Goal: Task Accomplishment & Management: Complete application form

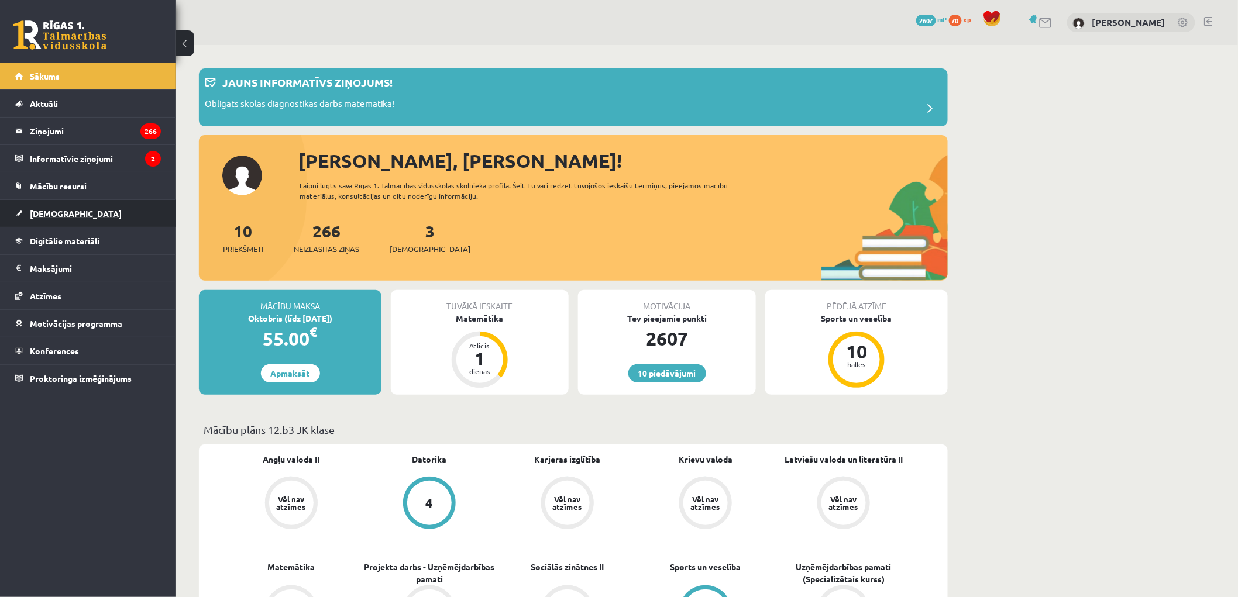
click at [55, 209] on span "[DEMOGRAPHIC_DATA]" at bounding box center [76, 213] width 92 height 11
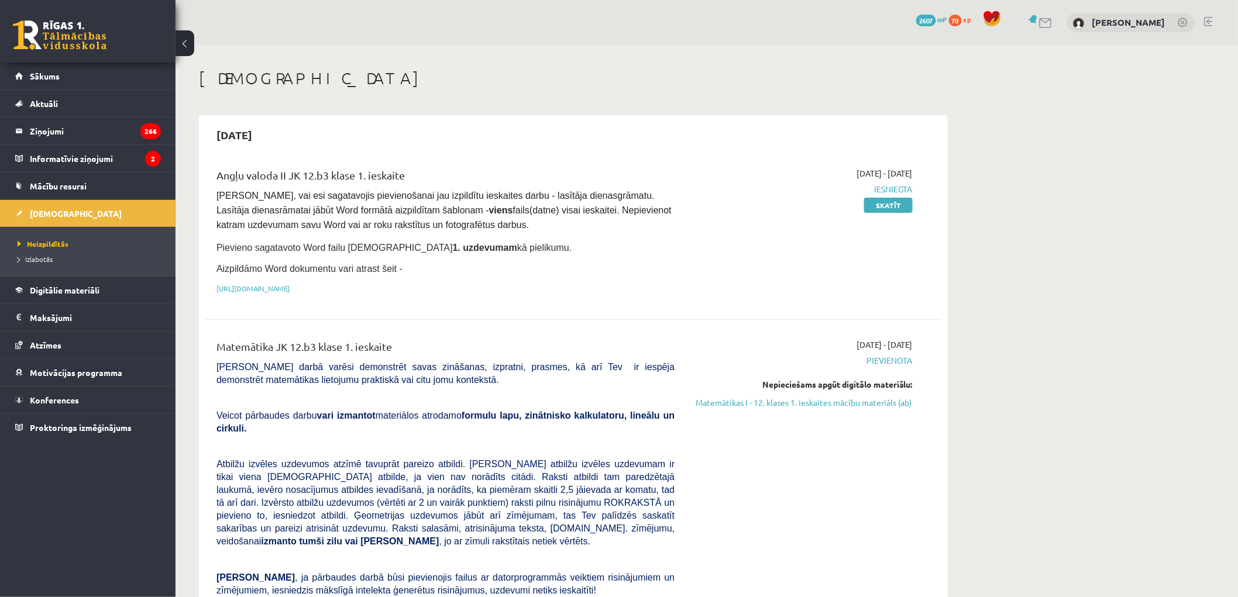
drag, startPoint x: 859, startPoint y: 399, endPoint x: 699, endPoint y: 39, distance: 394.6
click at [860, 399] on link "Matemātikas I - 12. klases 1. ieskaites mācību materiāls (ab)" at bounding box center [802, 403] width 221 height 12
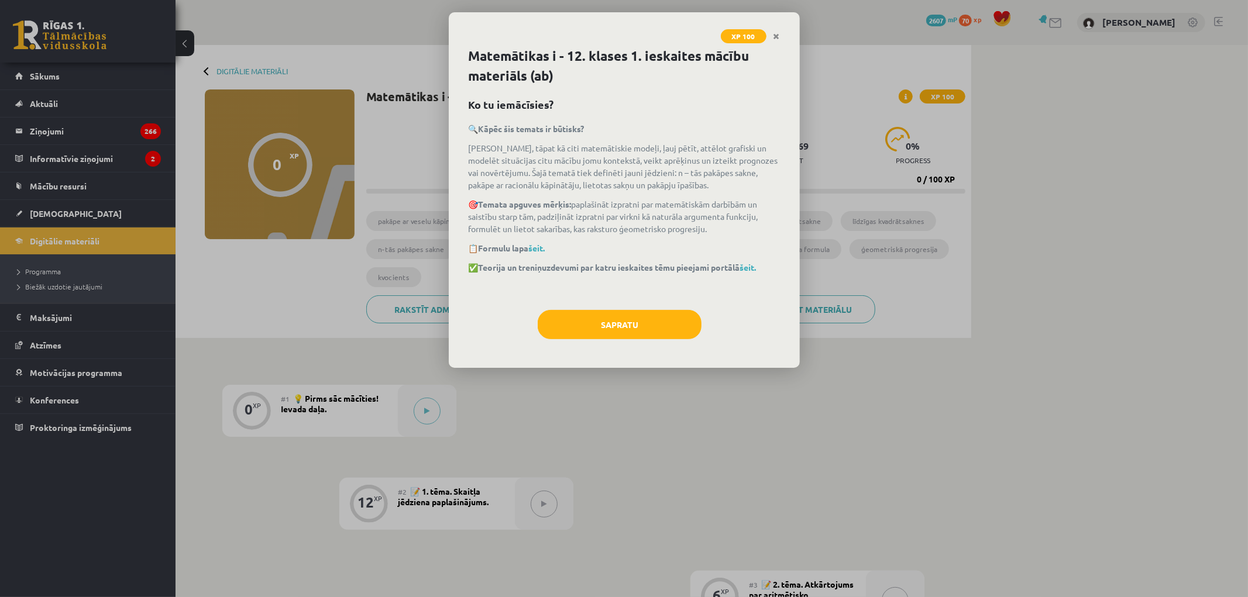
drag, startPoint x: 638, startPoint y: 343, endPoint x: 640, endPoint y: 331, distance: 11.9
click at [638, 342] on div "Sapratu" at bounding box center [624, 329] width 311 height 38
click at [640, 330] on button "Sapratu" at bounding box center [620, 324] width 164 height 29
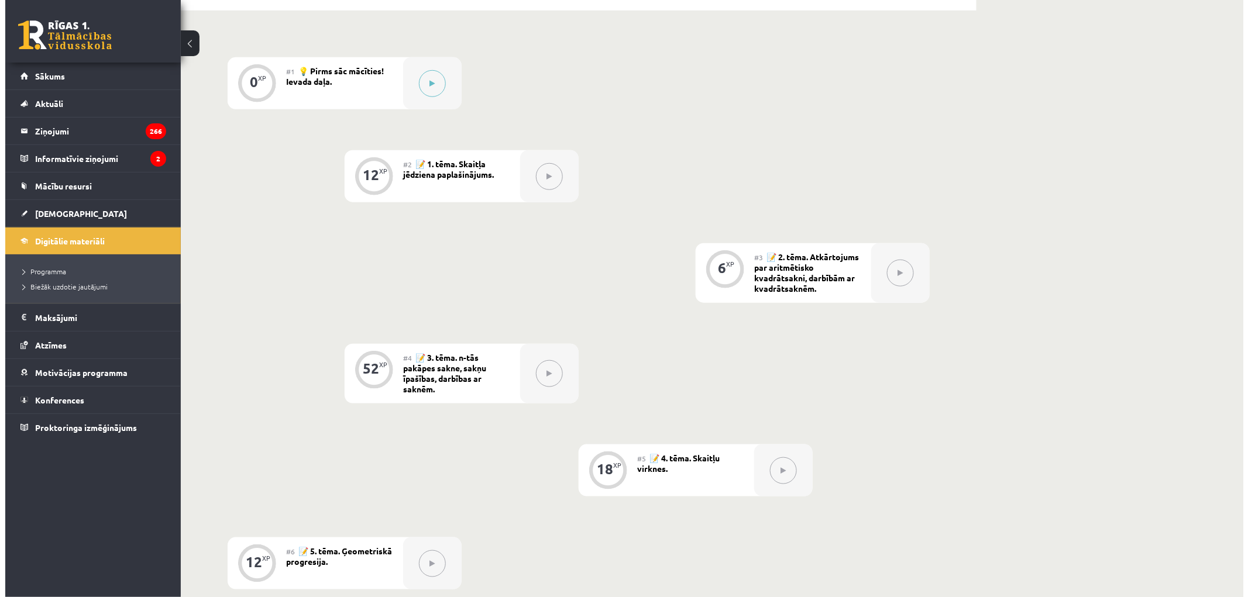
scroll to position [227, 0]
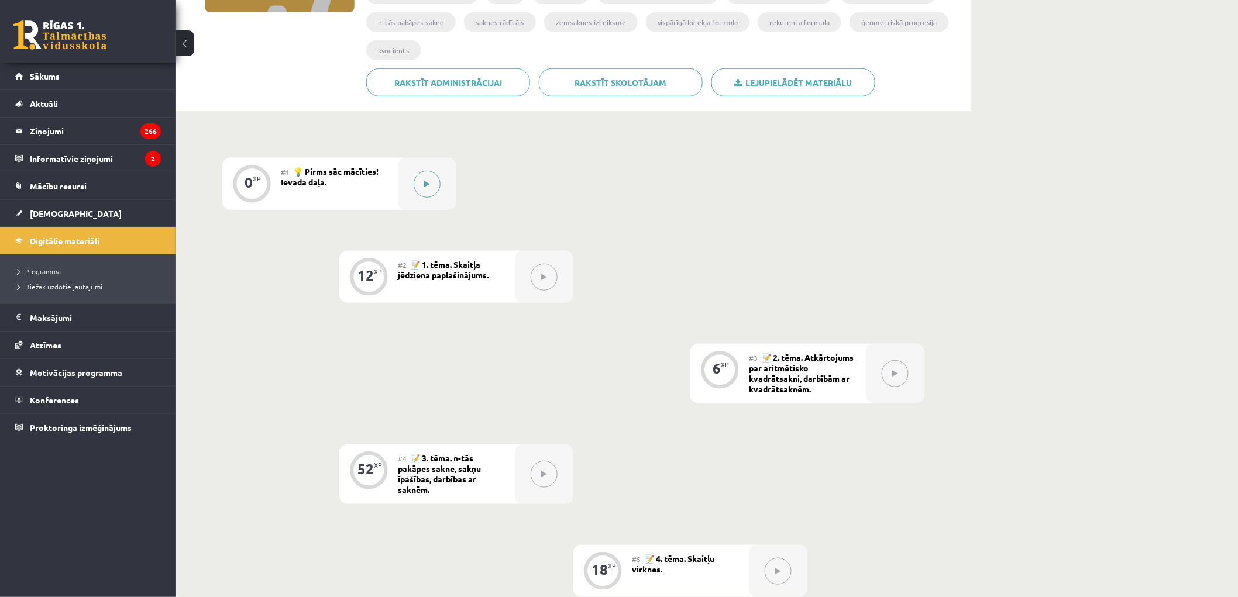
click at [434, 178] on button at bounding box center [427, 184] width 27 height 27
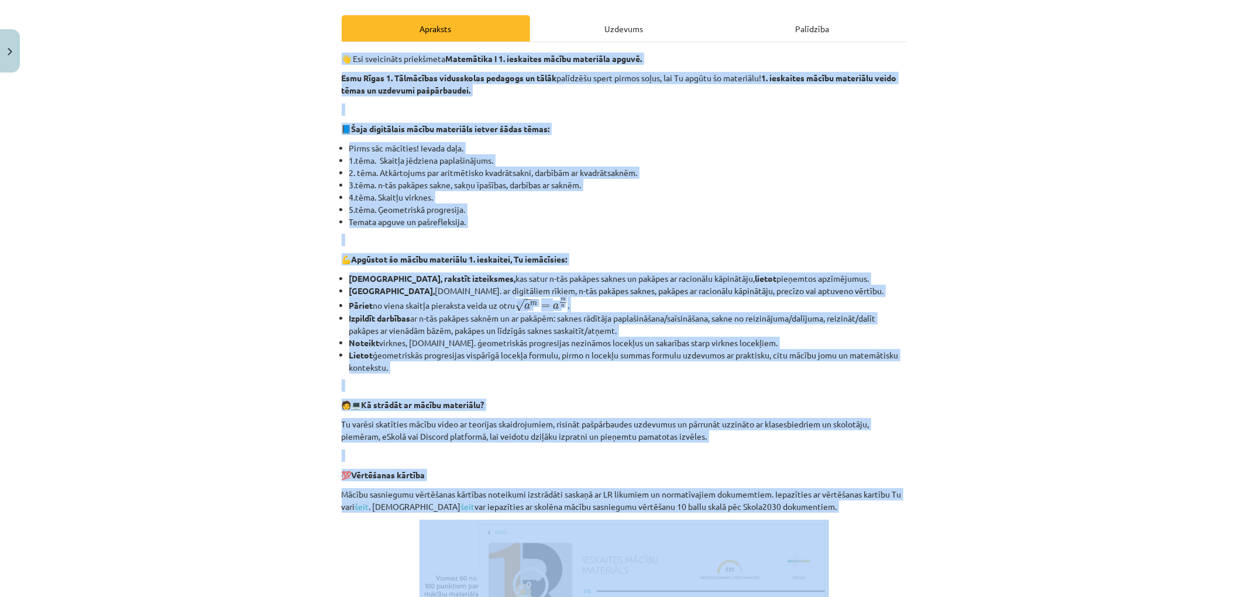
scroll to position [250, 0]
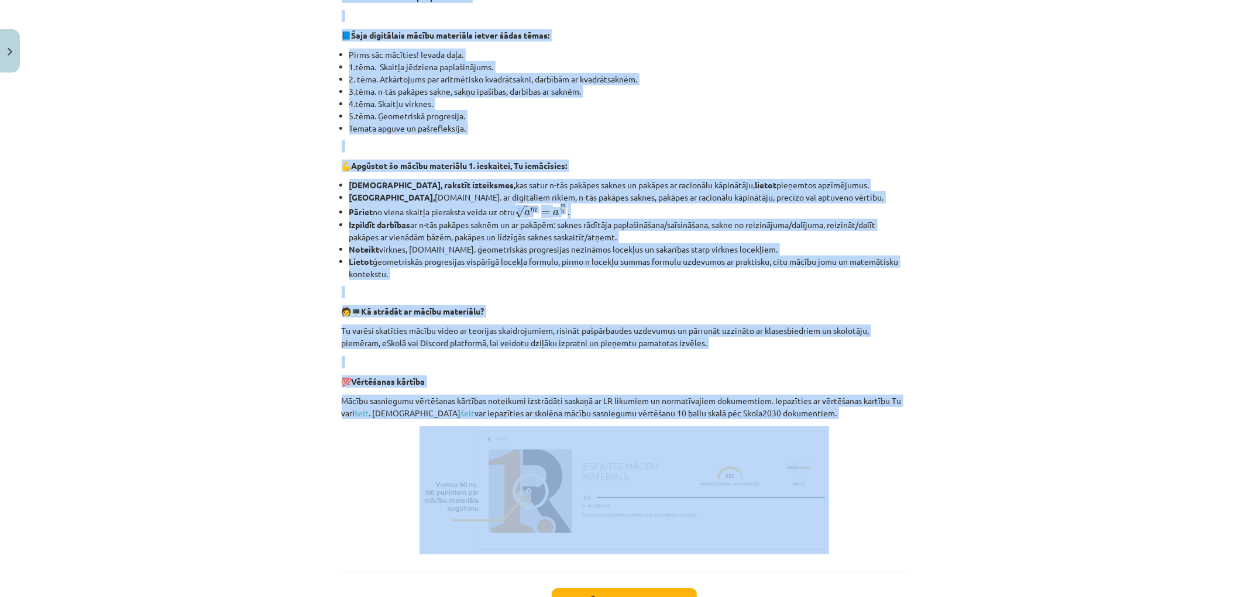
drag, startPoint x: 330, startPoint y: 213, endPoint x: 993, endPoint y: 414, distance: 692.8
click at [993, 414] on div "Mācību tēma: Matemātikas i - 12. klases 1. ieskaites mācību materiāls (ab) #1 💡…" at bounding box center [624, 298] width 1248 height 597
copy div "👋 Esi sveicināts priekšmeta Matemātika I 1. ieskaites mācību materiāla apguvē. …"
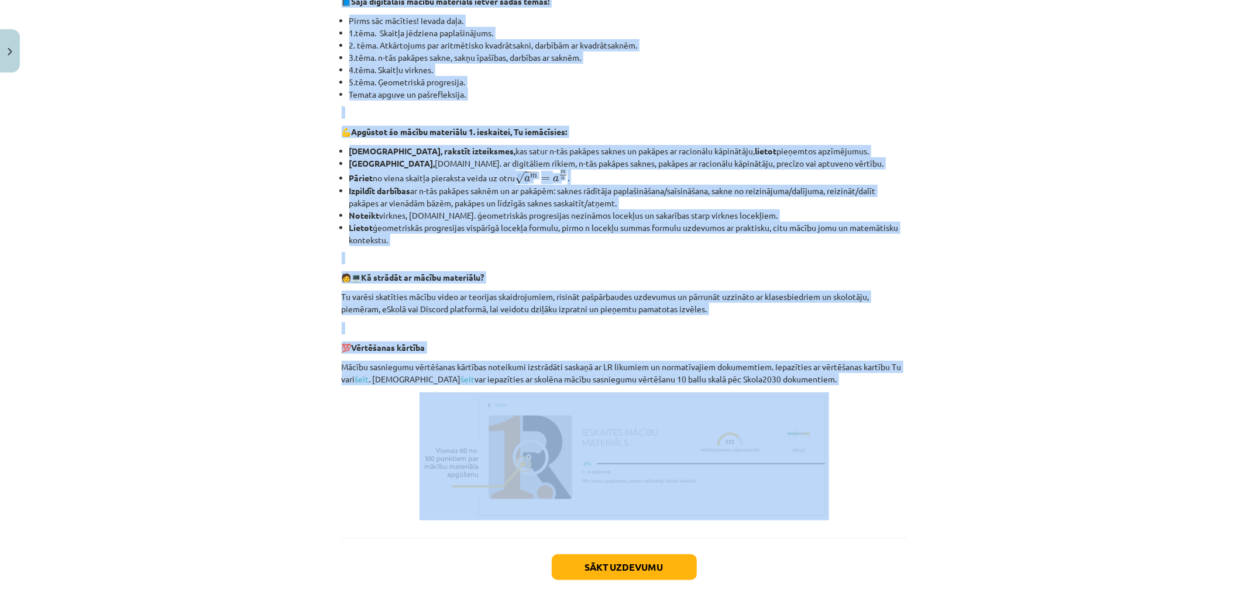
scroll to position [343, 0]
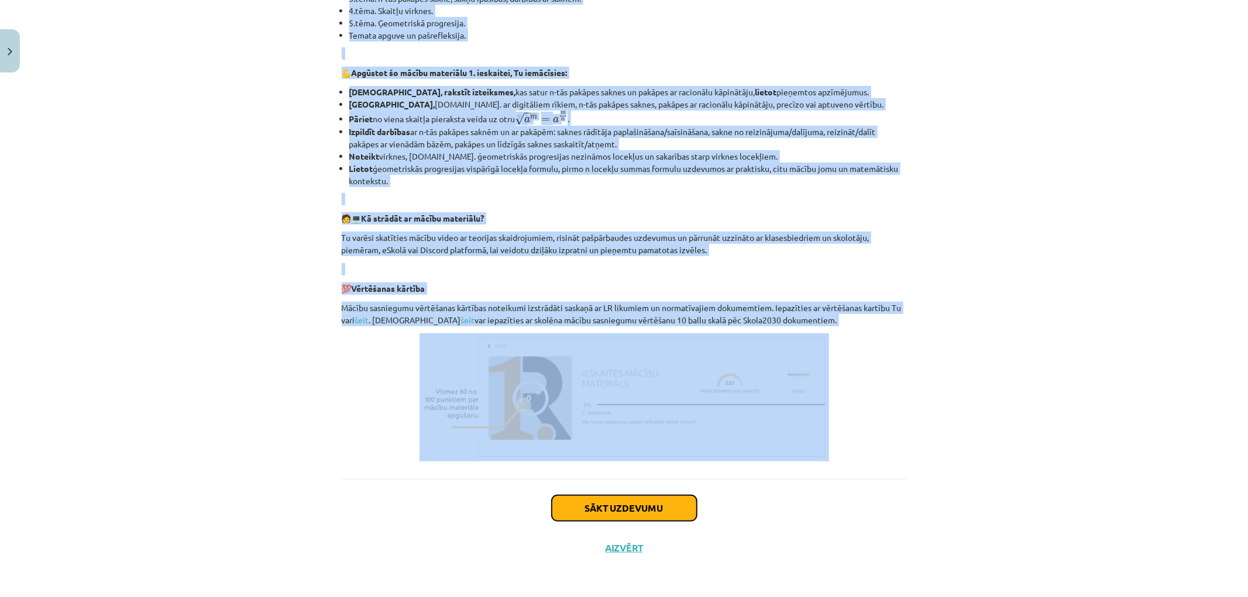
click at [653, 512] on button "Sākt uzdevumu" at bounding box center [624, 508] width 145 height 26
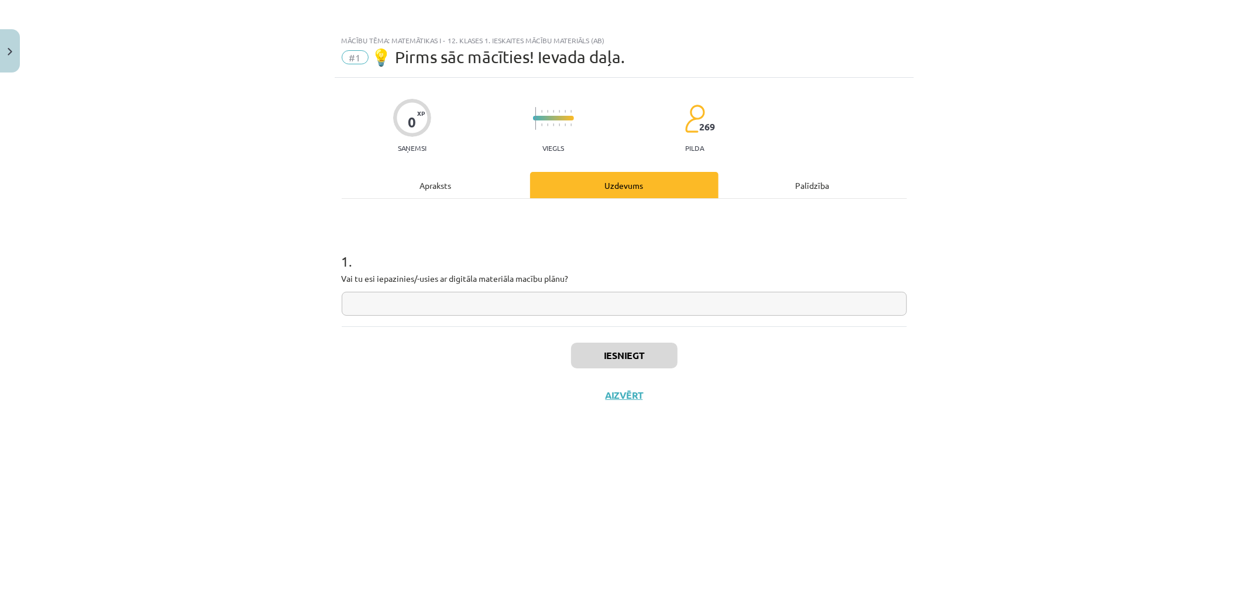
click at [377, 311] on input "text" at bounding box center [624, 304] width 565 height 24
type input "**"
click at [607, 355] on button "Iesniegt" at bounding box center [624, 356] width 106 height 26
click at [654, 404] on button "Nākamā nodarbība" at bounding box center [624, 403] width 115 height 27
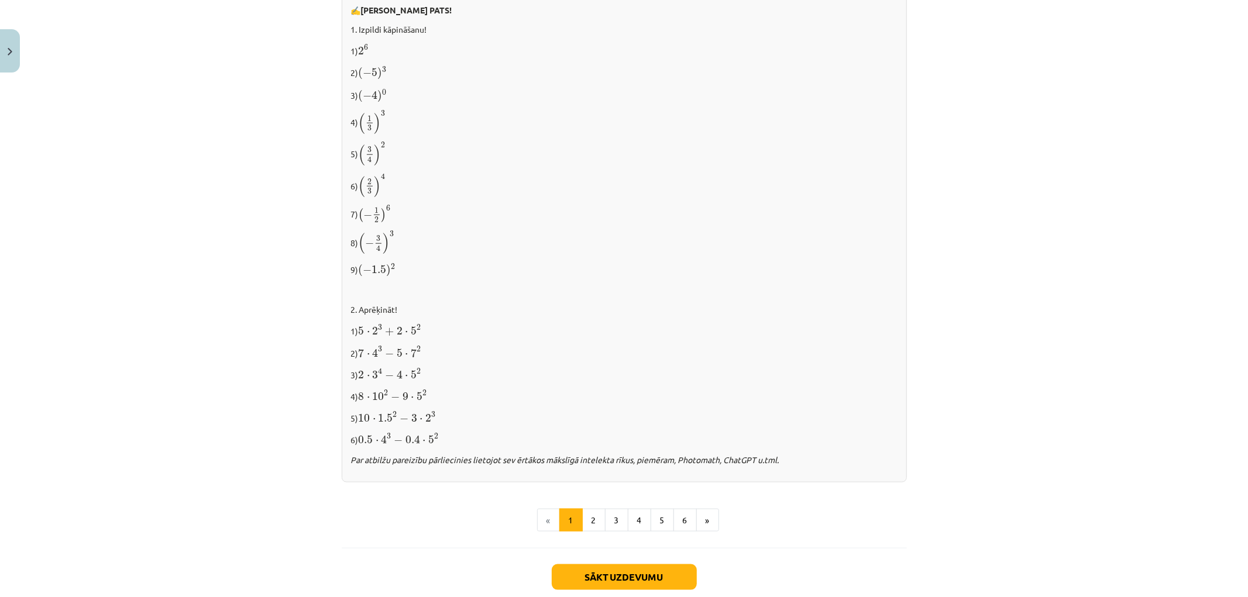
scroll to position [1071, 0]
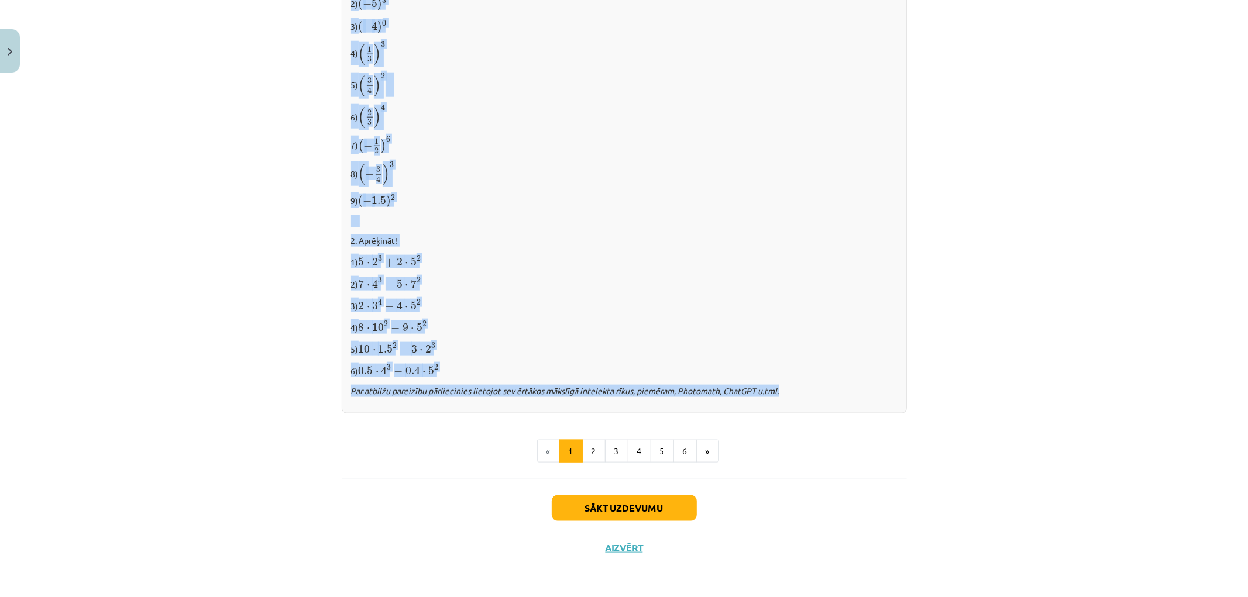
drag, startPoint x: 527, startPoint y: 311, endPoint x: 976, endPoint y: 377, distance: 453.5
click at [976, 377] on div "Mācību tēma: Matemātikas i - 12. klases 1. ieskaites mācību materiāls (ab) #2 📝…" at bounding box center [624, 298] width 1248 height 597
copy div "Pakāpe ar veselu kāpinātāju Vairāku vienādu reizinātāju reizinājumu var aizstāt…"
click at [956, 392] on div "Mācību tēma: Matemātikas i - 12. klases 1. ieskaites mācību materiāls (ab) #2 📝…" at bounding box center [624, 298] width 1248 height 597
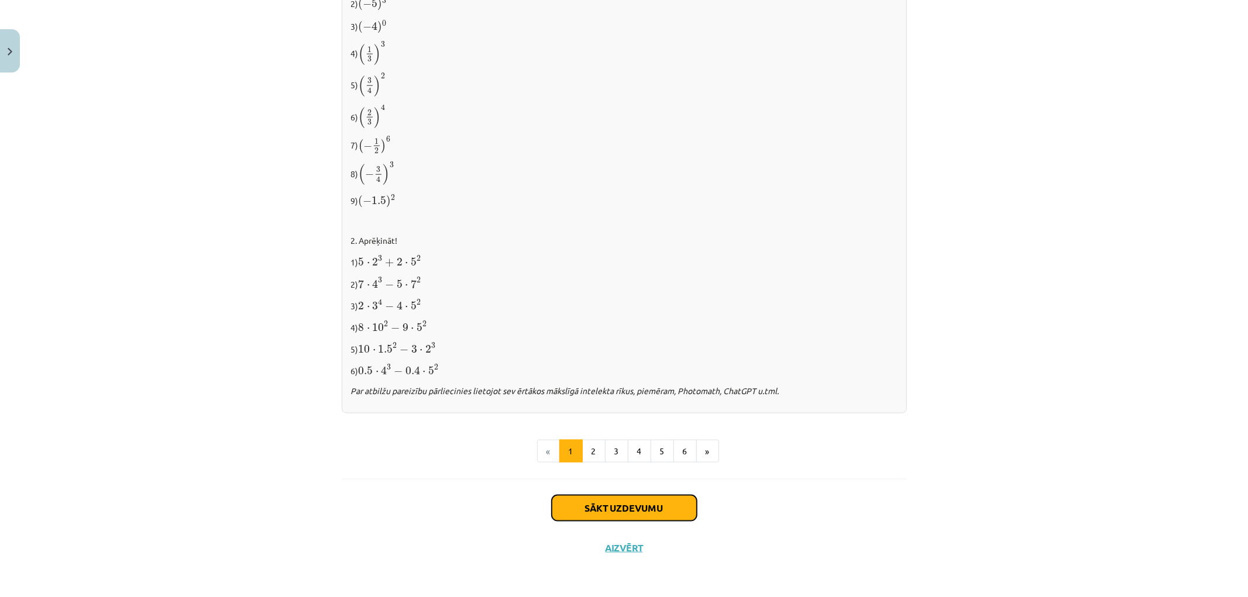
click at [661, 513] on button "Sākt uzdevumu" at bounding box center [624, 508] width 145 height 26
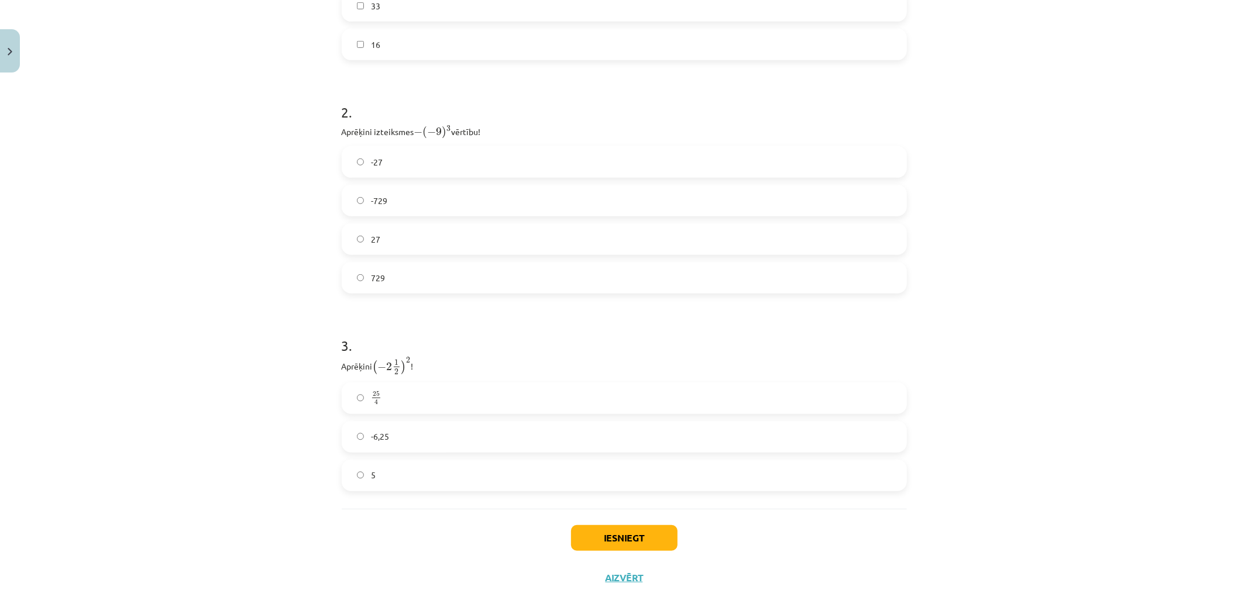
scroll to position [523, 0]
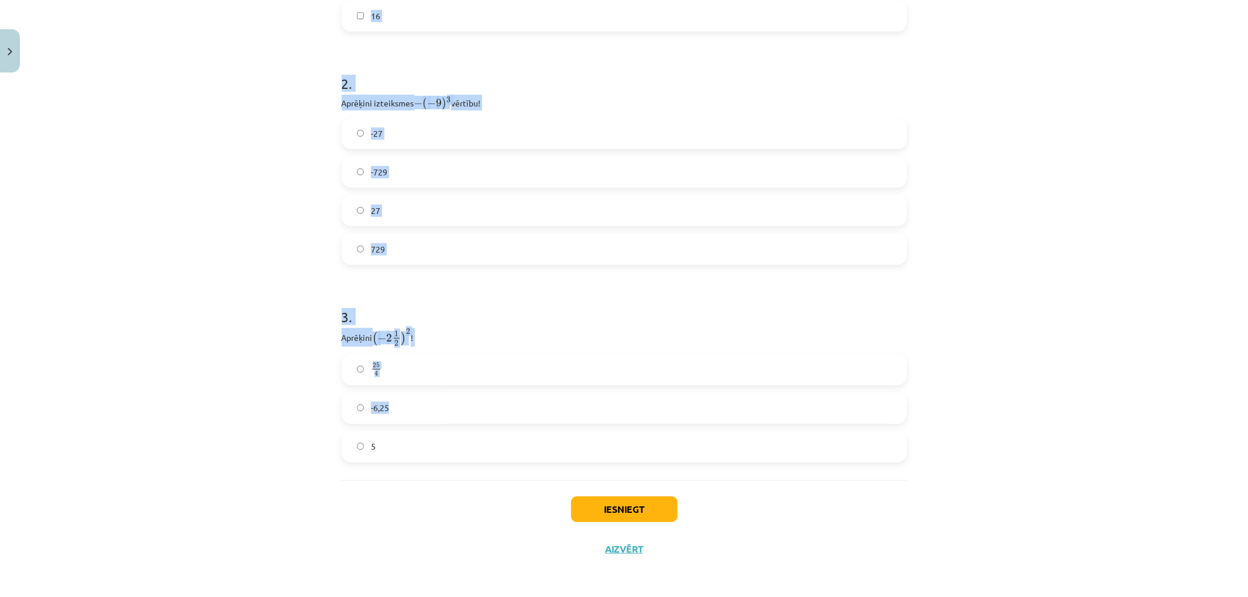
drag, startPoint x: 390, startPoint y: 249, endPoint x: 926, endPoint y: 413, distance: 560.8
click at [926, 413] on div "Mācību tēma: Matemātikas i - 12. klases 1. ieskaites mācību materiāls (ab) #2 📝…" at bounding box center [624, 298] width 1248 height 597
click at [417, 505] on div "Iesniegt Aizvērt" at bounding box center [624, 521] width 565 height 82
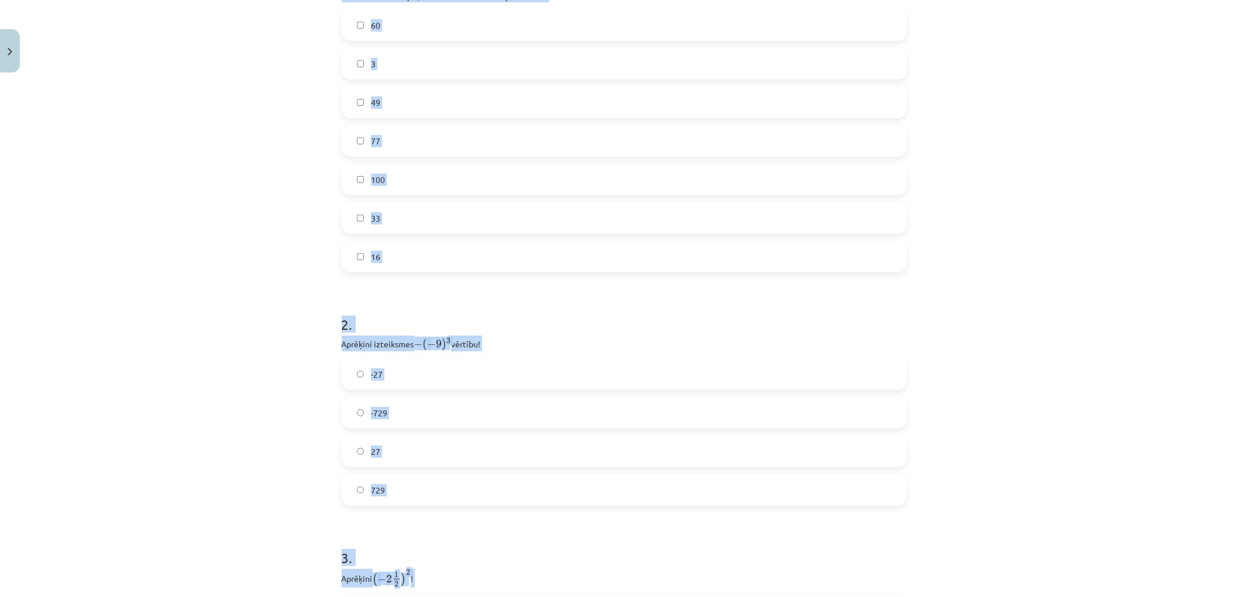
scroll to position [0, 0]
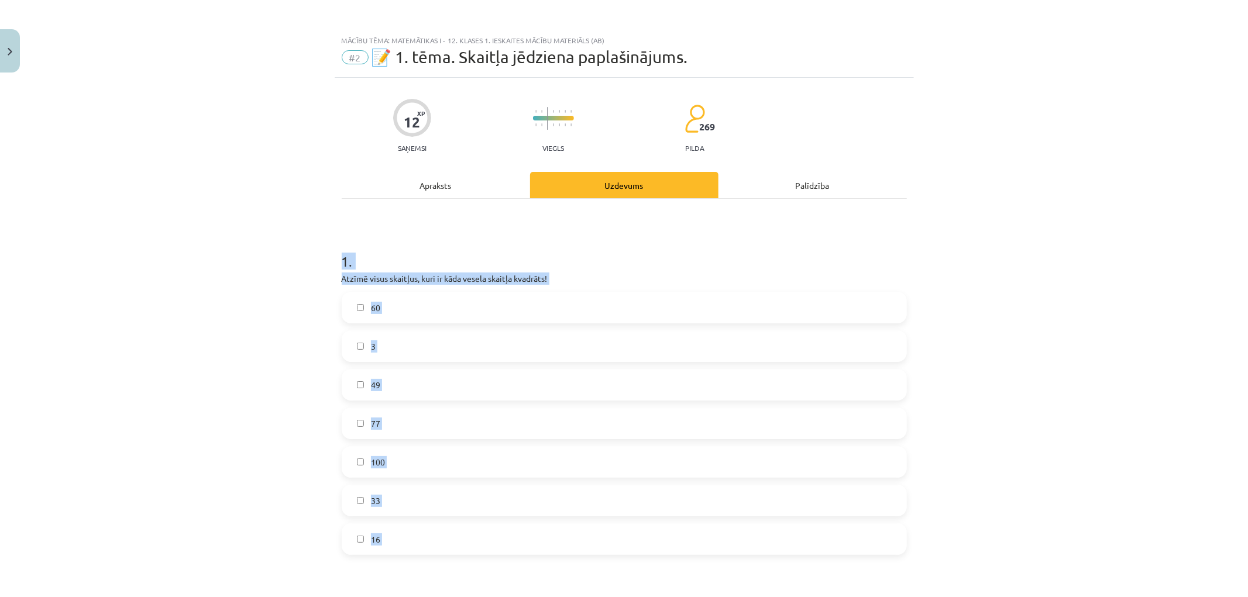
drag, startPoint x: 422, startPoint y: 460, endPoint x: 295, endPoint y: 235, distance: 258.0
click at [295, 235] on div "Mācību tēma: Matemātikas i - 12. klases 1. ieskaites mācību materiāls (ab) #2 📝…" at bounding box center [624, 298] width 1248 height 597
copy form "1 . Atzīmē visus skaitļus, kuri ir kāda vesela skaitļa kvadrāts! 60 3 49 77 100…"
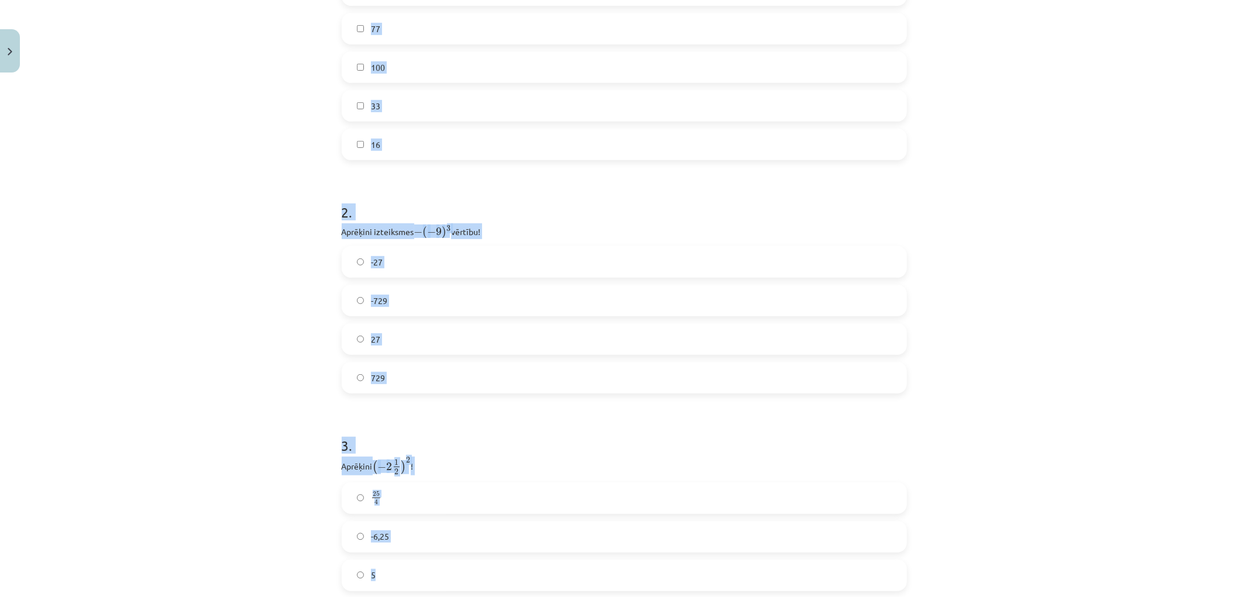
scroll to position [523, 0]
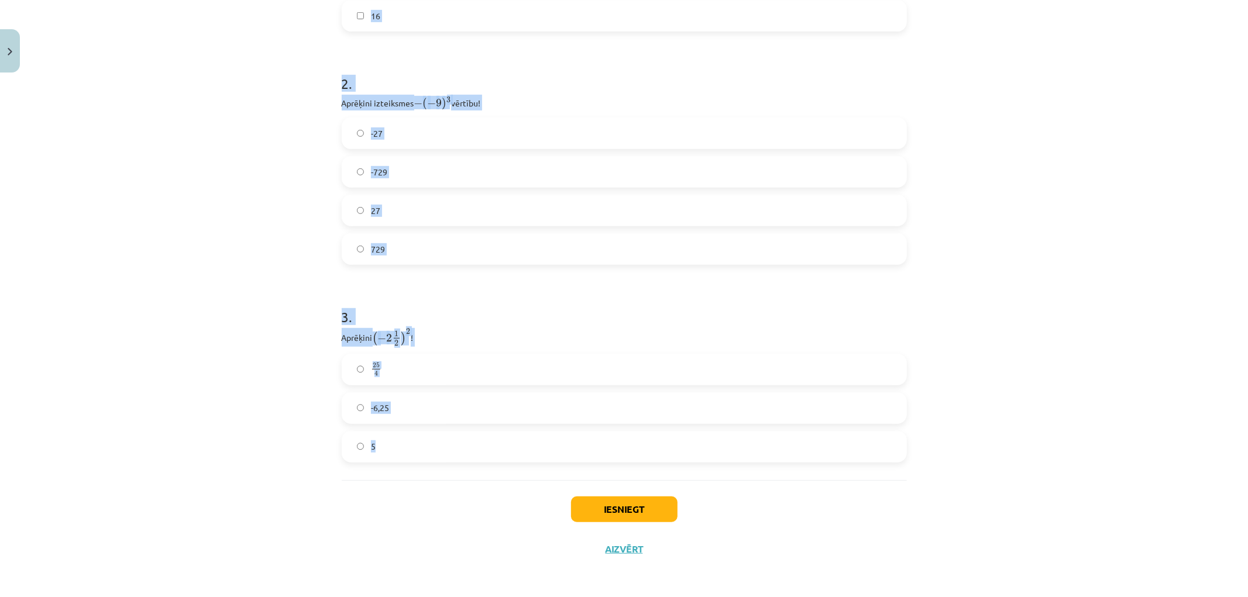
click at [156, 240] on div "Mācību tēma: Matemātikas i - 12. klases 1. ieskaites mācību materiāls (ab) #2 📝…" at bounding box center [624, 298] width 1248 height 597
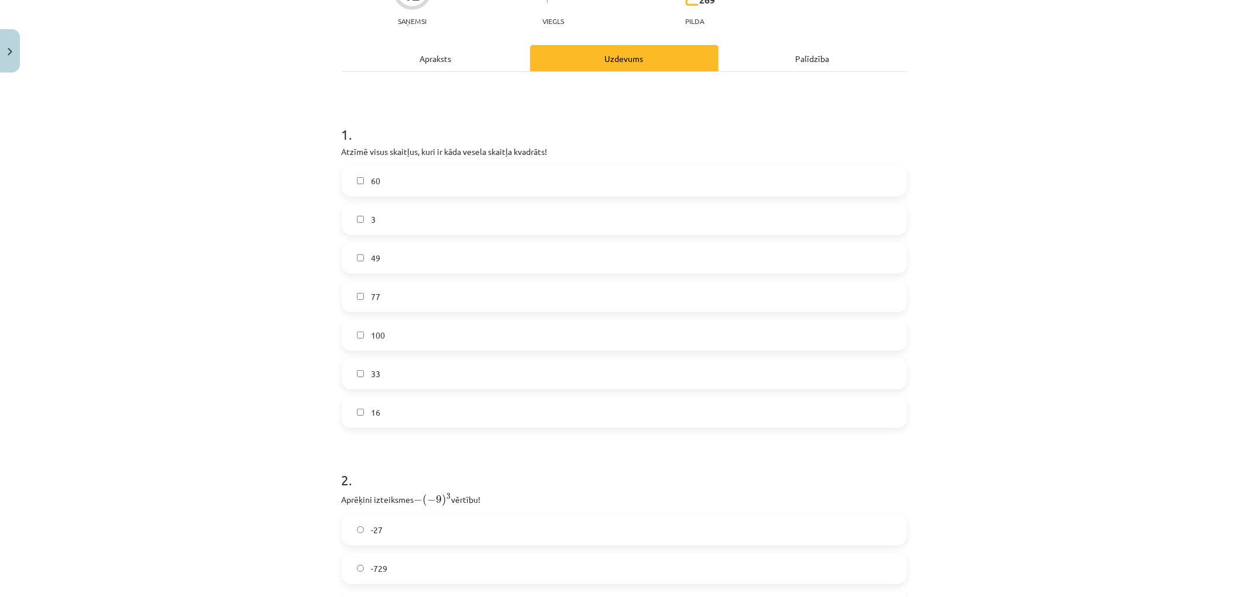
scroll to position [130, 0]
click at [401, 253] on label "49" at bounding box center [624, 254] width 563 height 29
click at [460, 330] on label "100" at bounding box center [624, 332] width 563 height 29
click at [435, 407] on label "16" at bounding box center [624, 409] width 563 height 29
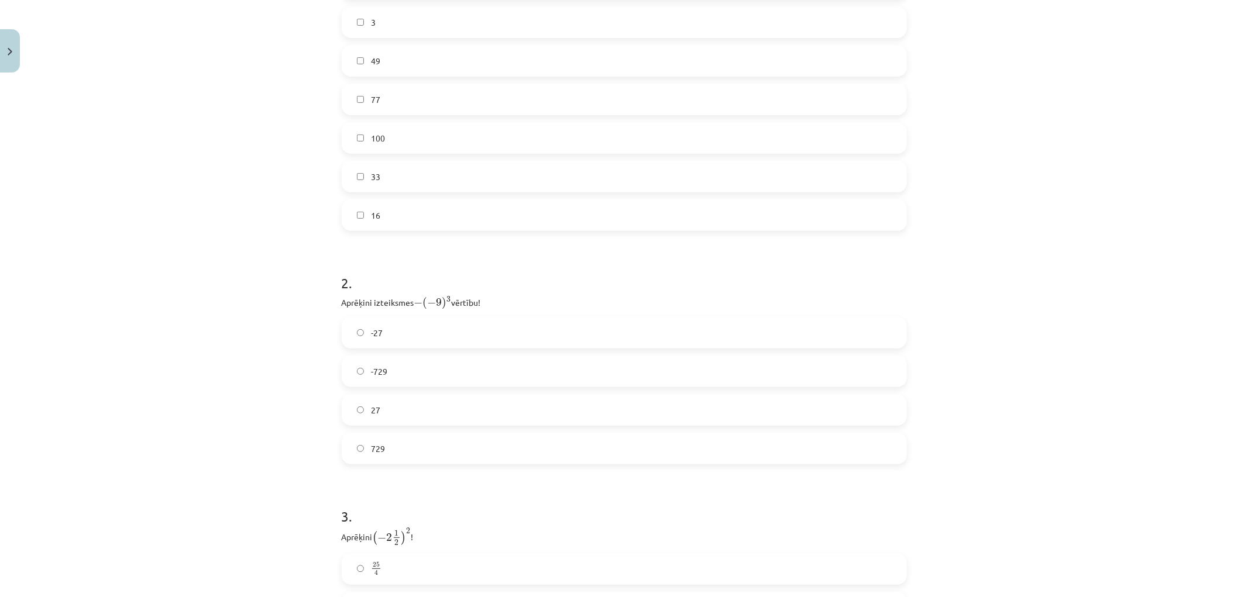
scroll to position [325, 0]
click at [400, 452] on label "729" at bounding box center [624, 447] width 563 height 29
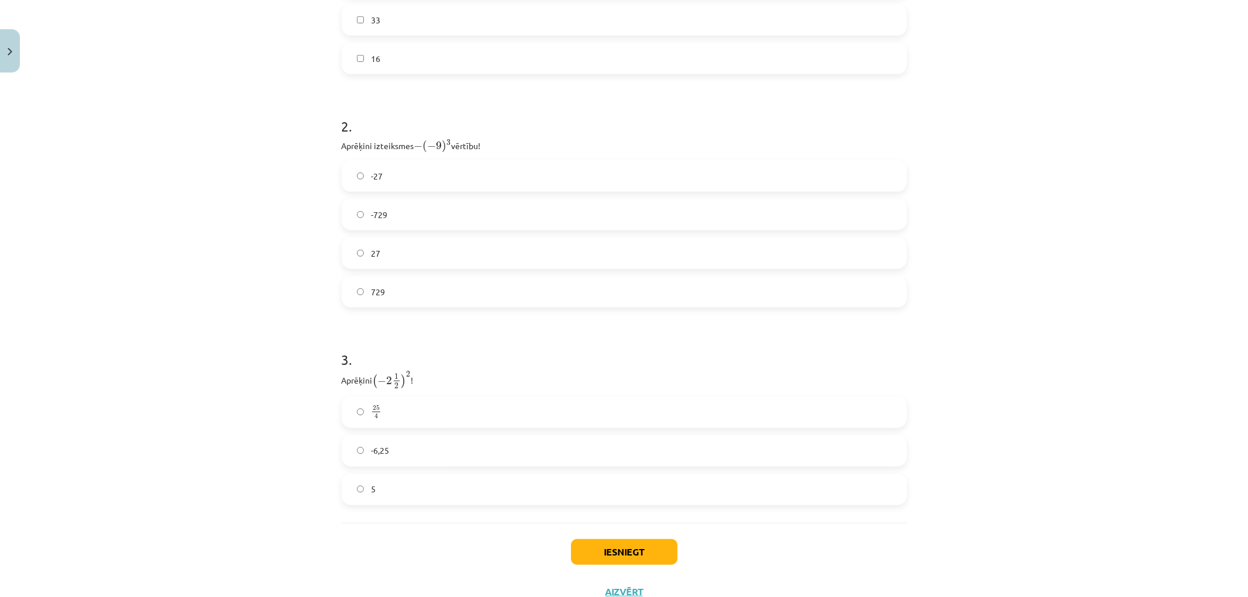
scroll to position [519, 0]
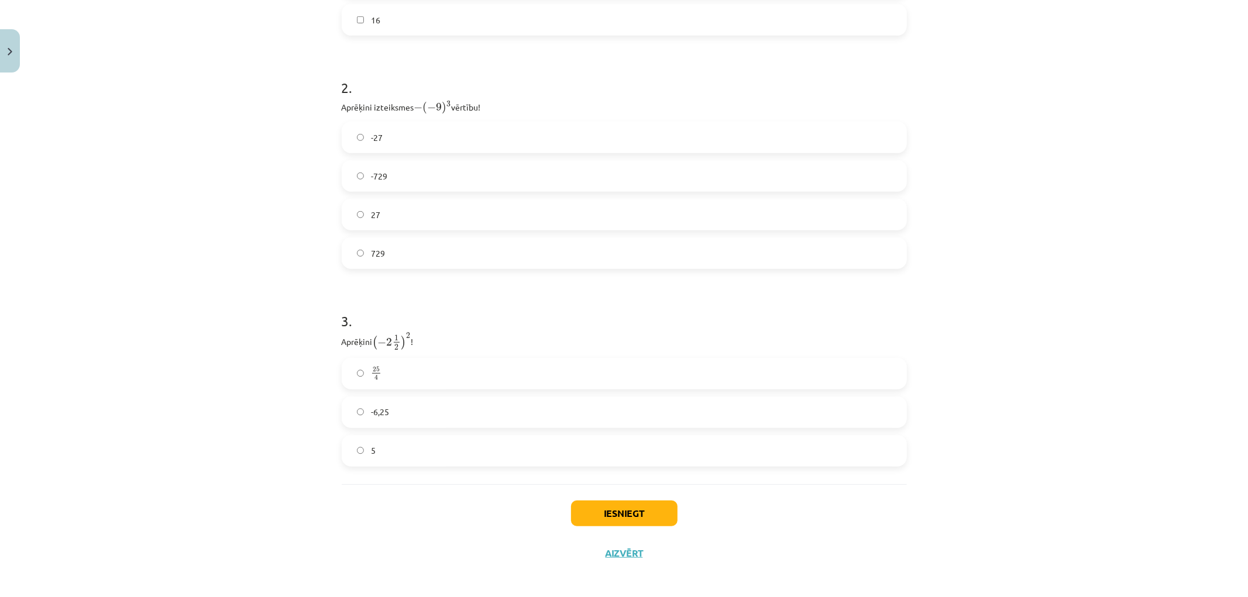
click at [408, 375] on label "25 4 25 4" at bounding box center [624, 373] width 563 height 29
click at [656, 507] on button "Iesniegt" at bounding box center [624, 514] width 106 height 26
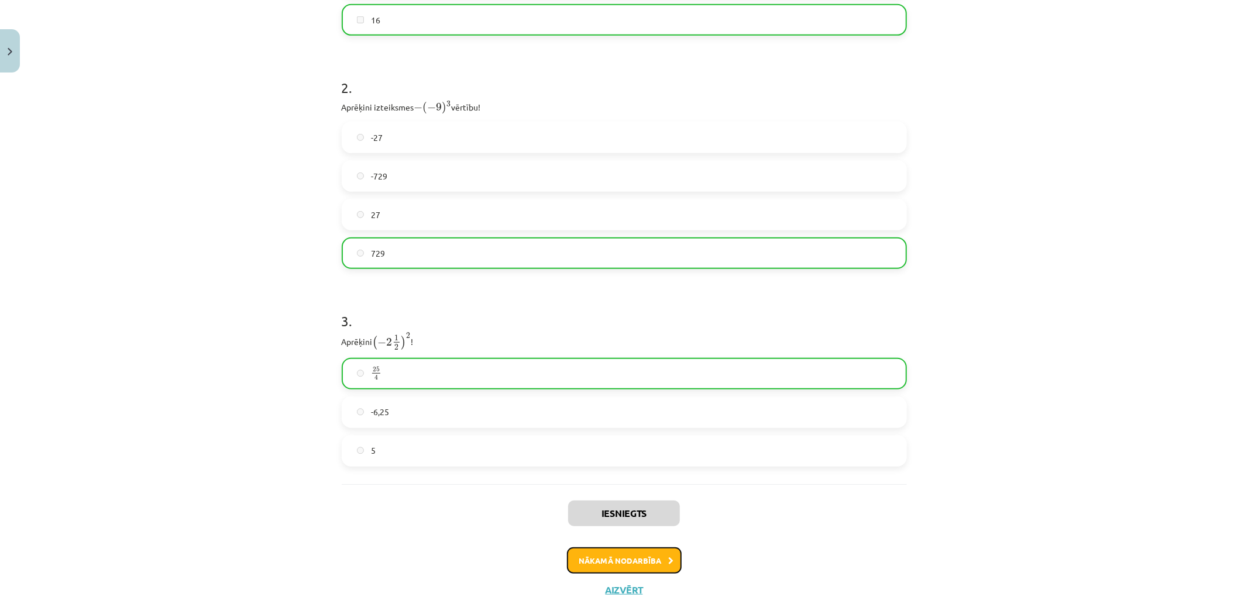
click at [647, 566] on button "Nākamā nodarbība" at bounding box center [624, 560] width 115 height 27
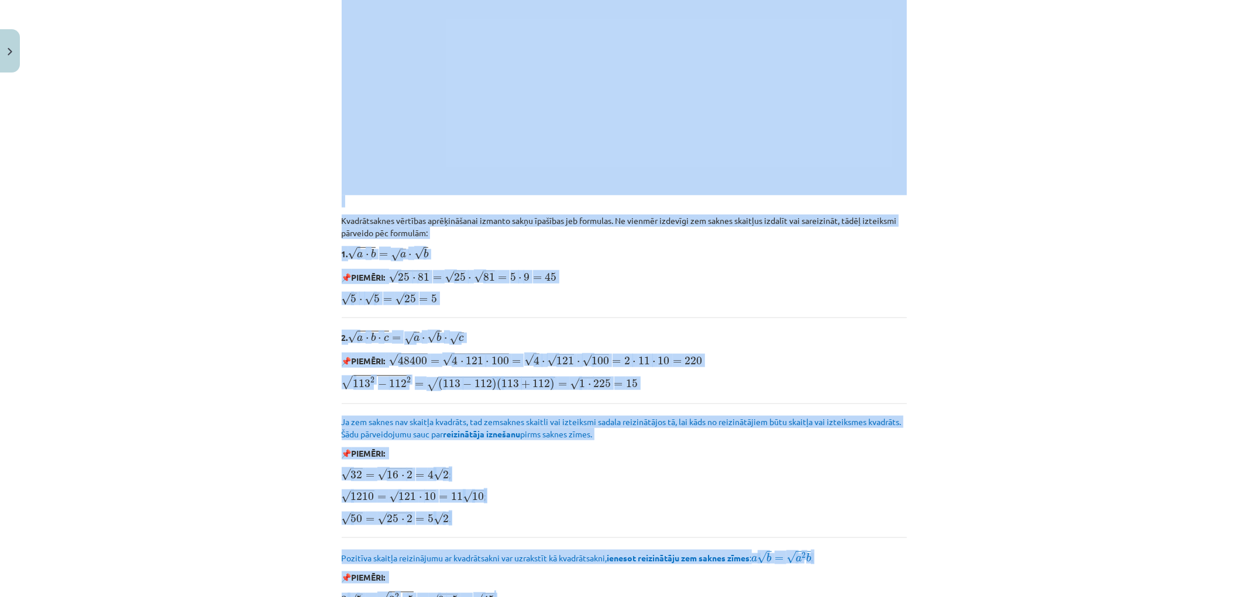
scroll to position [1241, 0]
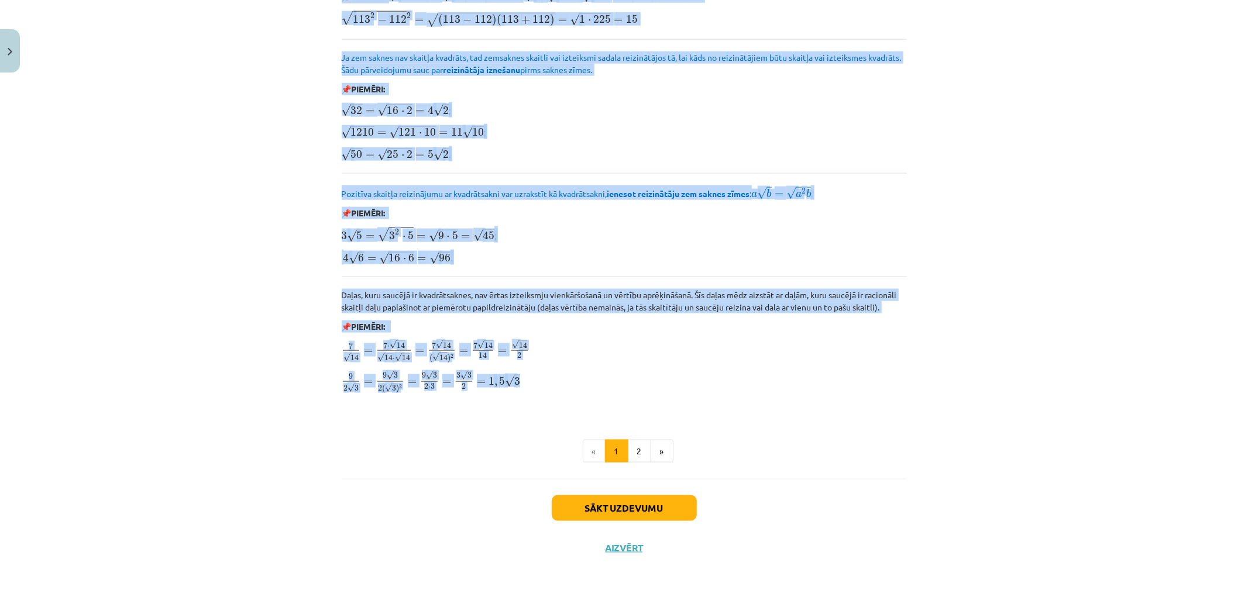
drag, startPoint x: 326, startPoint y: 242, endPoint x: 840, endPoint y: 366, distance: 529.0
click at [840, 366] on div "Mācību tēma: Matemātikas i - 12. klases 1. ieskaites mācību materiāls (ab) #3 📝…" at bounding box center [624, 298] width 1248 height 597
copy div "Par aritmētisko kvadrātsakni no skaitļa a sauc nenegatīvu (nav negatīvs , tātad…"
click at [636, 512] on button "Sākt uzdevumu" at bounding box center [624, 508] width 145 height 26
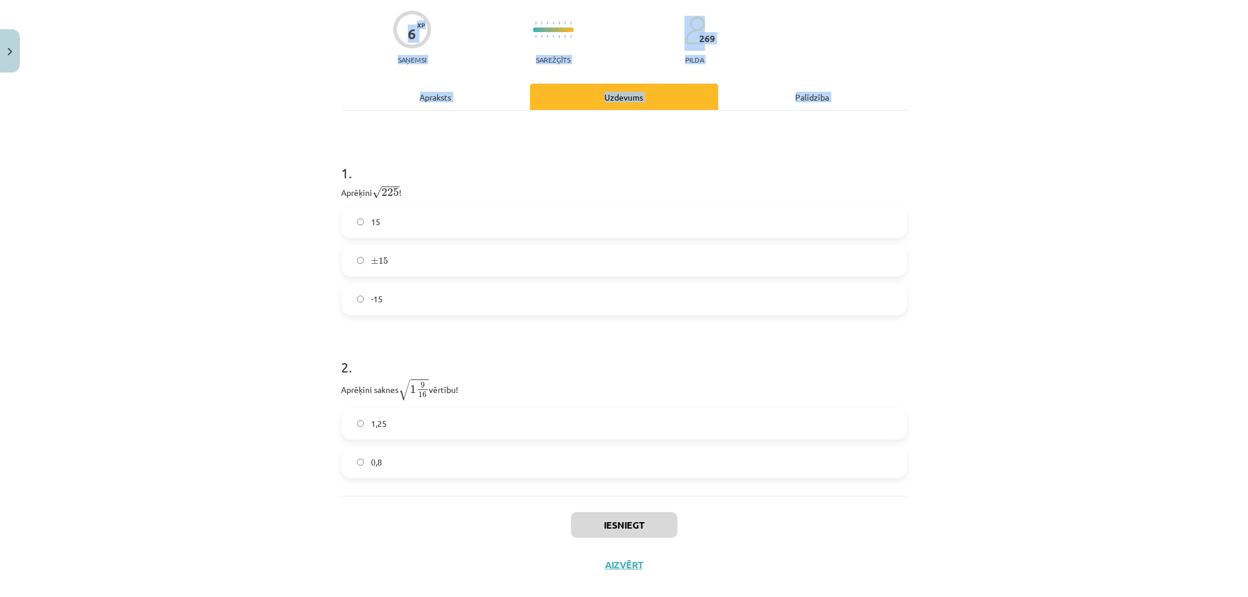
scroll to position [123, 0]
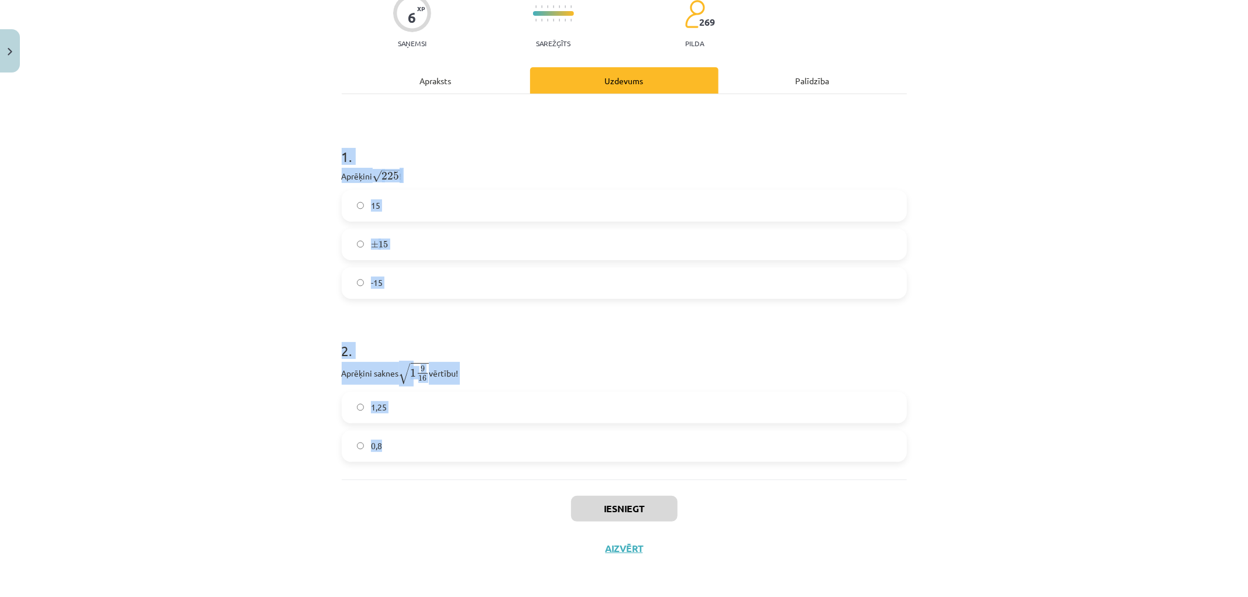
drag, startPoint x: 313, startPoint y: 236, endPoint x: 834, endPoint y: 433, distance: 557.4
click at [834, 433] on div "Mācību tēma: Matemātikas i - 12. klases 1. ieskaites mācību materiāls (ab) #3 📝…" at bounding box center [624, 298] width 1248 height 597
copy form "1 . Aprēķini √ 225 225 ! 15 ± 15 ± 15 -15 2 . Aprēķini saknes √ 1 9 16 1 9 16 v…"
drag, startPoint x: 175, startPoint y: 261, endPoint x: 242, endPoint y: 247, distance: 67.6
click at [177, 261] on div "Mācību tēma: Matemātikas i - 12. klases 1. ieskaites mācību materiāls (ab) #3 📝…" at bounding box center [624, 298] width 1248 height 597
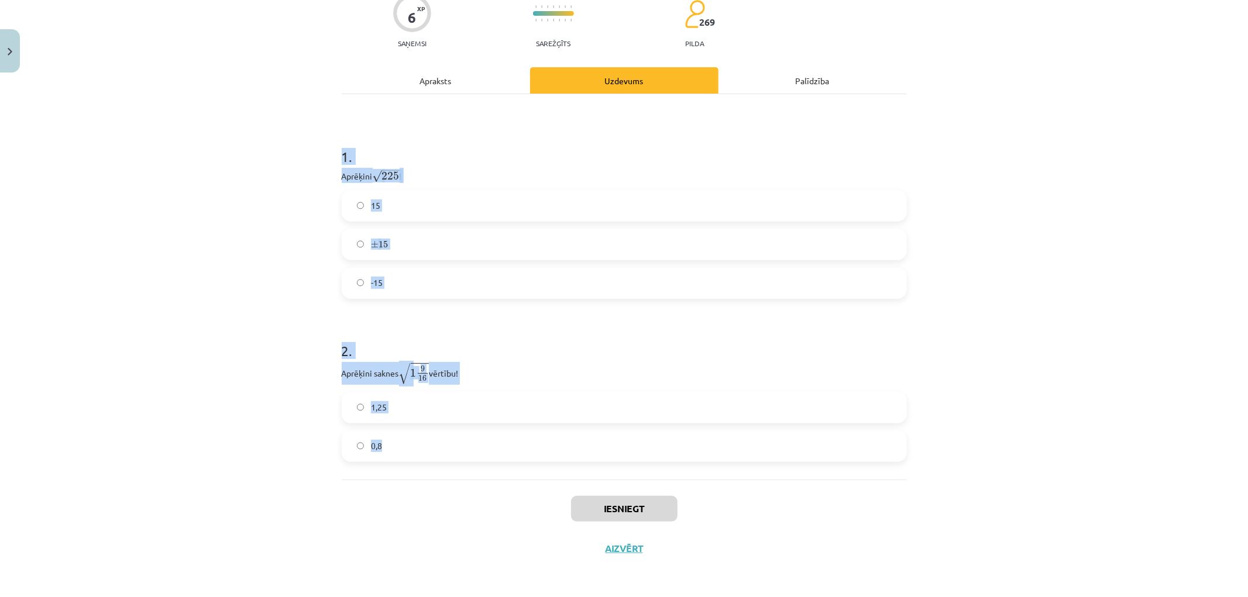
click at [440, 240] on label "± 15 ± 15" at bounding box center [624, 244] width 563 height 29
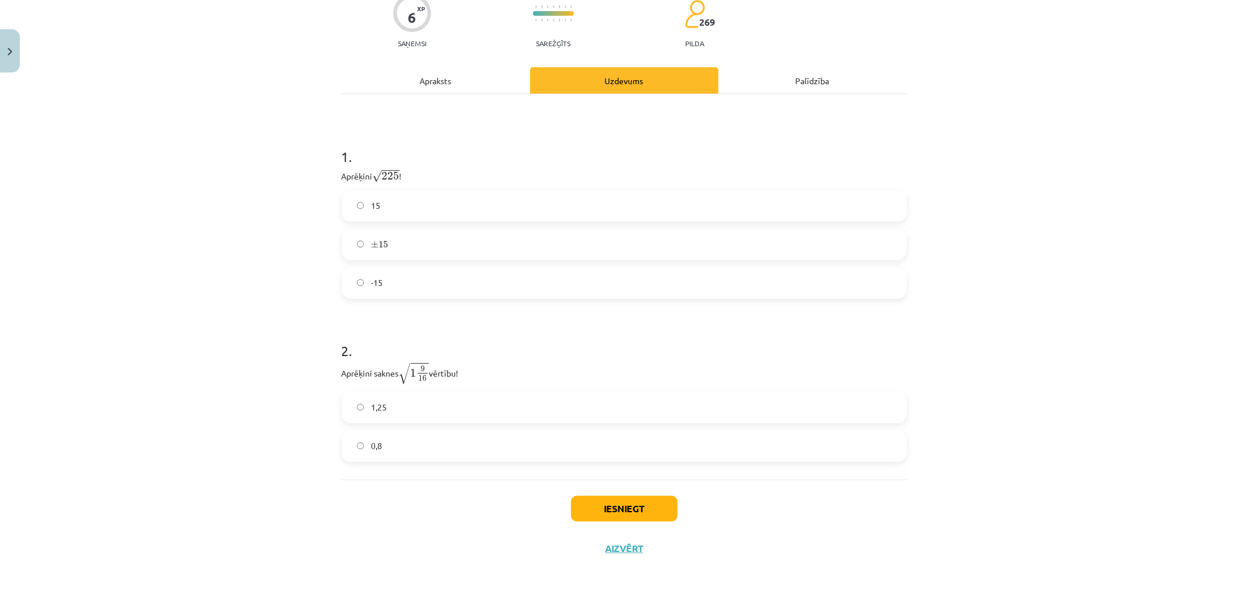
drag, startPoint x: 431, startPoint y: 215, endPoint x: 419, endPoint y: 182, distance: 35.0
click at [430, 212] on label "15" at bounding box center [624, 205] width 563 height 29
drag, startPoint x: 430, startPoint y: 443, endPoint x: 452, endPoint y: 459, distance: 26.5
click at [430, 445] on label "0,8" at bounding box center [624, 446] width 563 height 29
click at [649, 503] on button "Iesniegt" at bounding box center [624, 509] width 106 height 26
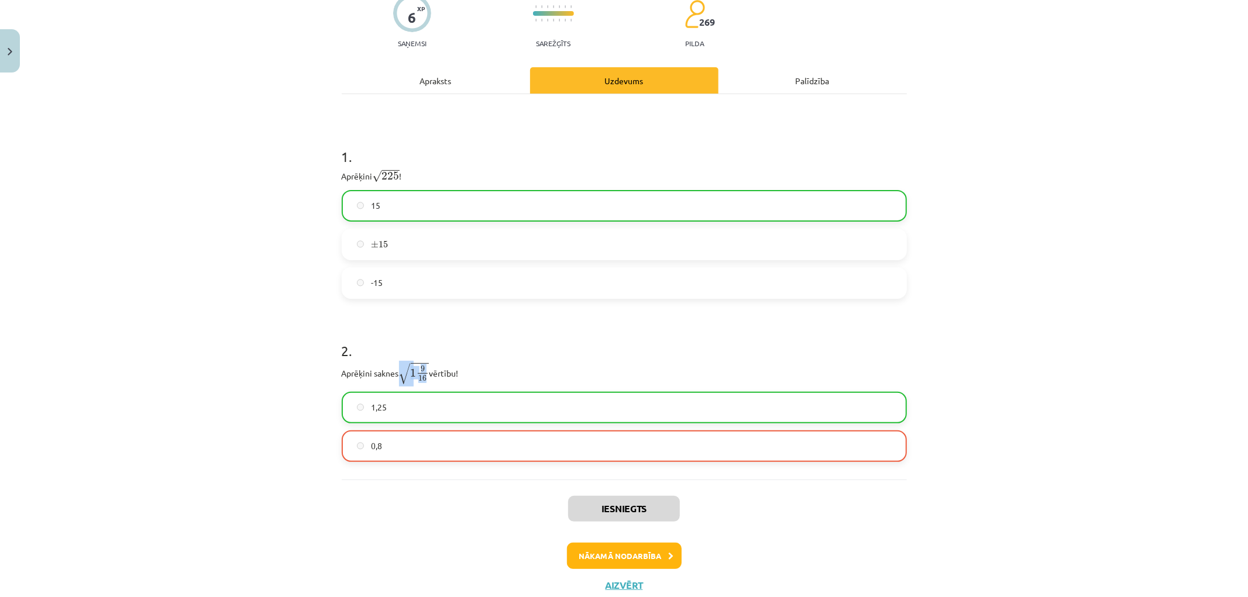
drag, startPoint x: 401, startPoint y: 377, endPoint x: 423, endPoint y: 378, distance: 22.8
click at [423, 378] on span "√ 1 9 16" at bounding box center [414, 374] width 30 height 22
click at [512, 352] on h1 "2 ." at bounding box center [624, 340] width 565 height 36
click at [625, 547] on button "Nākamā nodarbība" at bounding box center [624, 556] width 115 height 27
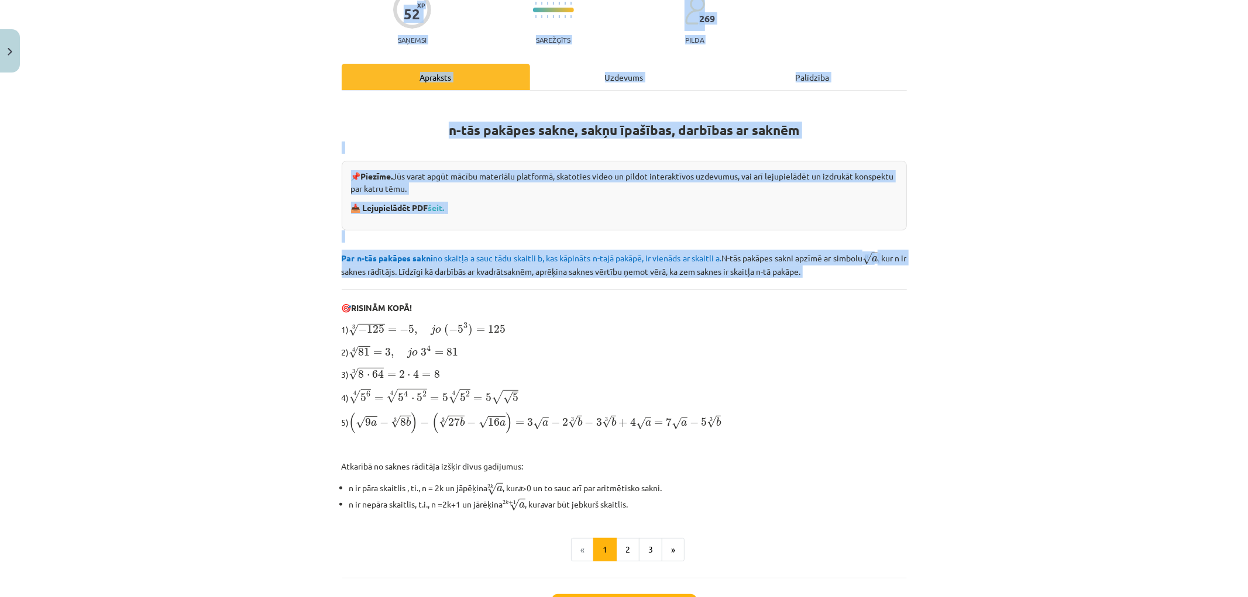
scroll to position [205, 0]
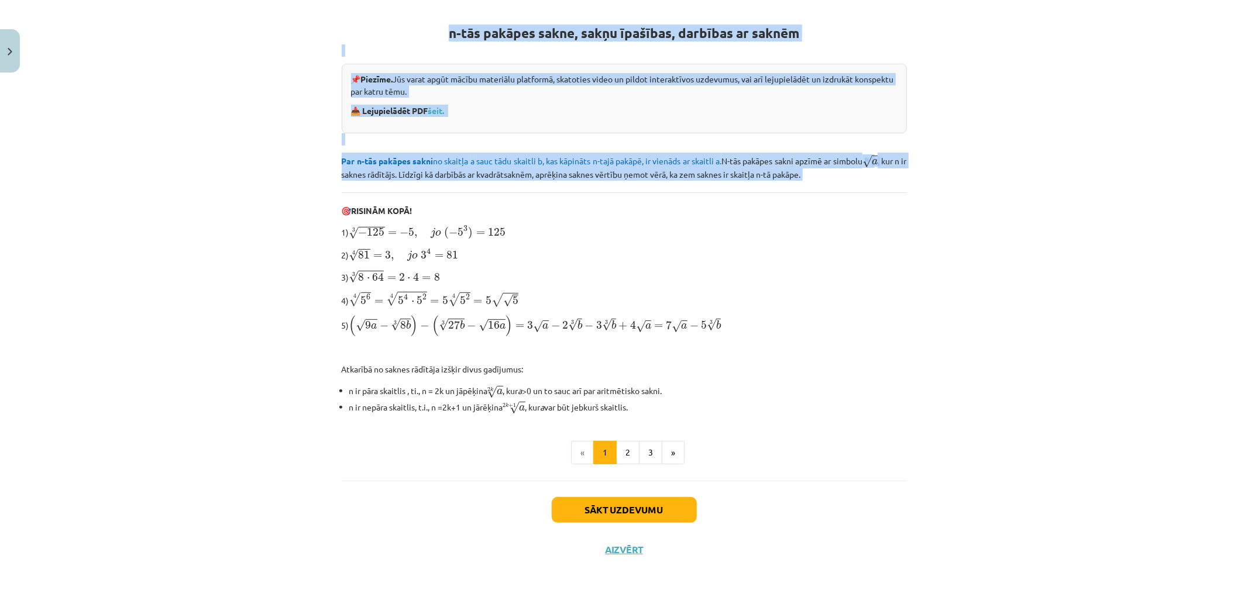
drag, startPoint x: 333, startPoint y: 376, endPoint x: 850, endPoint y: 401, distance: 517.1
click at [850, 401] on div "52 XP Saņemsi Sarežģīts 269 pilda Apraksts Uzdevums Palīdzība n-tās pakāpes sak…" at bounding box center [624, 220] width 579 height 697
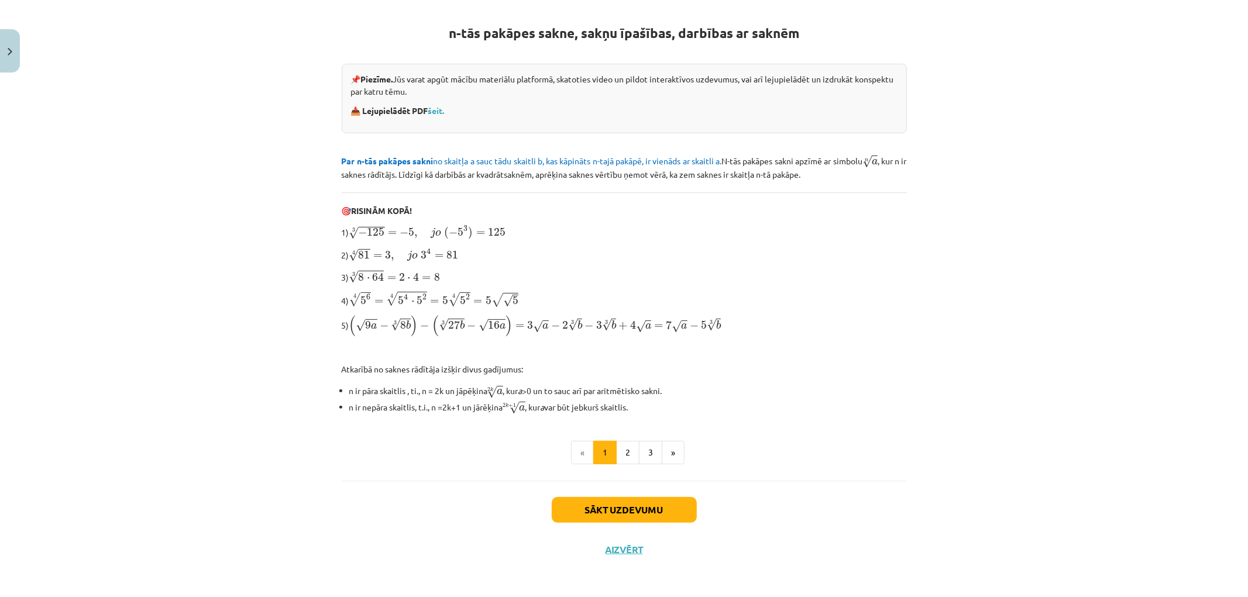
click at [853, 463] on div "n-tās pakāpes sakne, sakņu īpašības, darbības ar saknēm 📌 Piezīme. Jūs varat ap…" at bounding box center [624, 237] width 565 height 487
click at [671, 511] on button "Sākt uzdevumu" at bounding box center [624, 510] width 145 height 26
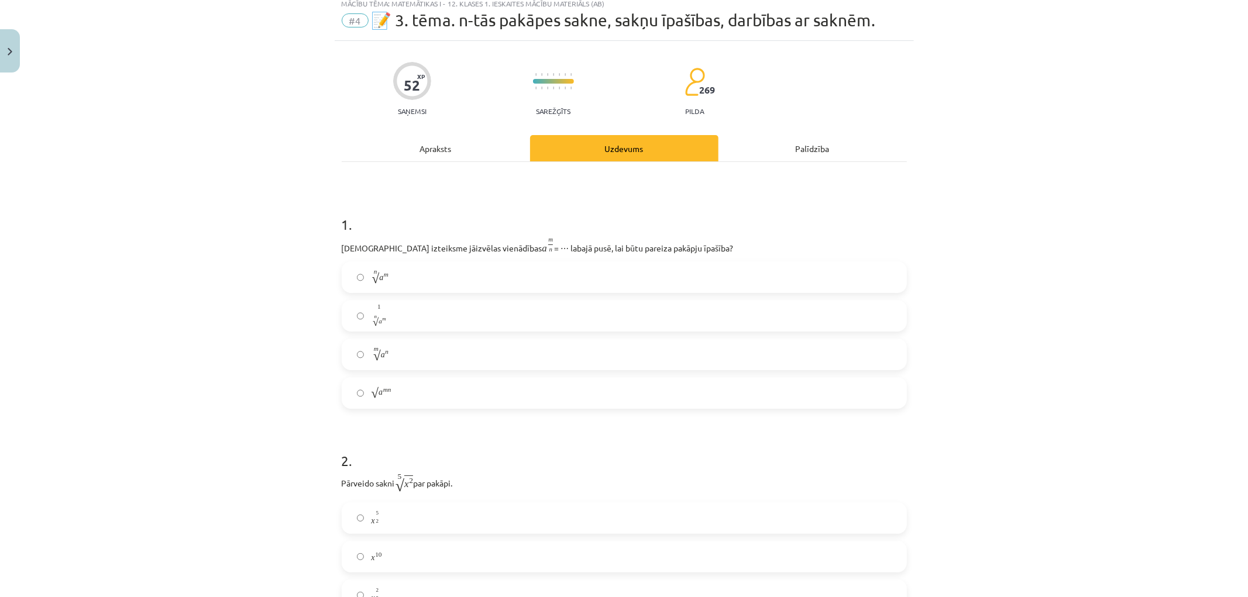
scroll to position [29, 0]
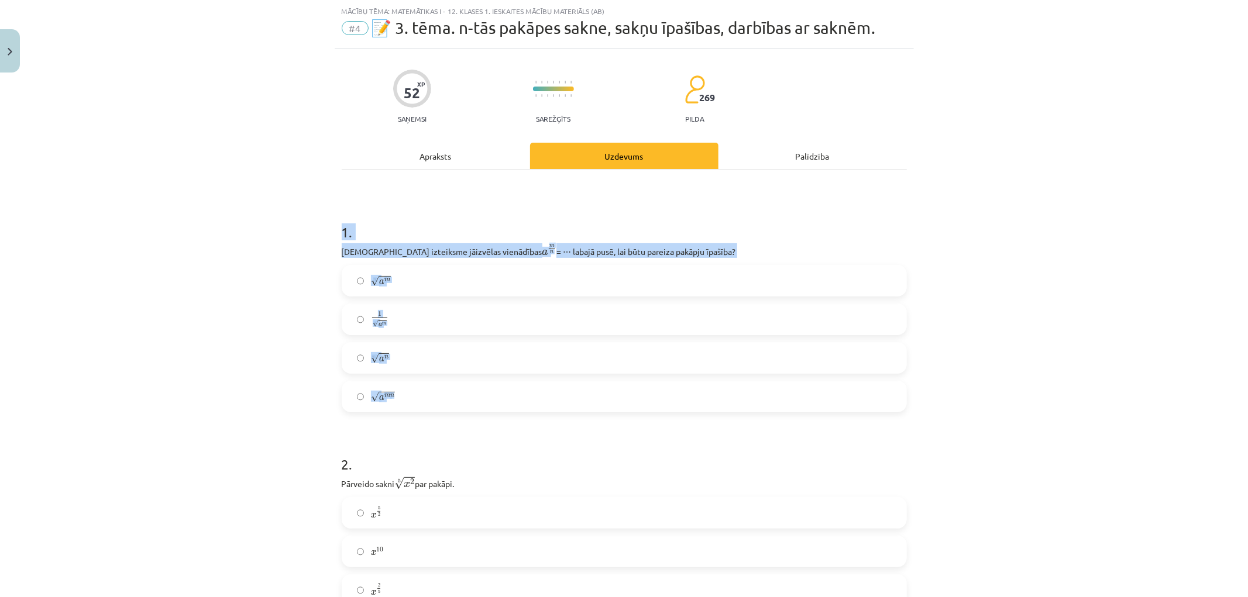
drag, startPoint x: 325, startPoint y: 224, endPoint x: 975, endPoint y: 402, distance: 673.9
click at [975, 402] on div "Mācību tēma: Matemātikas i - 12. klases 1. ieskaites mācību materiāls (ab) #4 📝…" at bounding box center [624, 298] width 1248 height 597
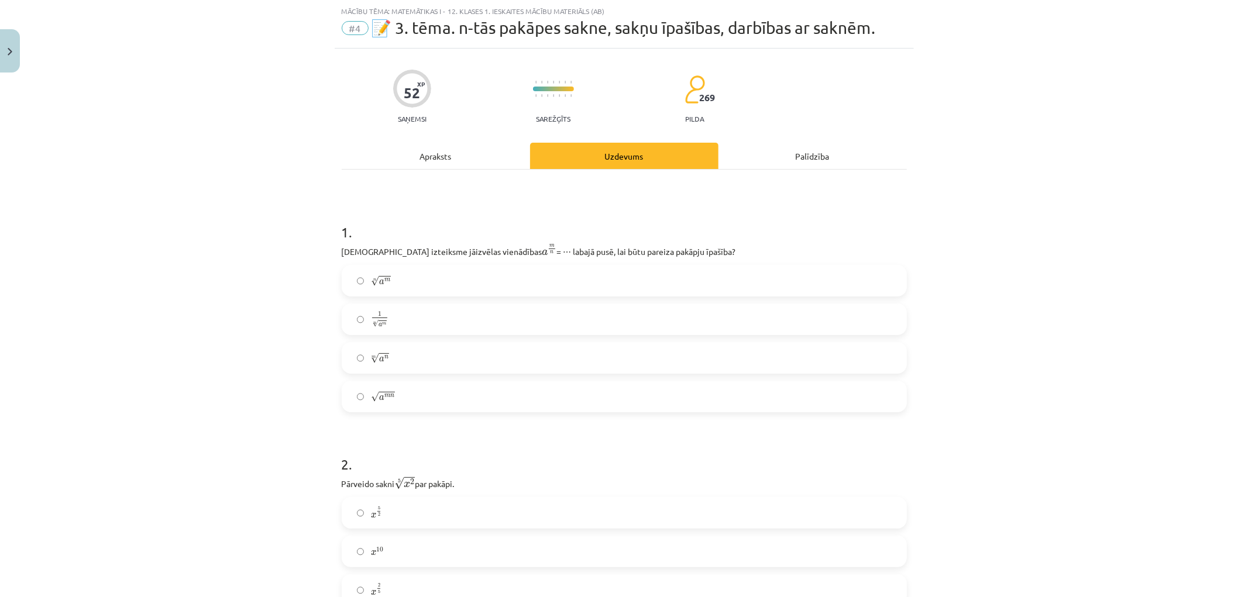
click at [984, 399] on div "Mācību tēma: Matemātikas i - 12. klases 1. ieskaites mācību materiāls (ab) #4 📝…" at bounding box center [624, 298] width 1248 height 597
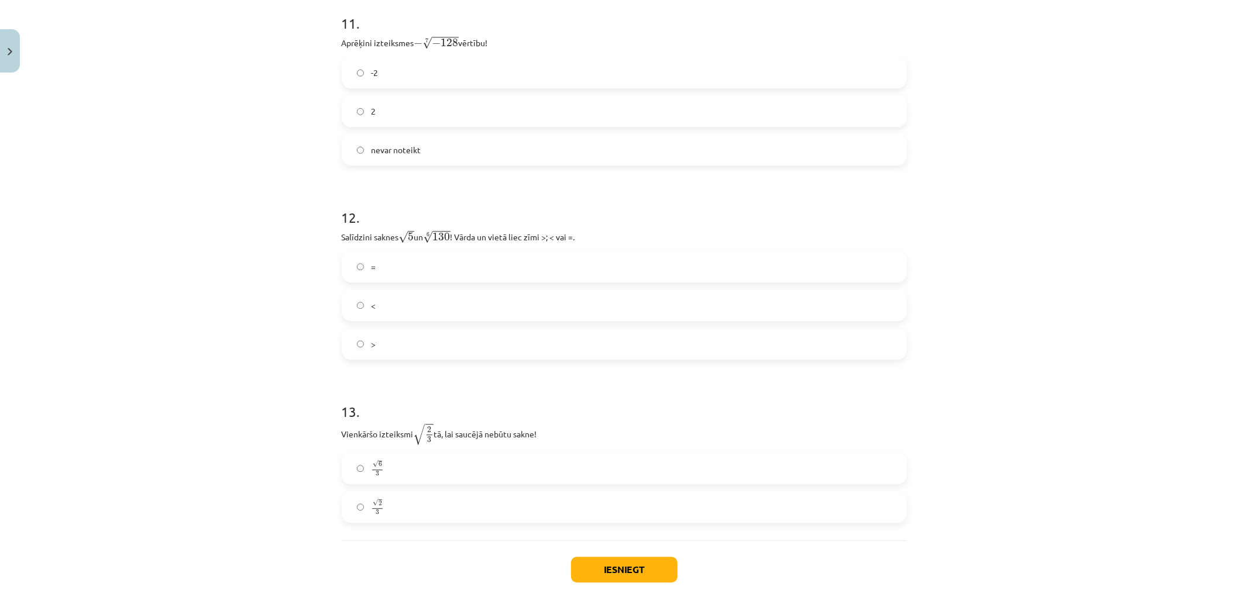
scroll to position [2449, 0]
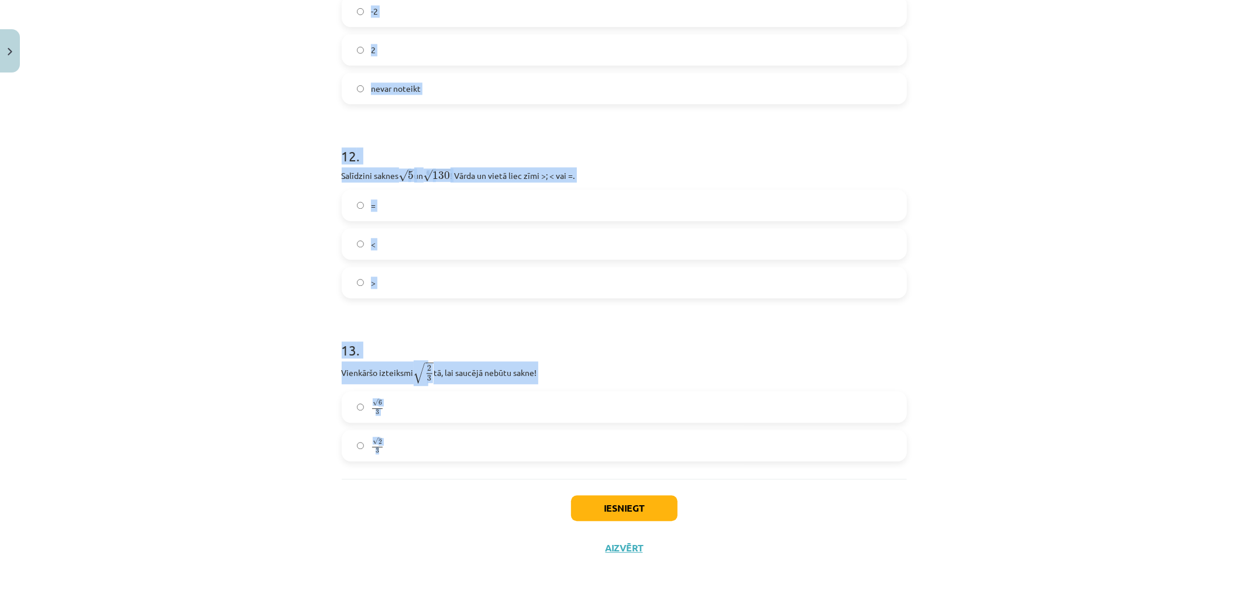
drag, startPoint x: 320, startPoint y: 225, endPoint x: 1084, endPoint y: 429, distance: 791.2
click at [1084, 429] on div "Mācību tēma: Matemātikas i - 12. klases 1. ieskaites mācību materiāls (ab) #4 📝…" at bounding box center [624, 298] width 1248 height 597
copy form "1 . Kura izteiksme jāizvēlas vienādības a m n a m n = ⋯ labajā pusē, lai būtu p…"
click at [983, 353] on div "Mācību tēma: Matemātikas i - 12. klases 1. ieskaites mācību materiāls (ab) #4 📝…" at bounding box center [624, 298] width 1248 height 597
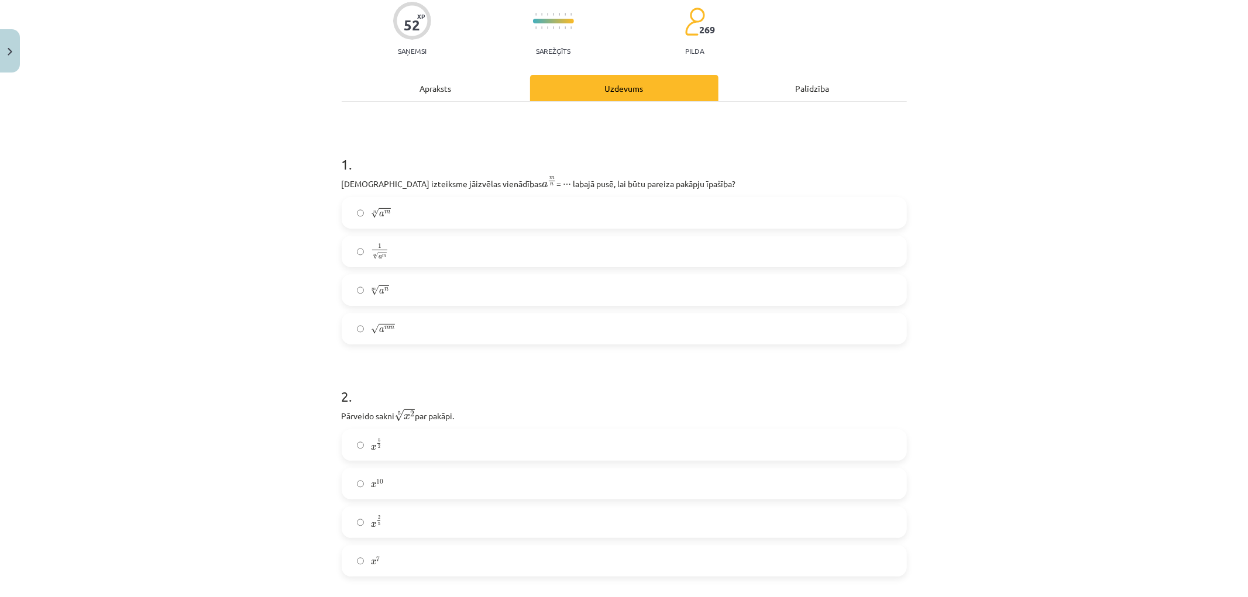
scroll to position [0, 0]
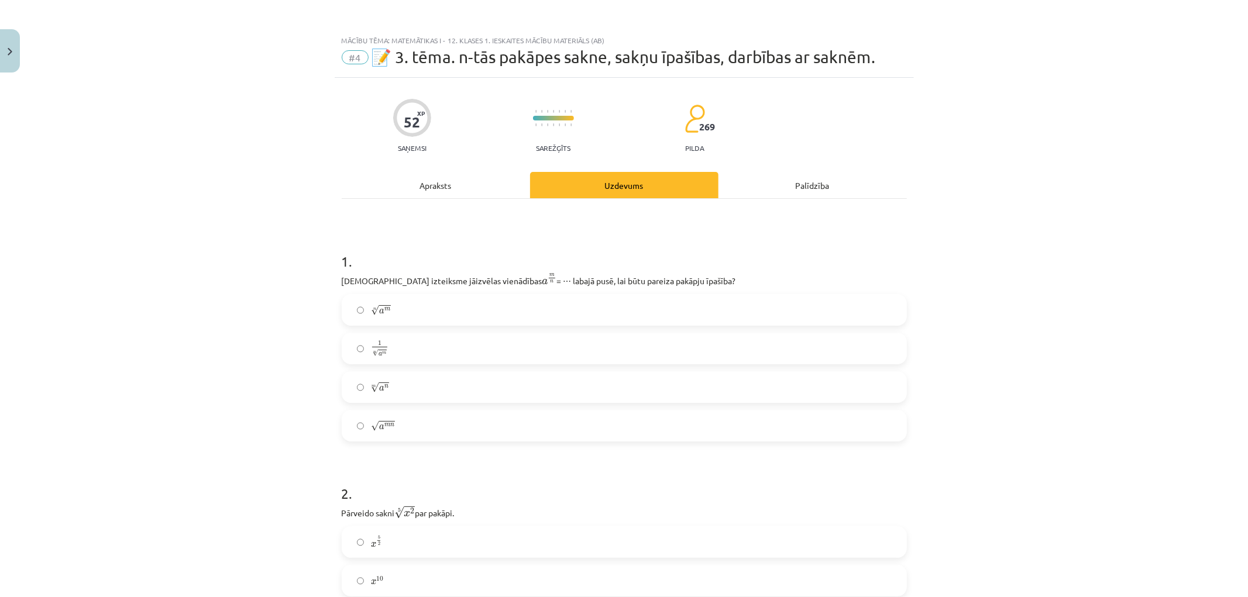
click at [460, 313] on label "n √ a m a m n" at bounding box center [624, 309] width 563 height 29
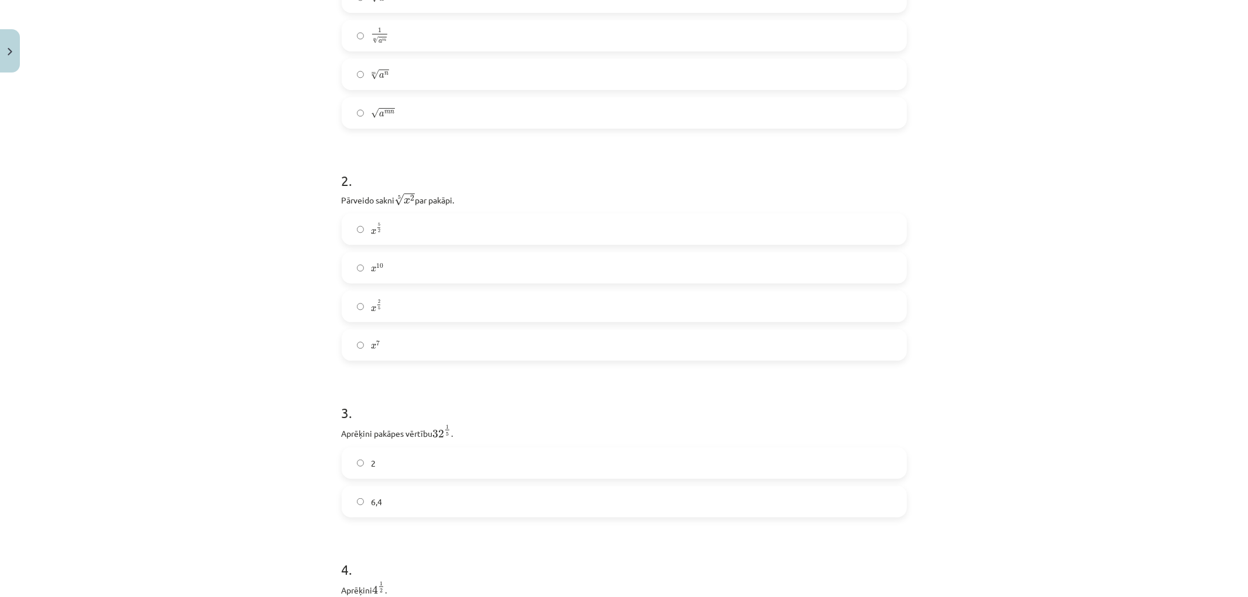
scroll to position [390, 0]
click at [394, 237] on label "x 2 5 x 2 5" at bounding box center [624, 229] width 563 height 29
click at [446, 395] on label "2" at bounding box center [624, 386] width 563 height 29
click at [433, 283] on label "2" at bounding box center [624, 282] width 563 height 29
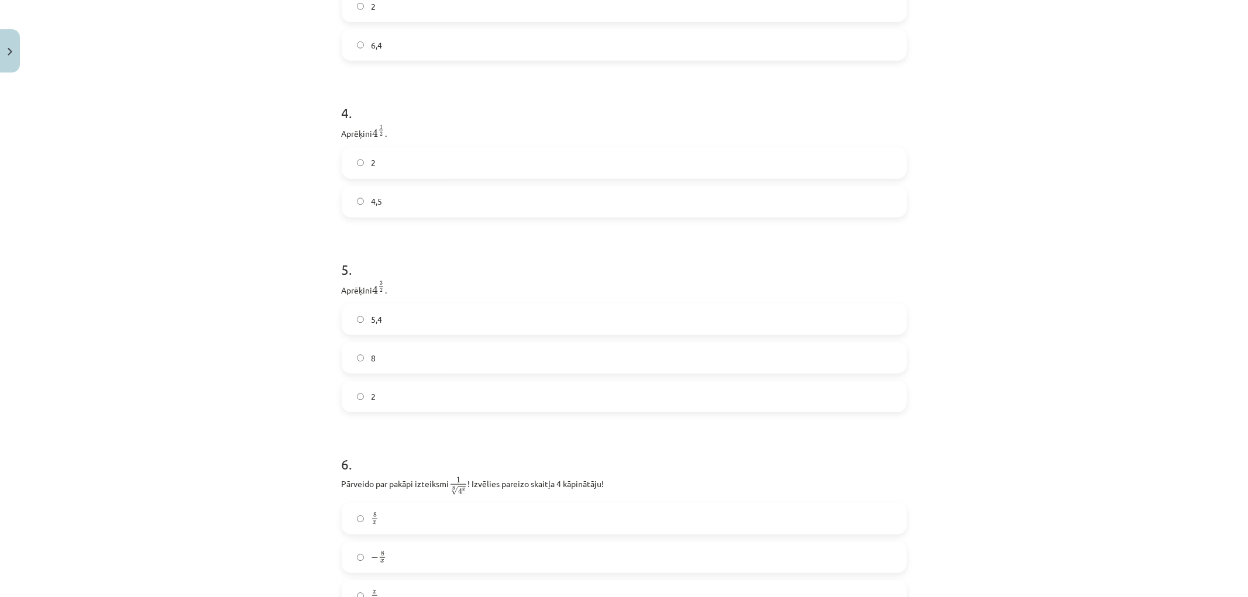
scroll to position [780, 0]
click at [419, 352] on label "8" at bounding box center [624, 347] width 563 height 29
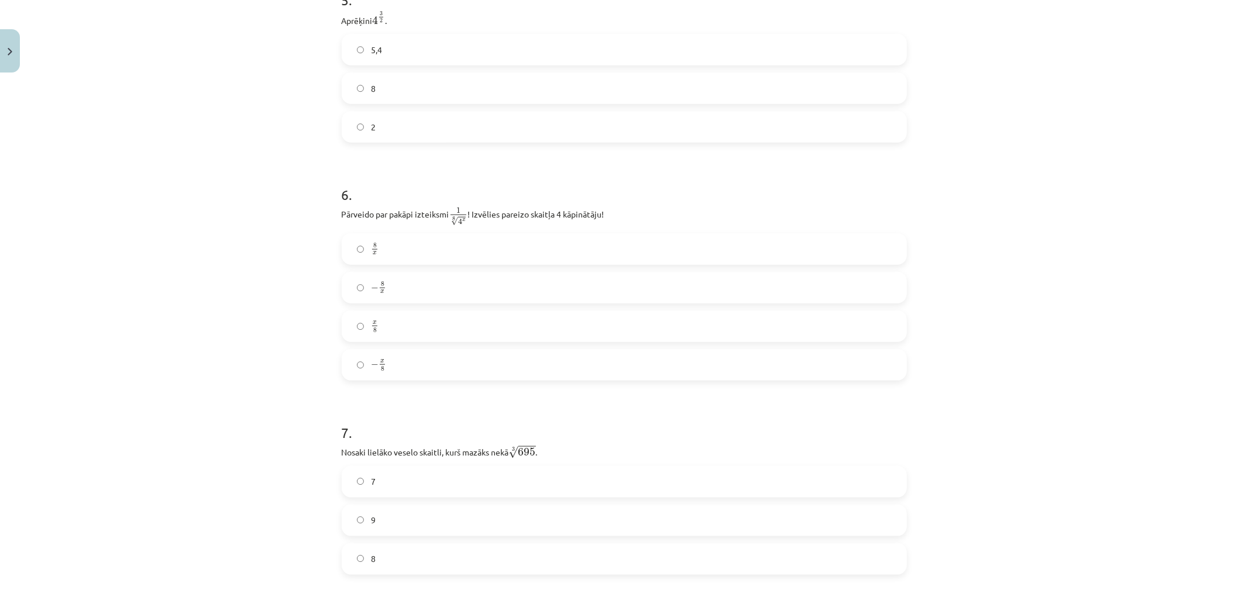
click at [406, 254] on label "8 x 8 x" at bounding box center [624, 249] width 563 height 29
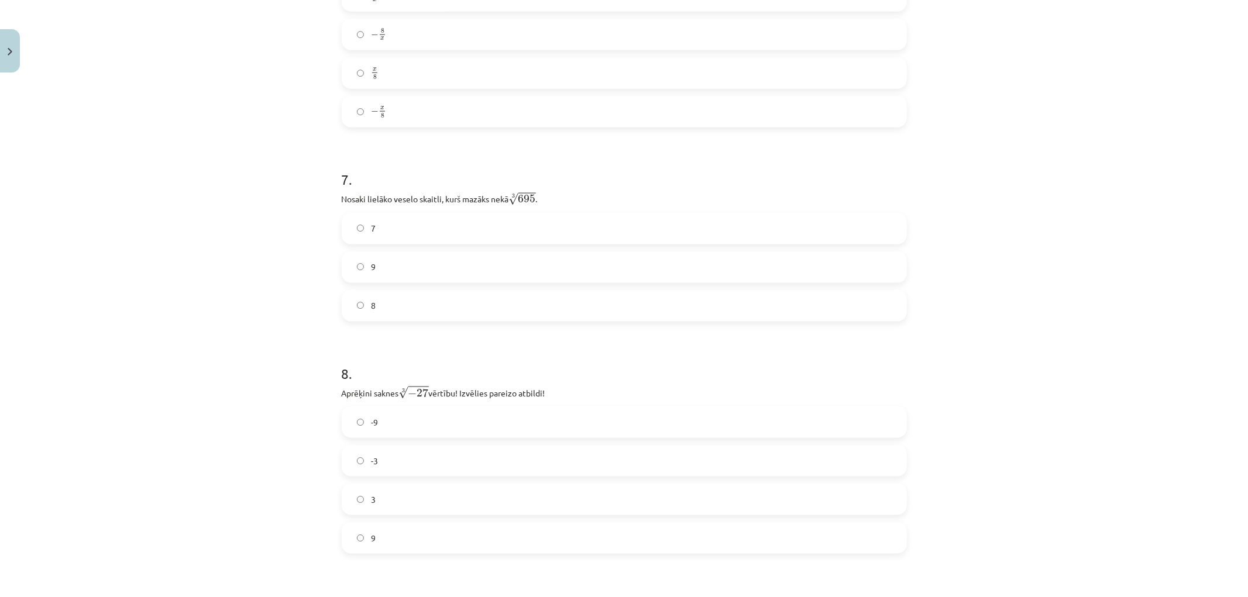
scroll to position [1300, 0]
click at [441, 308] on label "8" at bounding box center [624, 298] width 563 height 29
click at [432, 274] on label "-3" at bounding box center [624, 258] width 563 height 29
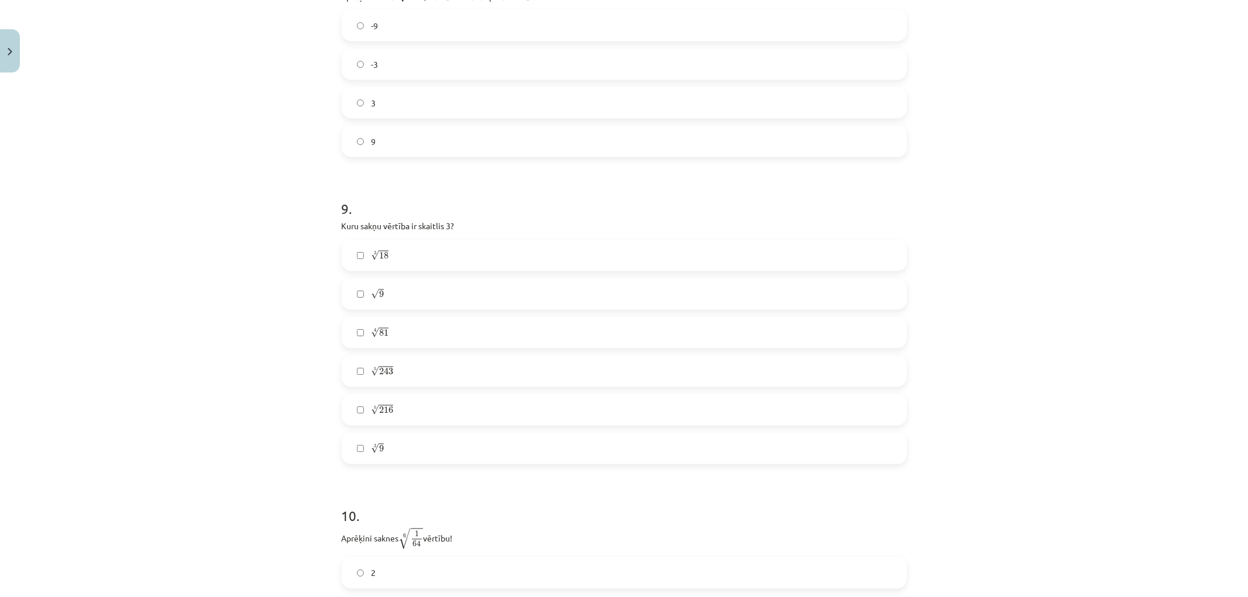
scroll to position [1820, 0]
click at [412, 174] on label "√ 9 9" at bounding box center [624, 163] width 563 height 29
drag, startPoint x: 402, startPoint y: 209, endPoint x: 377, endPoint y: 119, distance: 93.9
click at [402, 209] on label "4 √ 81 81 4" at bounding box center [624, 202] width 563 height 29
click at [419, 240] on label "5 √ 243 243 5" at bounding box center [624, 240] width 563 height 29
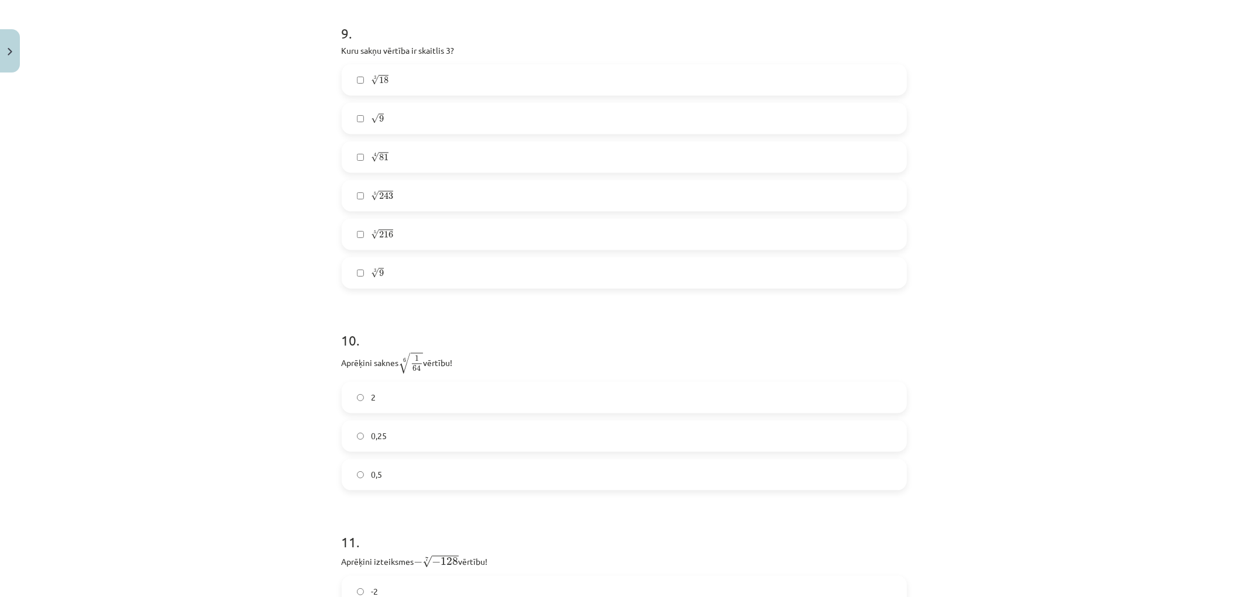
scroll to position [2014, 0]
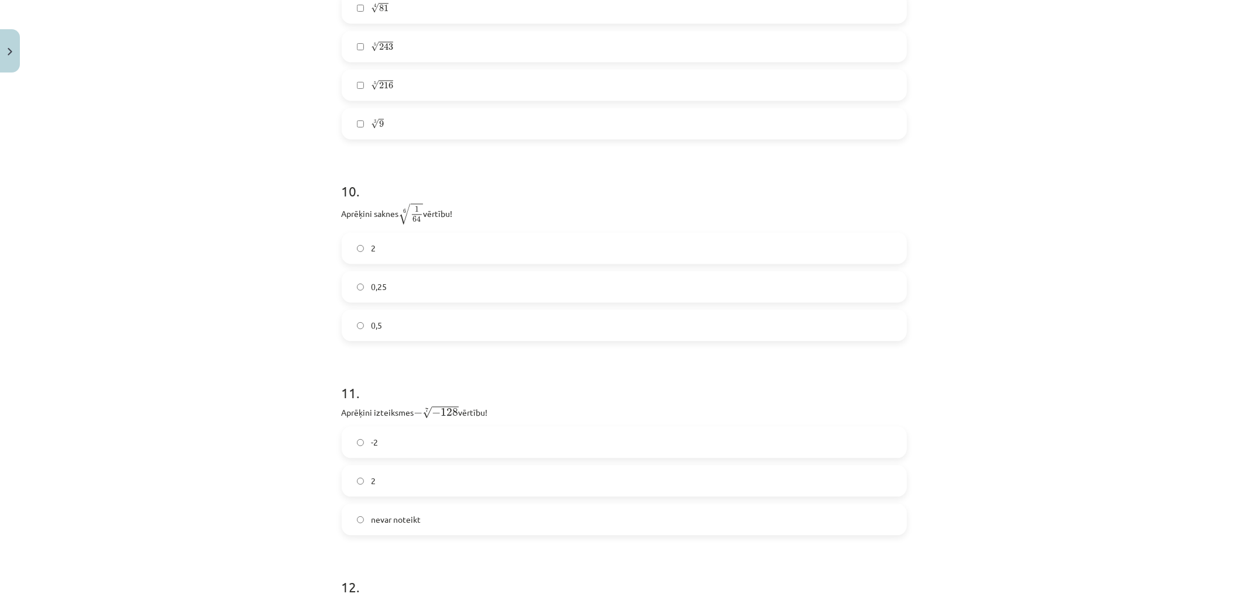
click at [371, 329] on span "0,5" at bounding box center [376, 325] width 11 height 12
drag, startPoint x: 416, startPoint y: 480, endPoint x: 410, endPoint y: 446, distance: 33.8
click at [416, 478] on label "2" at bounding box center [624, 480] width 563 height 29
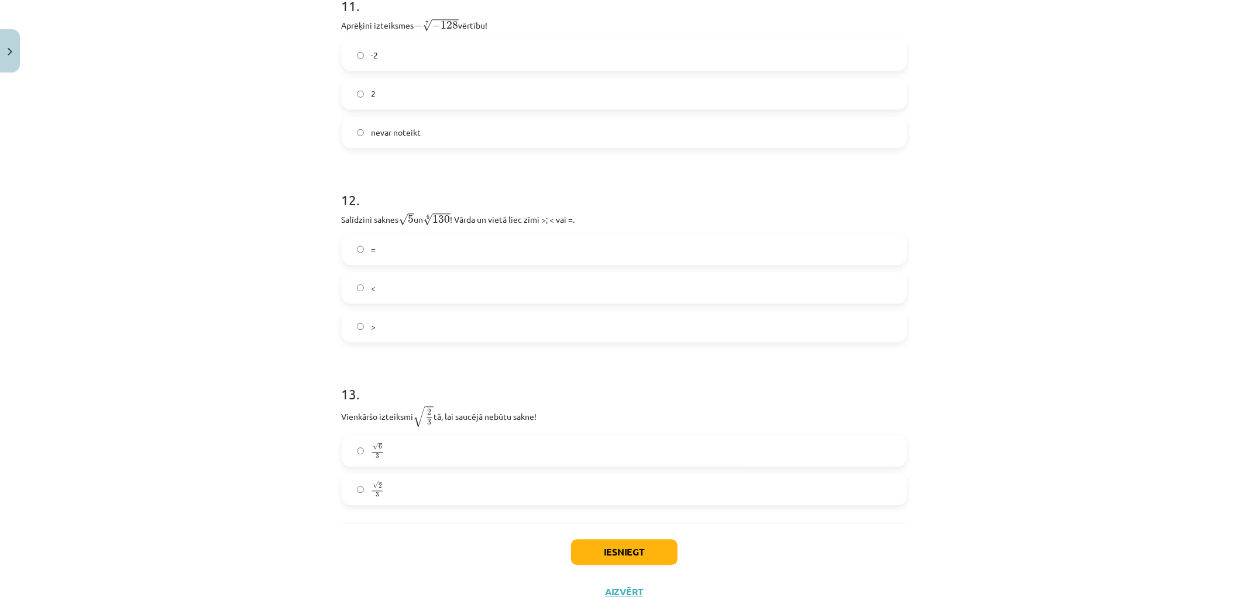
scroll to position [2405, 0]
click at [395, 299] on label "<" at bounding box center [624, 284] width 563 height 29
drag, startPoint x: 476, startPoint y: 445, endPoint x: 469, endPoint y: 425, distance: 20.9
click at [475, 443] on label "√ 6 3 6 3" at bounding box center [624, 447] width 563 height 29
click at [630, 546] on button "Iesniegt" at bounding box center [624, 549] width 106 height 26
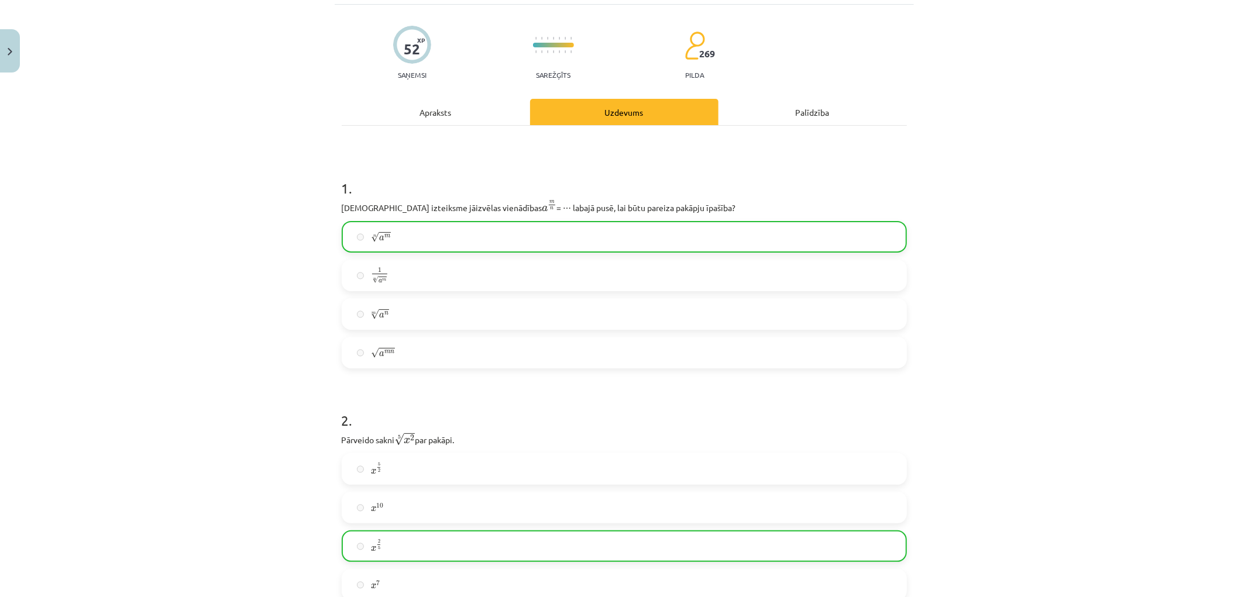
scroll to position [0, 0]
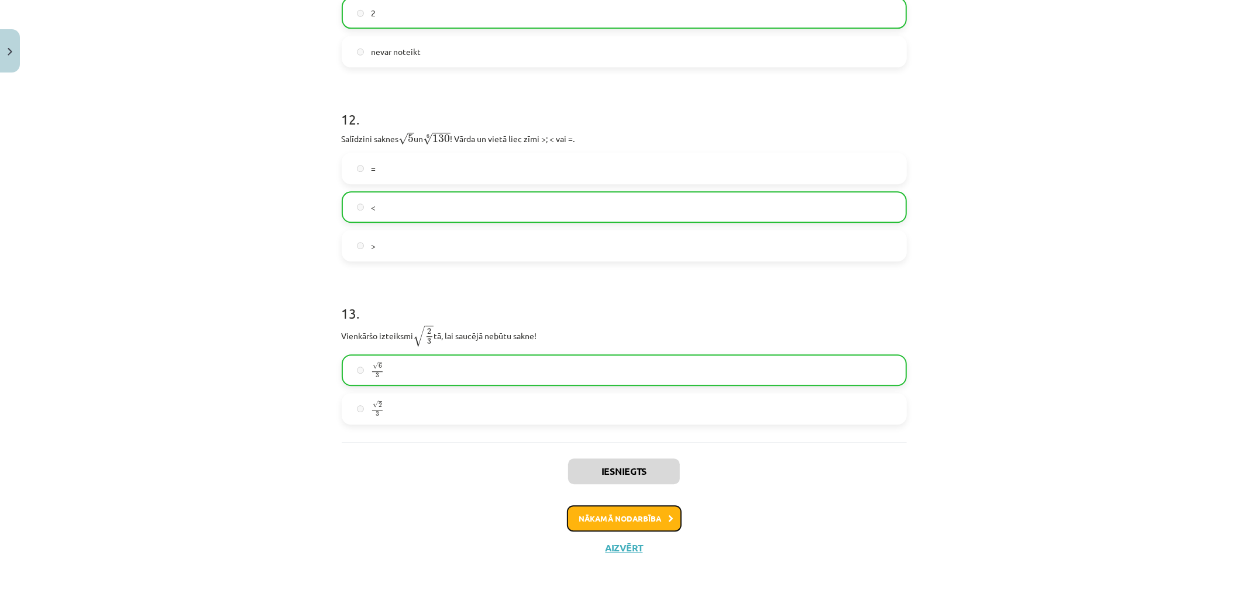
click at [624, 515] on button "Nākamā nodarbība" at bounding box center [624, 518] width 115 height 27
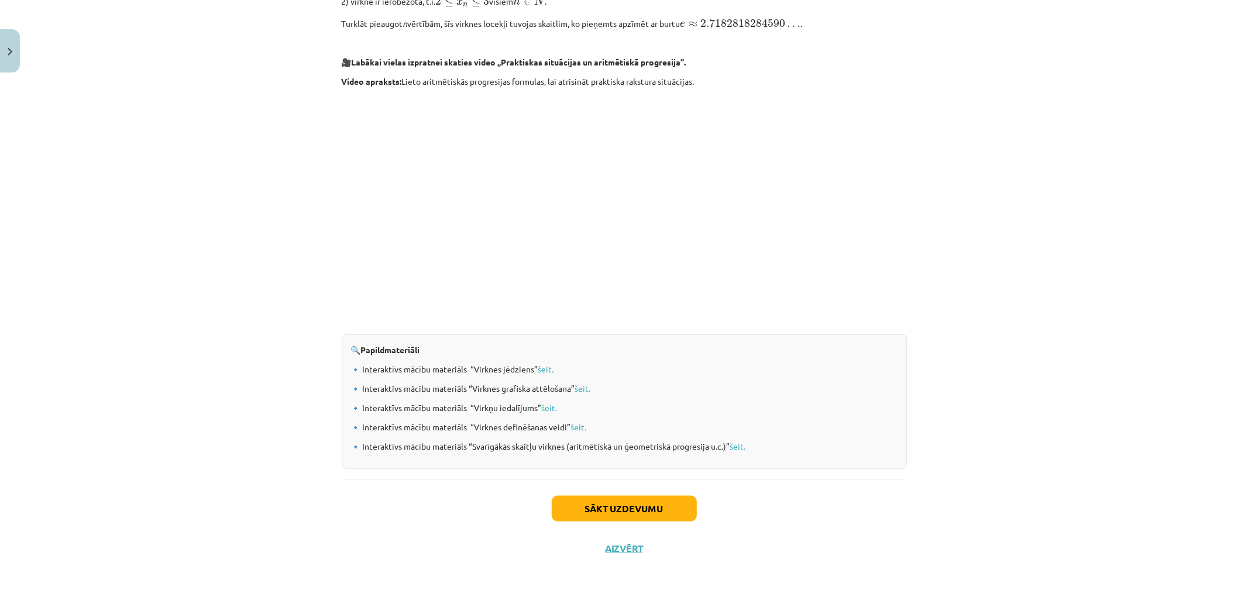
scroll to position [1043, 0]
click at [636, 509] on button "Sākt uzdevumu" at bounding box center [624, 508] width 145 height 26
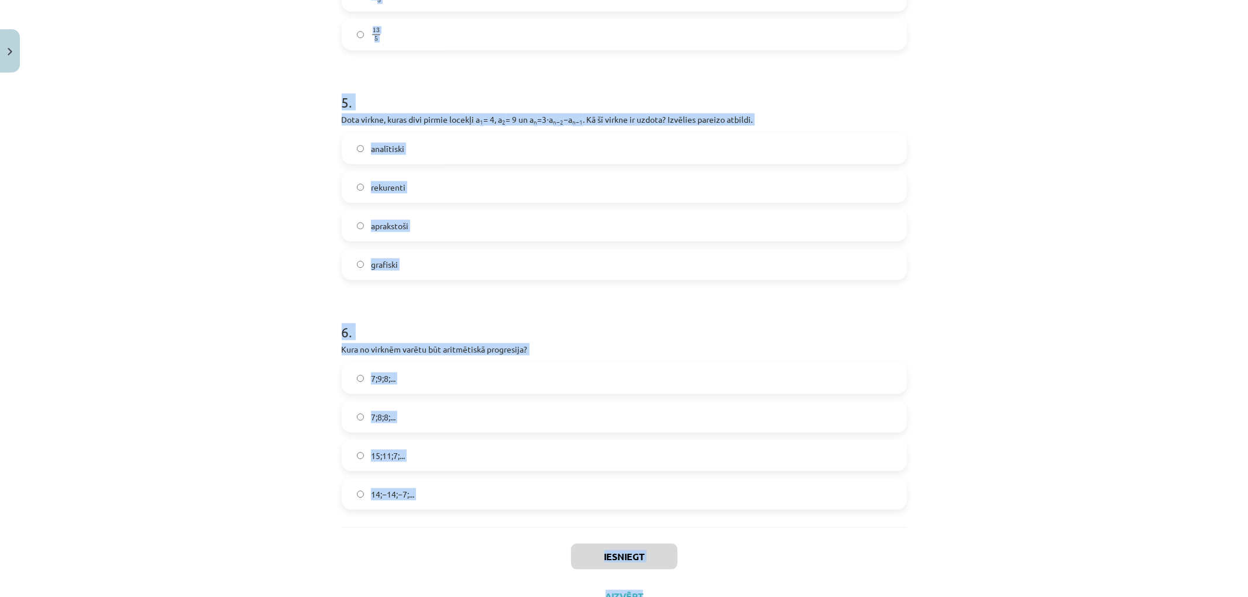
scroll to position [1131, 0]
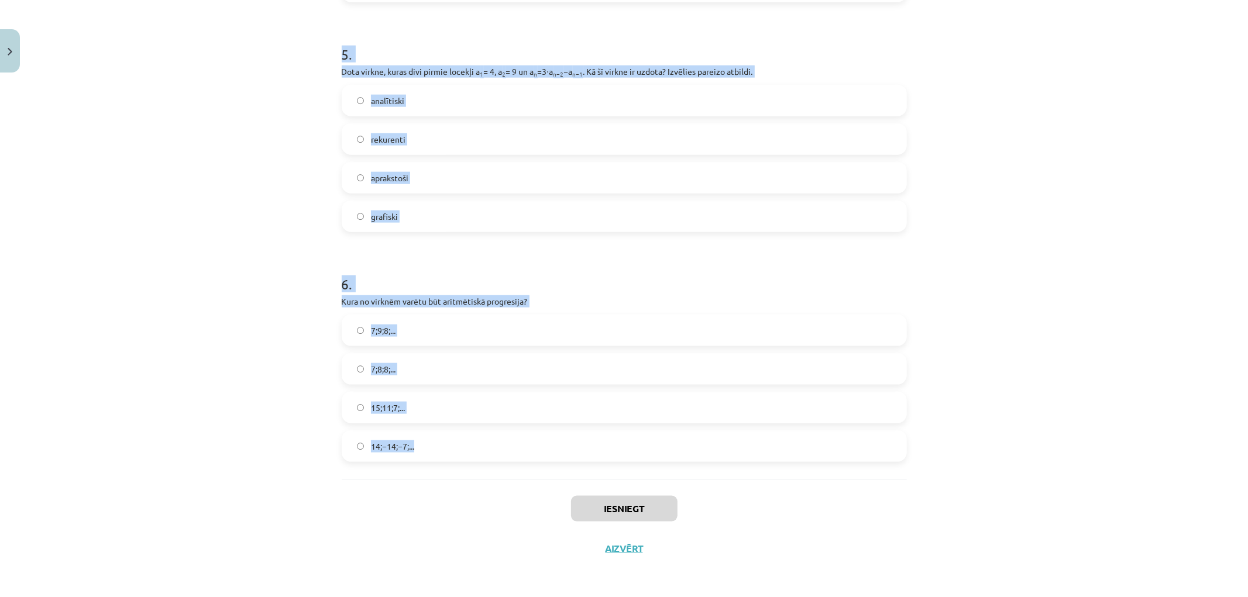
drag, startPoint x: 322, startPoint y: 225, endPoint x: 855, endPoint y: 450, distance: 578.2
click at [855, 450] on div "Mācību tēma: Matemātikas i - 12. klases 1. ieskaites mācību materiāls (ab) #5 📝…" at bounding box center [624, 298] width 1248 height 597
copy form "1 . Skaitļu virkne -7; -4; -1; 2; 5; ... ir Augoša Konstanta Ne augoša, ne dils…"
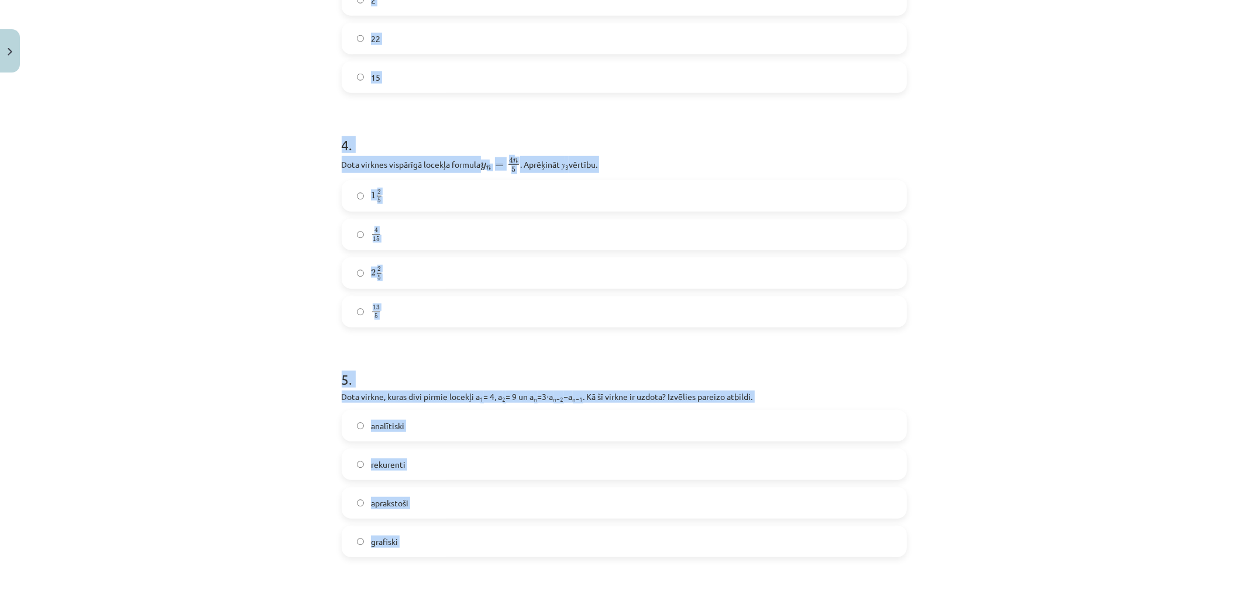
click at [277, 232] on div "Mācību tēma: Matemātikas i - 12. klases 1. ieskaites mācību materiāls (ab) #5 📝…" at bounding box center [624, 298] width 1248 height 597
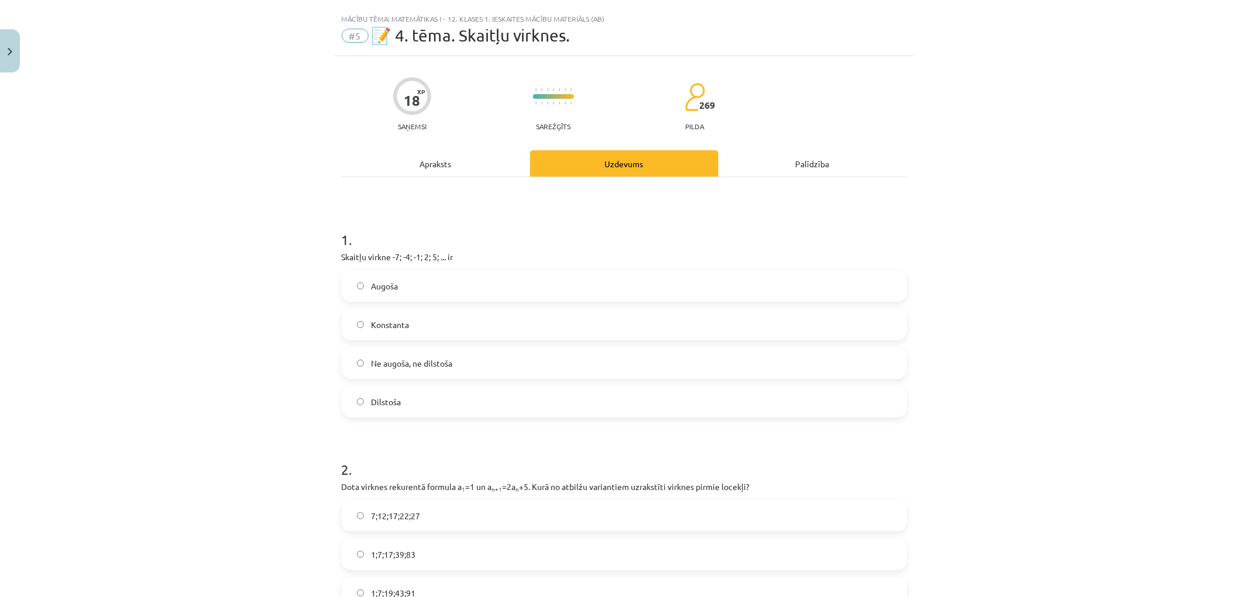
scroll to position [0, 0]
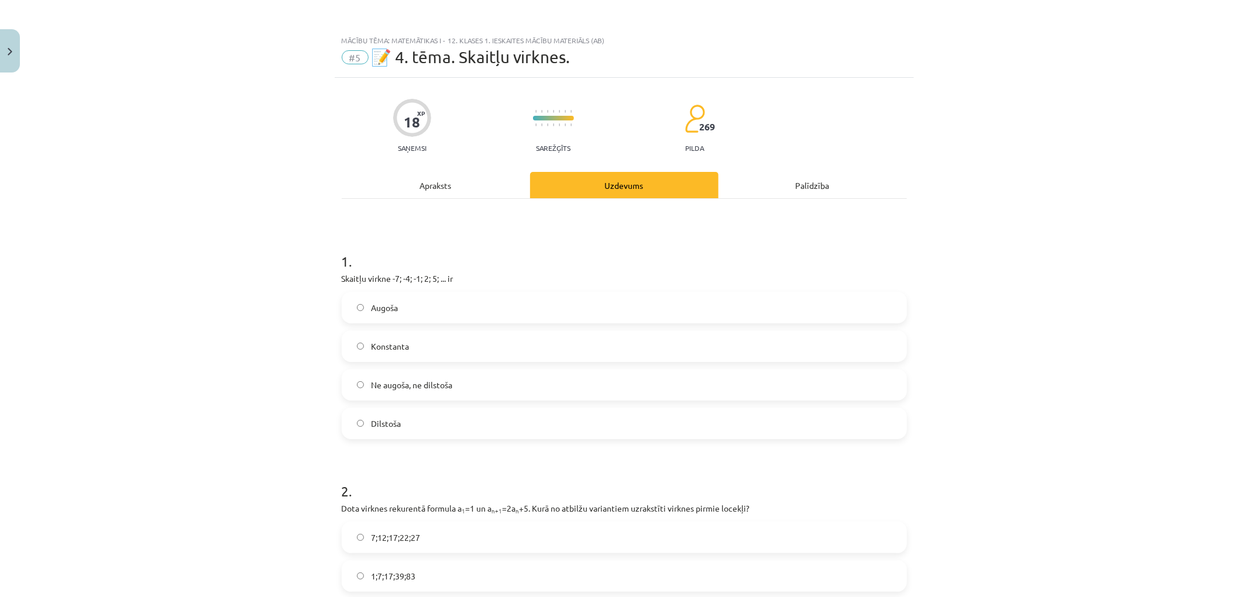
click at [434, 313] on label "Augoša" at bounding box center [624, 307] width 563 height 29
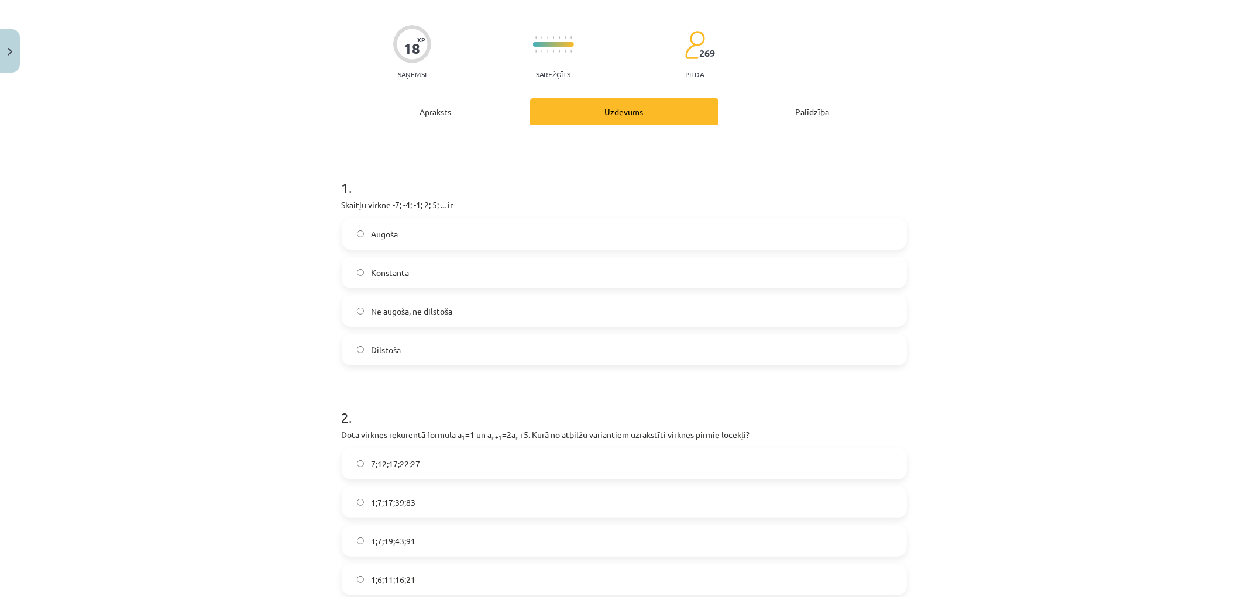
scroll to position [195, 0]
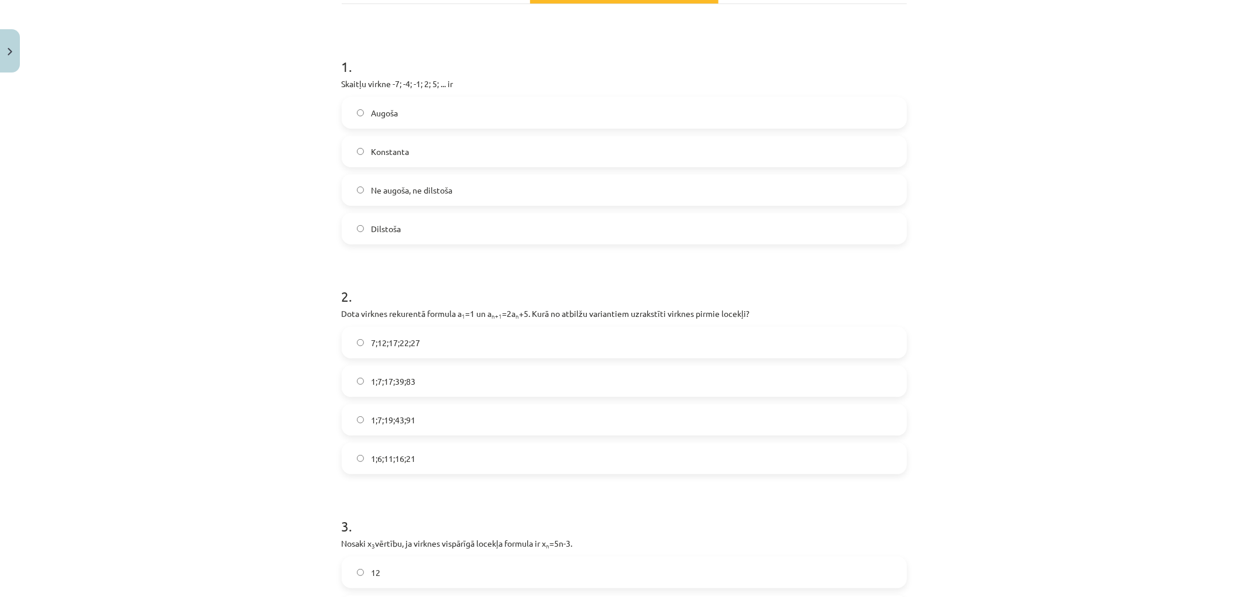
click at [419, 426] on label "1;7;19;43;91" at bounding box center [624, 419] width 563 height 29
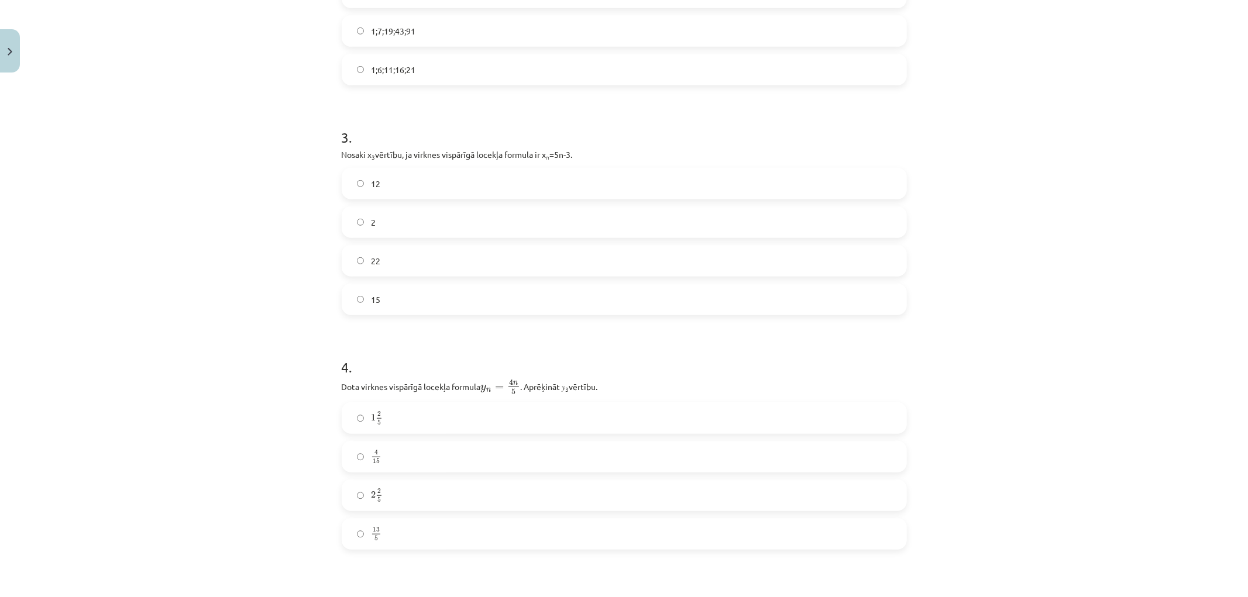
scroll to position [585, 0]
click at [381, 180] on label "12" at bounding box center [624, 182] width 563 height 29
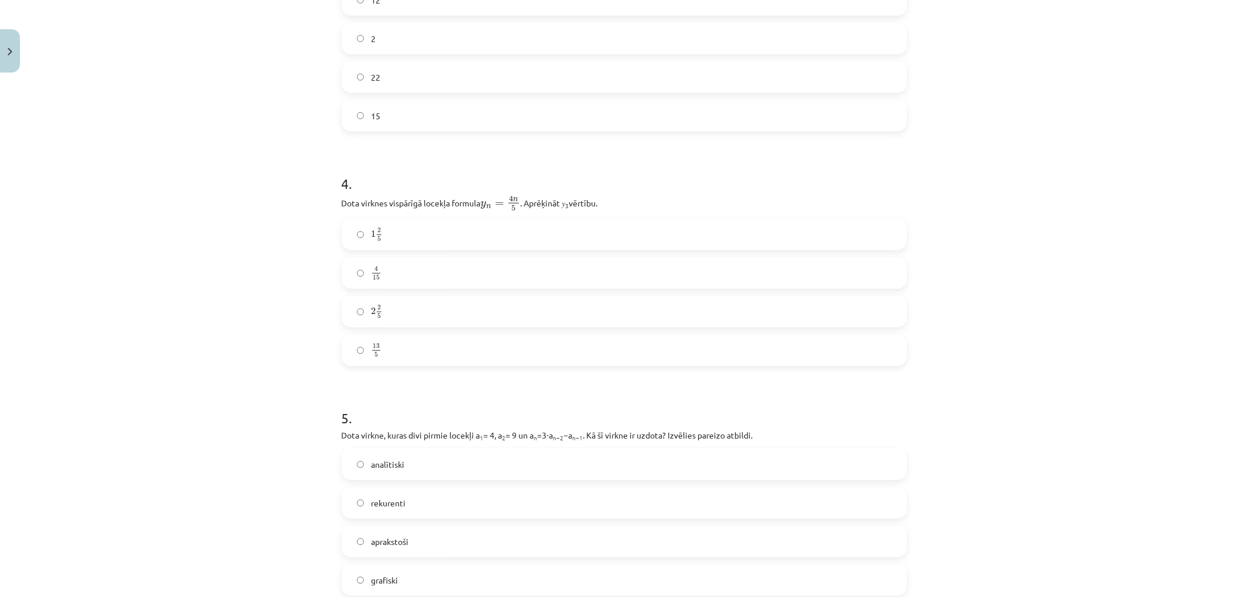
scroll to position [780, 0]
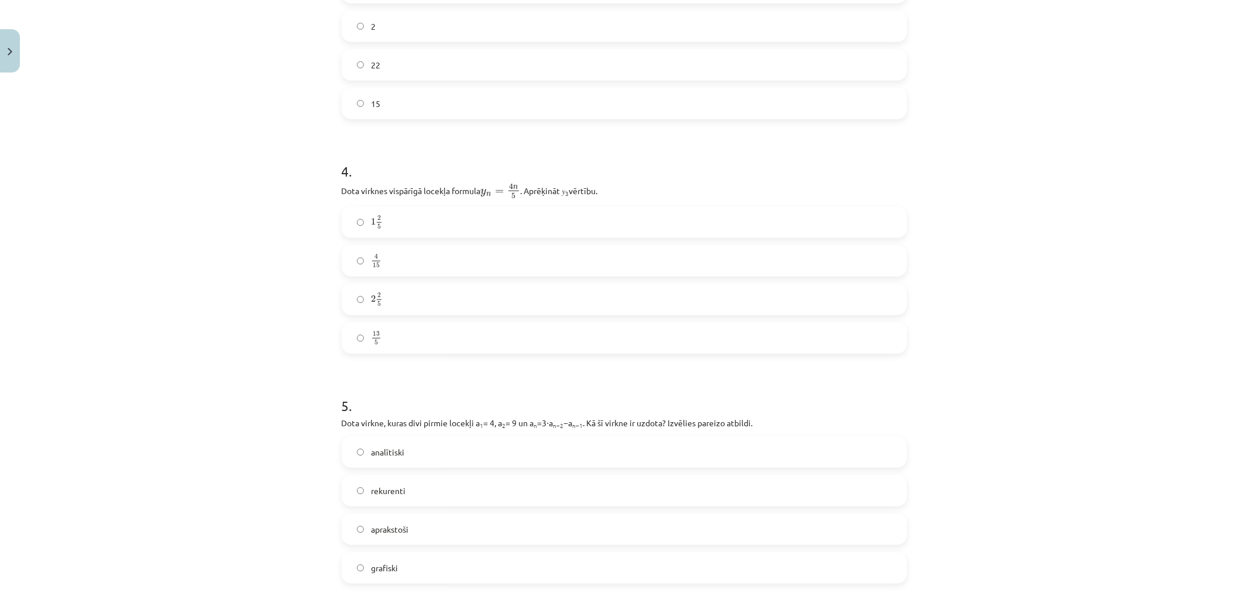
click at [426, 294] on label "2 2 5 2 2 5" at bounding box center [624, 299] width 563 height 29
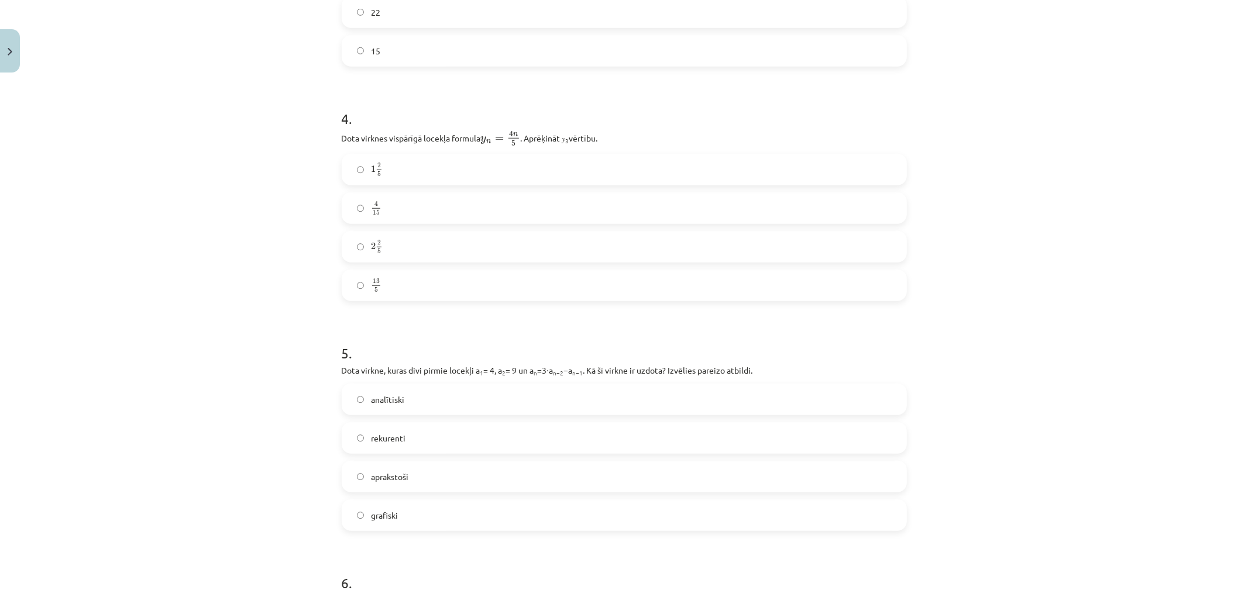
scroll to position [1039, 0]
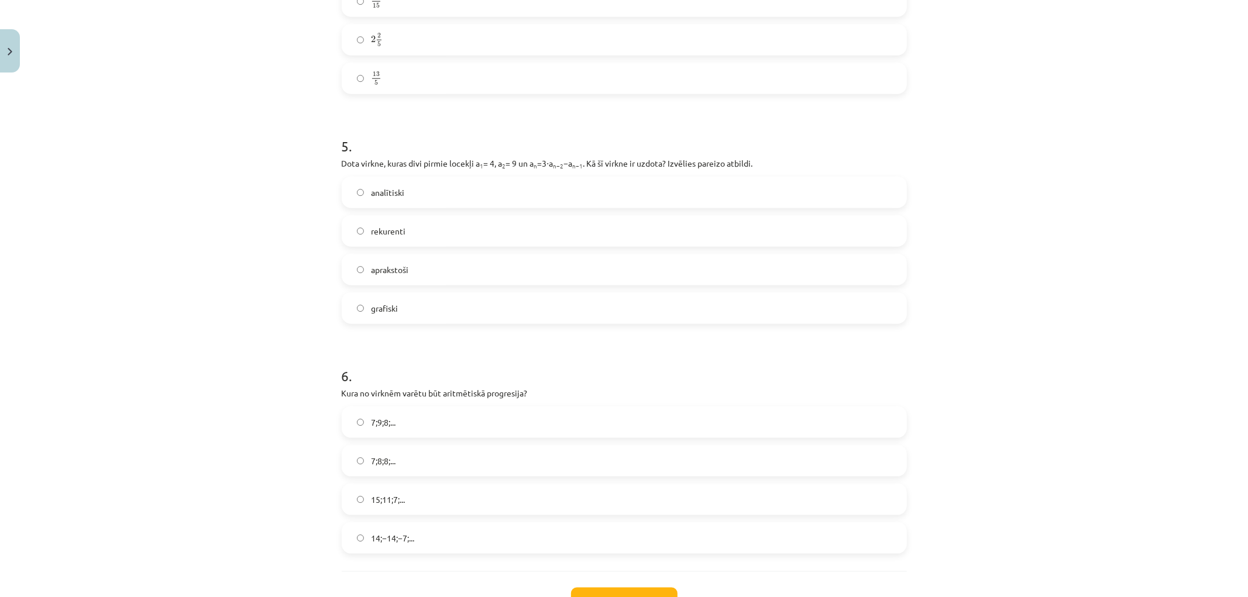
click at [425, 230] on label "rekurenti" at bounding box center [624, 230] width 563 height 29
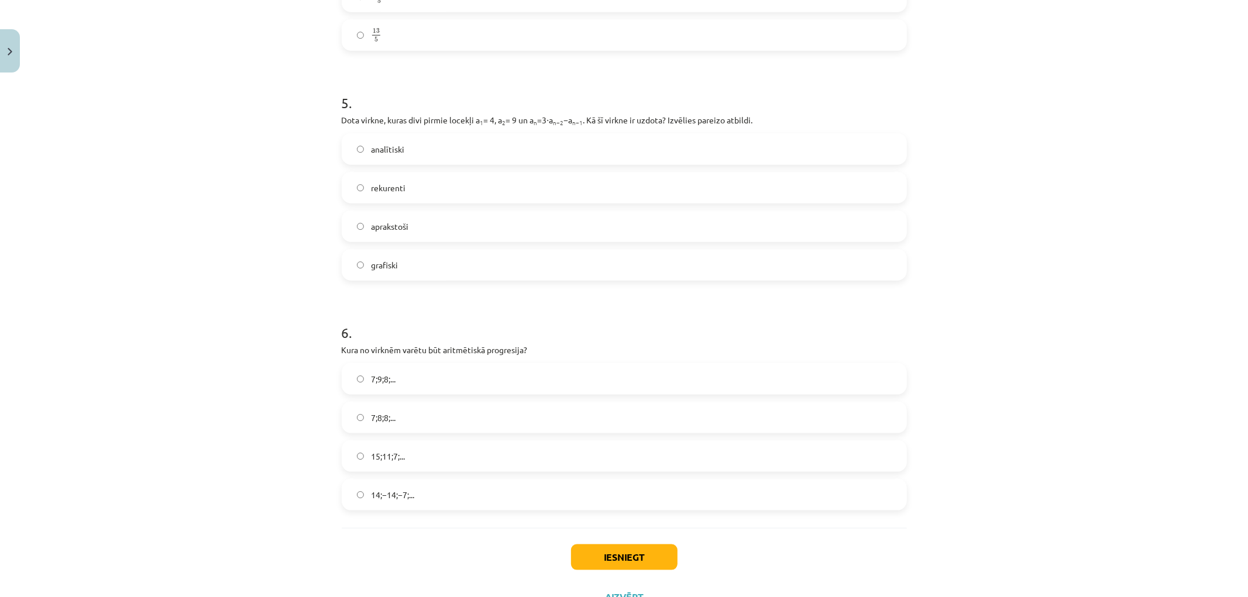
scroll to position [1131, 0]
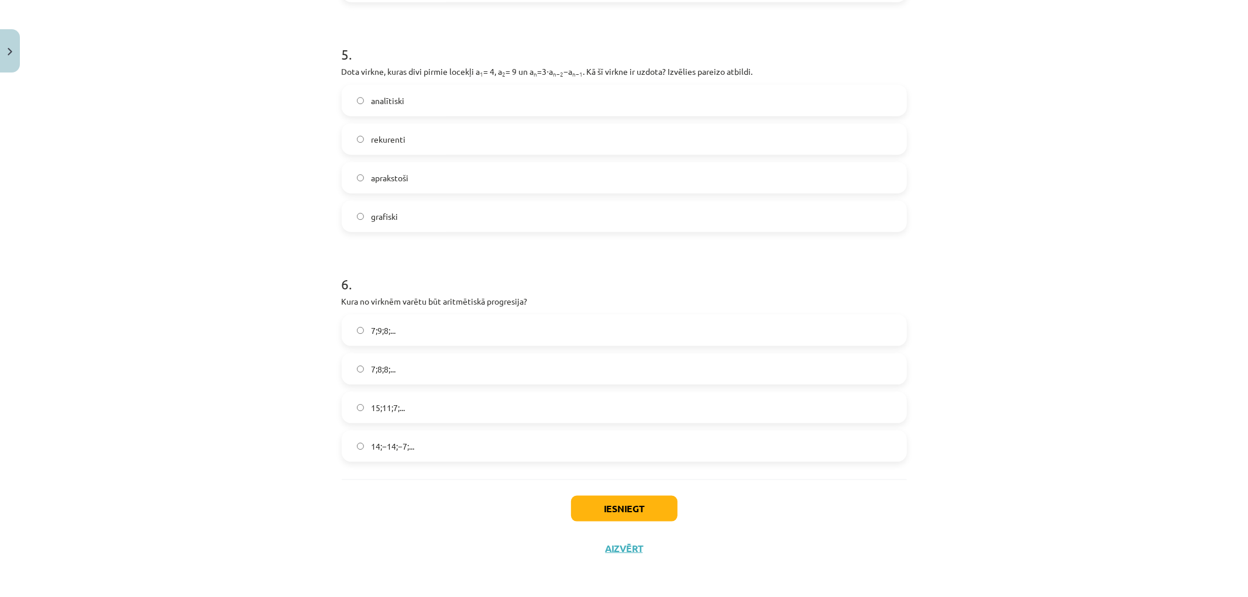
click at [439, 412] on label "15;11;7;..." at bounding box center [624, 407] width 563 height 29
click at [640, 505] on button "Iesniegt" at bounding box center [624, 509] width 106 height 26
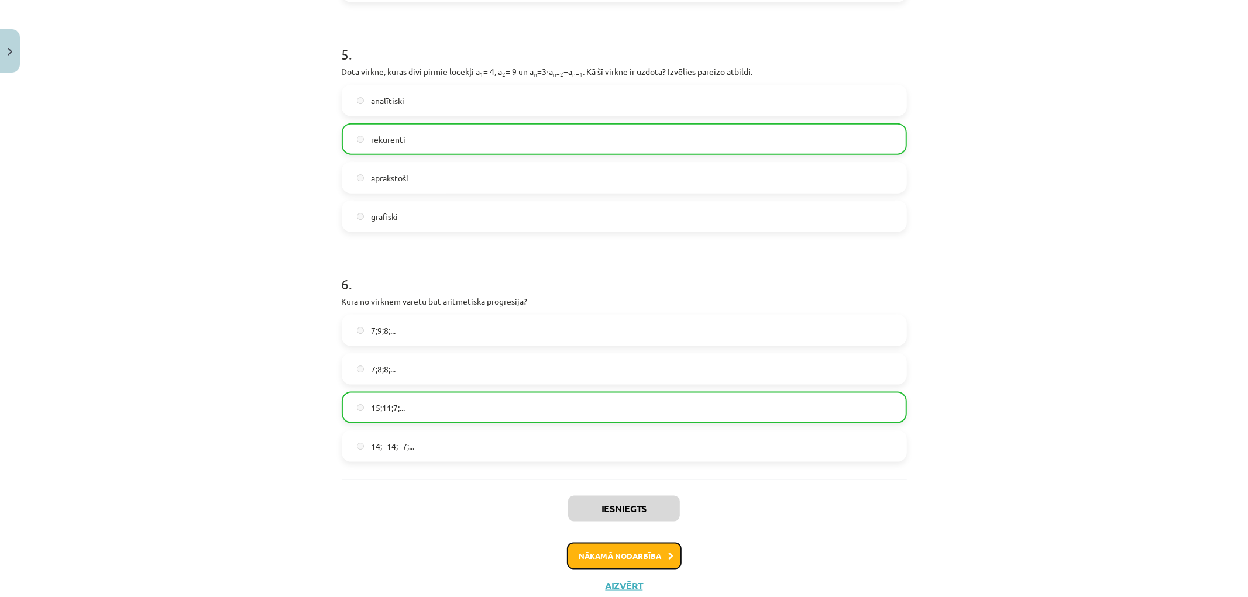
click at [601, 557] on button "Nākamā nodarbība" at bounding box center [624, 556] width 115 height 27
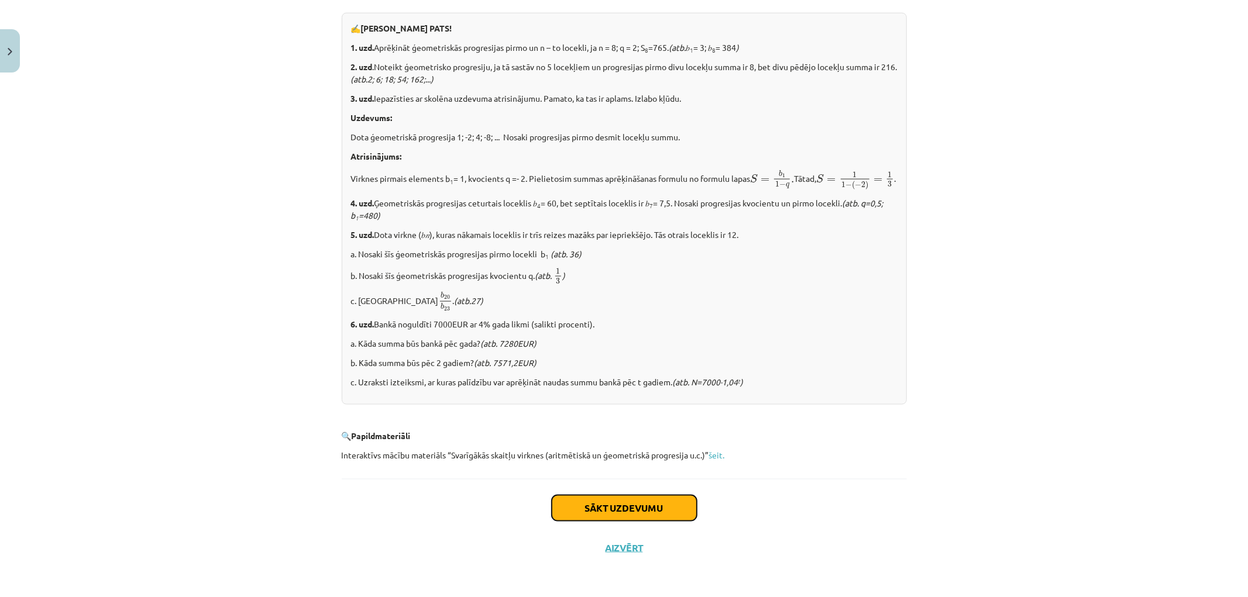
click at [624, 512] on button "Sākt uzdevumu" at bounding box center [624, 508] width 145 height 26
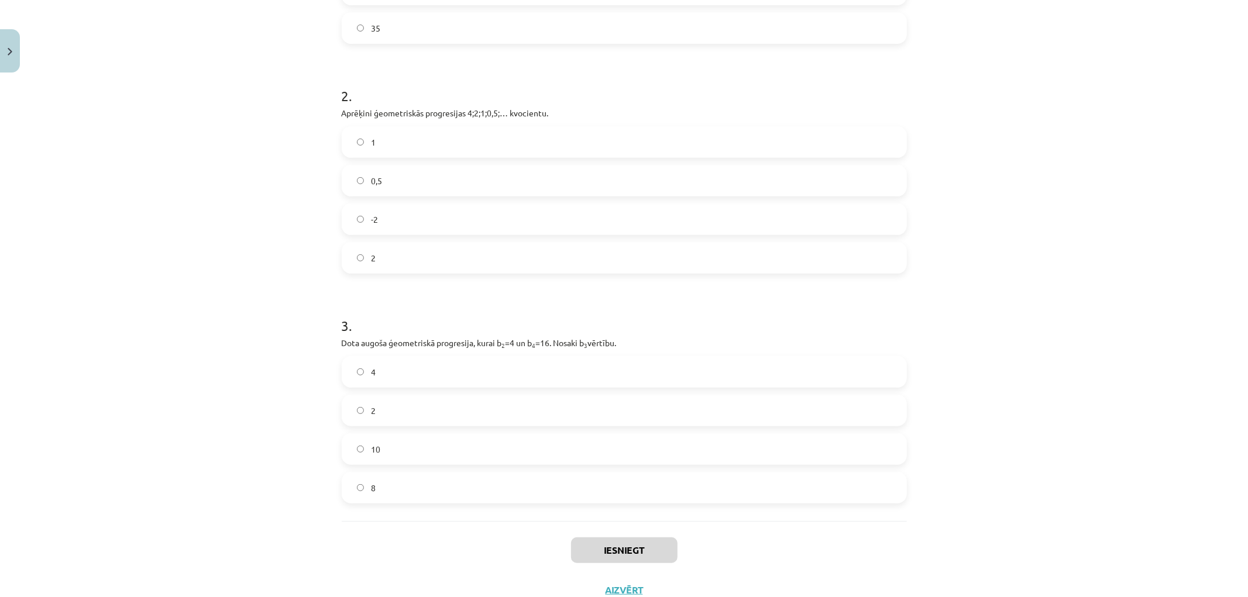
scroll to position [360, 0]
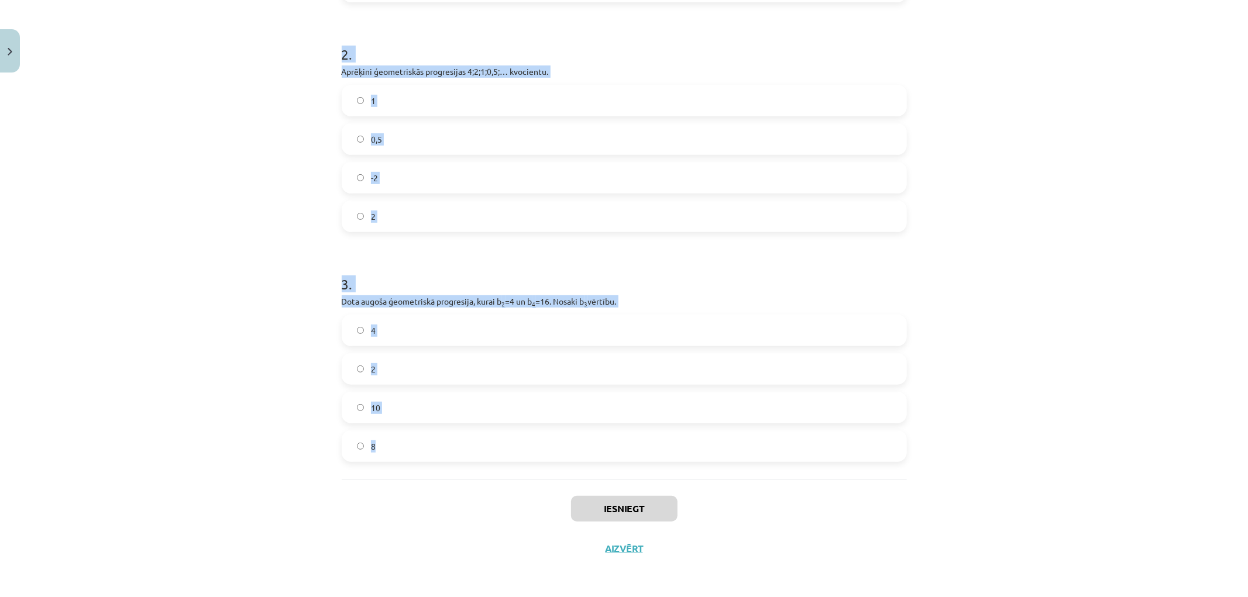
drag, startPoint x: 326, startPoint y: 225, endPoint x: 943, endPoint y: 473, distance: 665.6
click at [943, 473] on div "Mācību tēma: Matemātikas i - 12. klases 1. ieskaites mācību materiāls (ab) #6 📝…" at bounding box center [624, 298] width 1248 height 597
drag, startPoint x: 548, startPoint y: 301, endPoint x: 593, endPoint y: 304, distance: 44.6
click at [595, 307] on div "3 . Dota augoša ģeometriskā progresija, kurai b 2 =4 un b 4 =16. Nosaki b 3 vēr…" at bounding box center [624, 359] width 565 height 206
copy form "1 . Aprēķini ģeometriskās progresijas nākamo locekli, ja b 1 = 7 un q=5. 12 35 …"
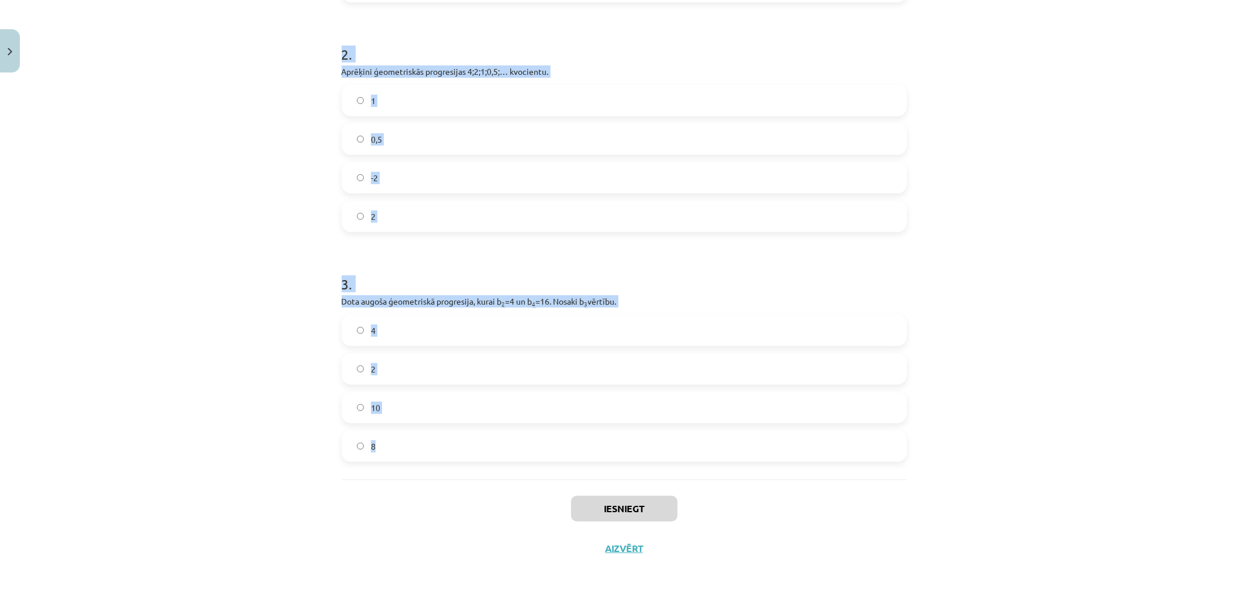
click at [177, 189] on div "Mācību tēma: Matemātikas i - 12. klases 1. ieskaites mācību materiāls (ab) #6 📝…" at bounding box center [624, 298] width 1248 height 597
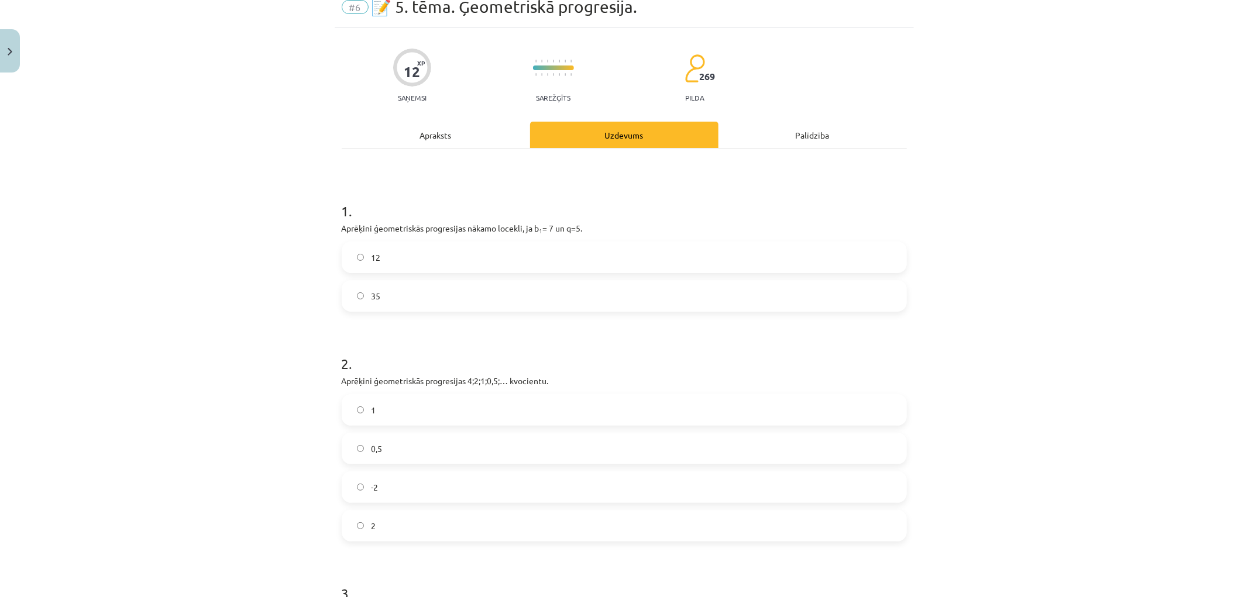
scroll to position [35, 0]
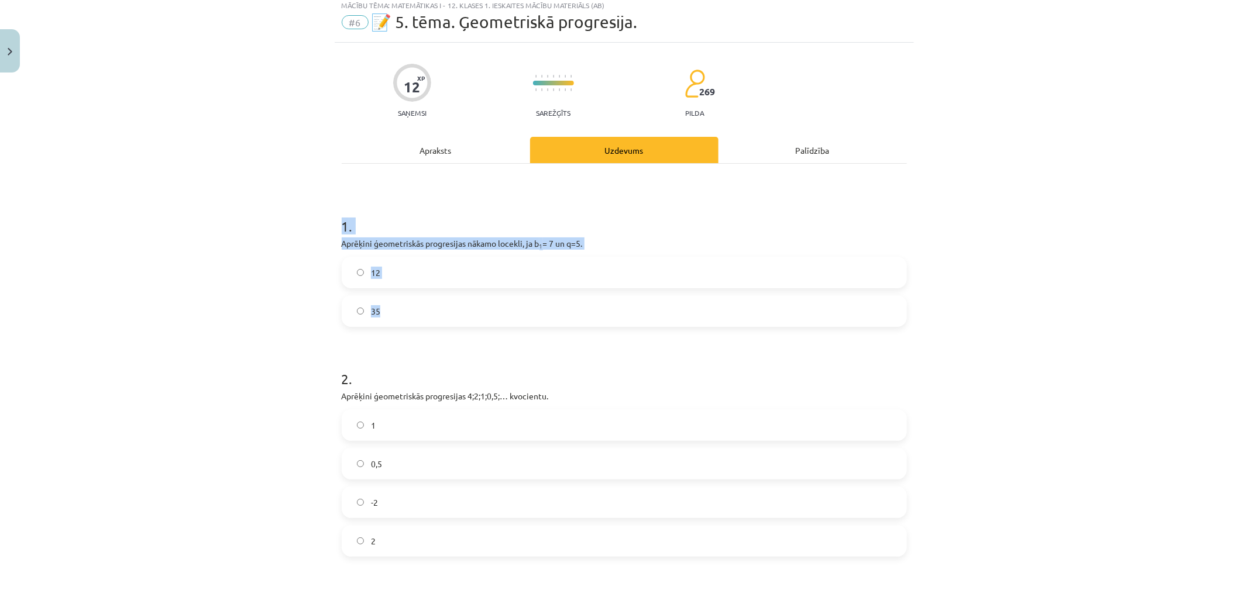
drag, startPoint x: 319, startPoint y: 218, endPoint x: 583, endPoint y: 272, distance: 269.9
click at [603, 322] on div "Mācību tēma: Matemātikas i - 12. klases 1. ieskaites mācību materiāls (ab) #6 📝…" at bounding box center [624, 298] width 1248 height 597
copy div "1 . Aprēķini ģeometriskās progresijas nākamo locekli, ja b 1 = 7 un q=5. 12 35"
click at [387, 159] on div "Apraksts" at bounding box center [436, 150] width 188 height 26
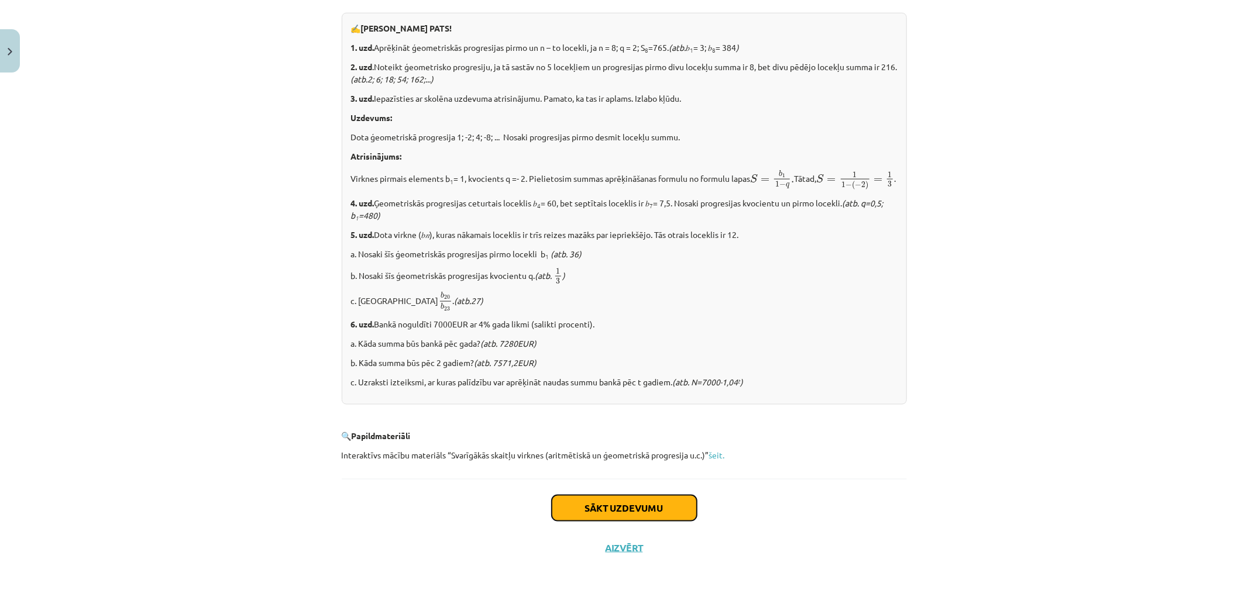
click at [622, 509] on button "Sākt uzdevumu" at bounding box center [624, 508] width 145 height 26
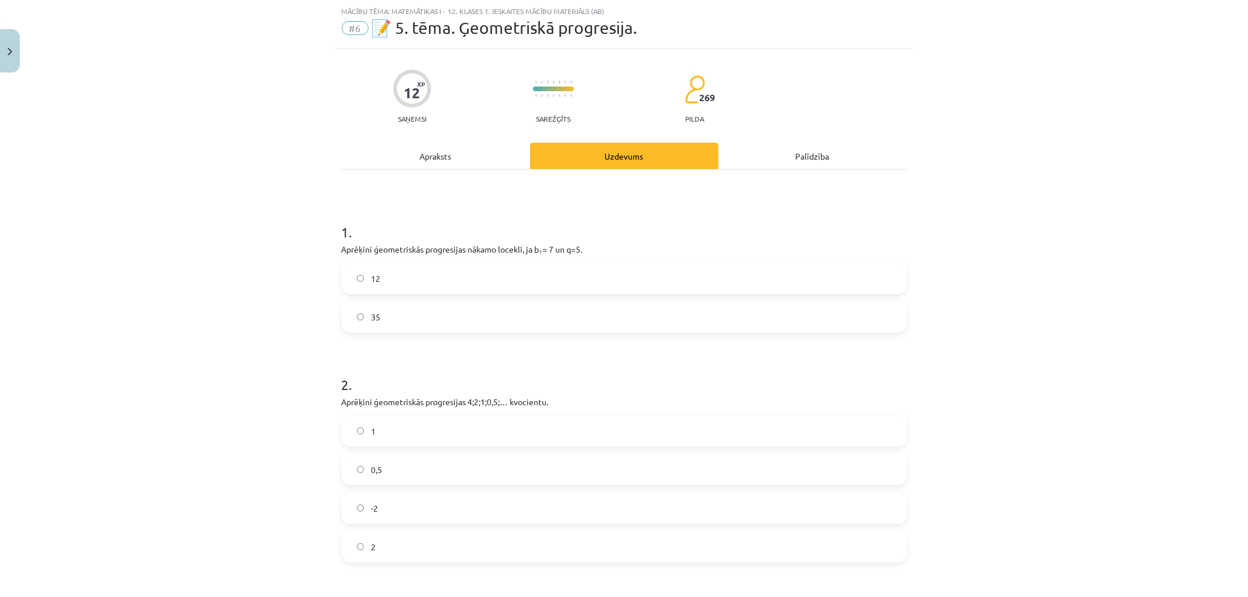
click at [463, 316] on label "35" at bounding box center [624, 316] width 563 height 29
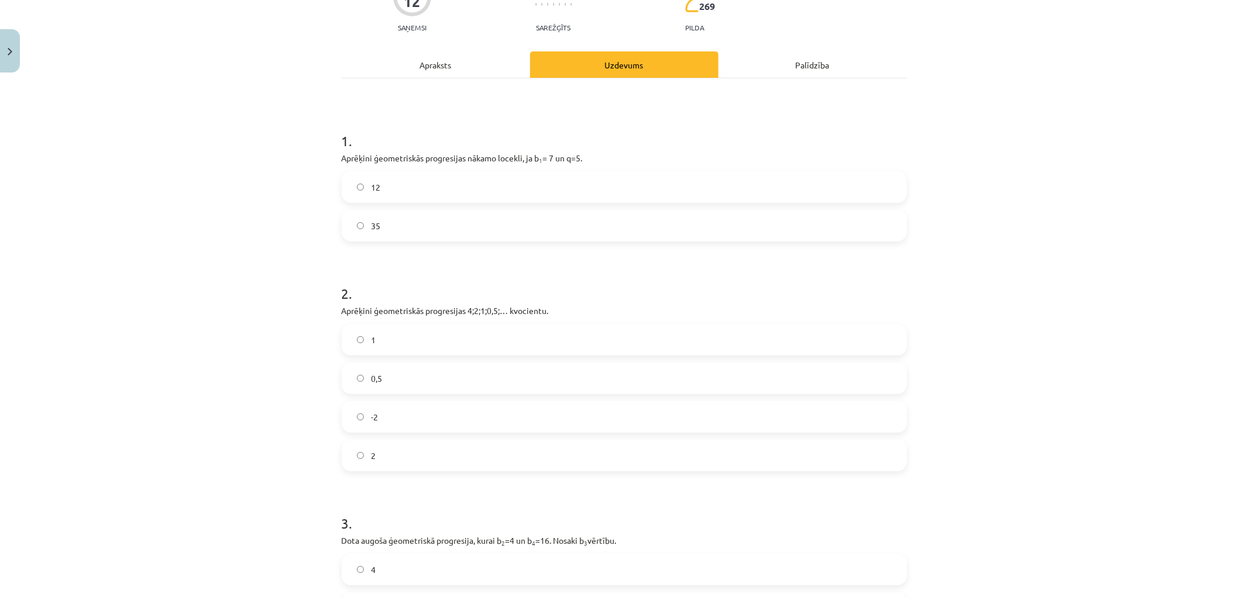
scroll to position [224, 0]
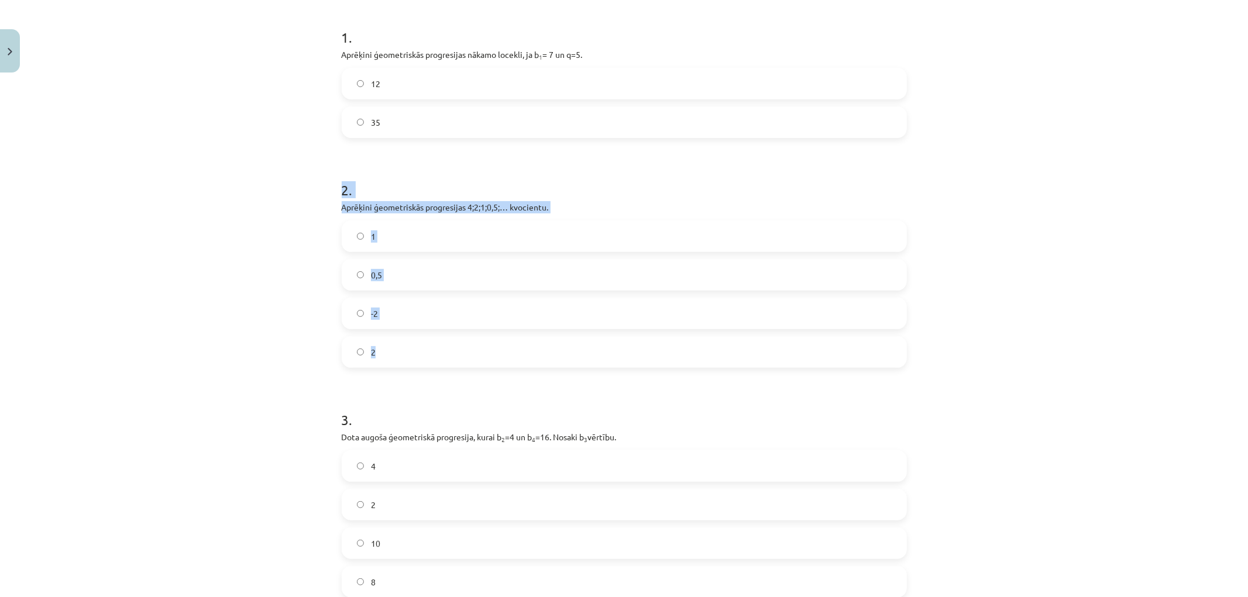
drag, startPoint x: 319, startPoint y: 186, endPoint x: 500, endPoint y: 305, distance: 216.2
click at [515, 360] on div "Mācību tēma: Matemātikas i - 12. klases 1. ieskaites mācību materiāls (ab) #6 📝…" at bounding box center [624, 298] width 1248 height 597
copy div "2 . Aprēķini ģeometriskās progresijas 4;2;1;0,5;… kvocientu. 1 0,5 -2 2"
click at [445, 279] on label "0,5" at bounding box center [624, 274] width 563 height 29
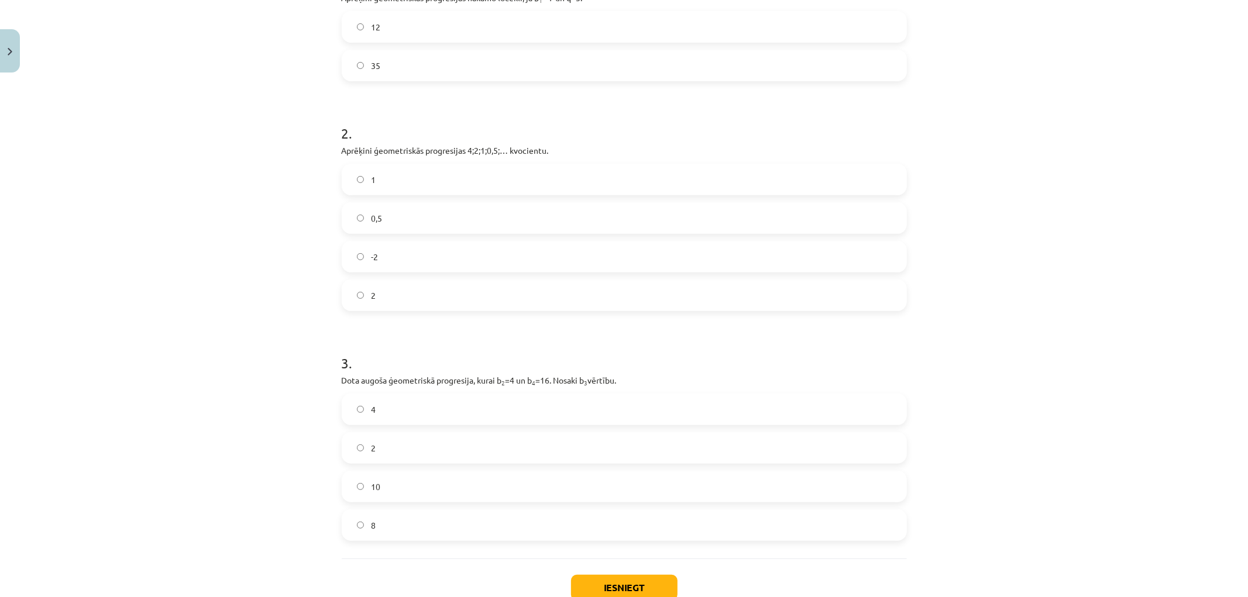
scroll to position [354, 0]
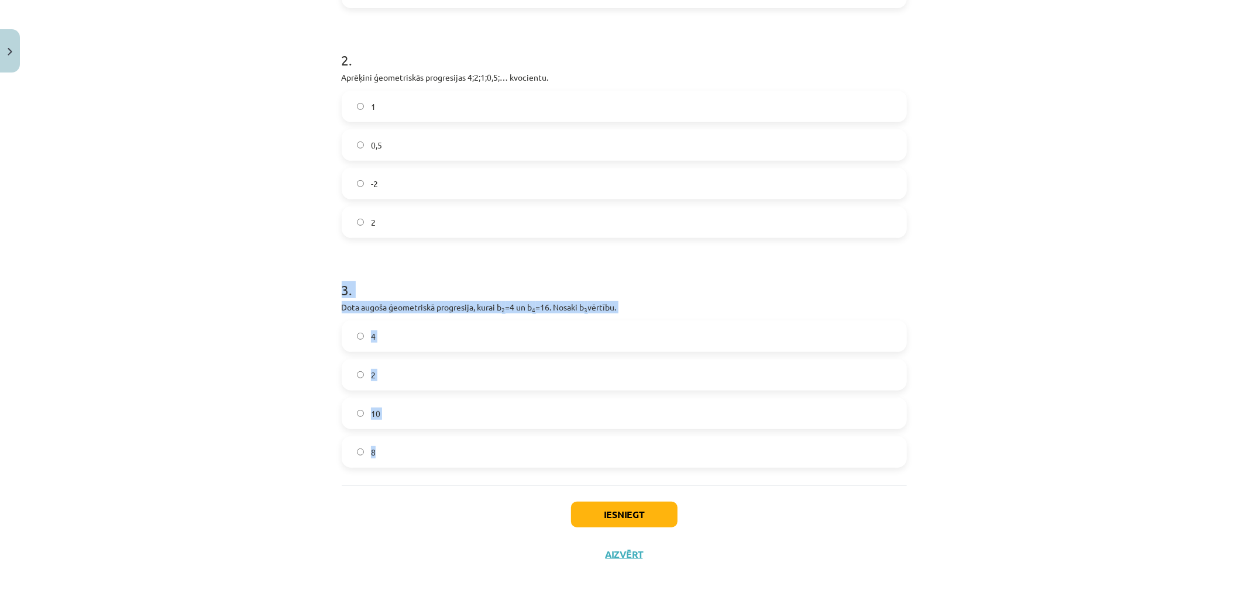
drag, startPoint x: 318, startPoint y: 283, endPoint x: 499, endPoint y: 325, distance: 186.1
click at [478, 443] on div "Mācību tēma: Matemātikas i - 12. klases 1. ieskaites mācību materiāls (ab) #6 📝…" at bounding box center [624, 298] width 1248 height 597
click at [422, 448] on label "8" at bounding box center [624, 452] width 563 height 29
click at [653, 509] on button "Iesniegt" at bounding box center [624, 515] width 106 height 26
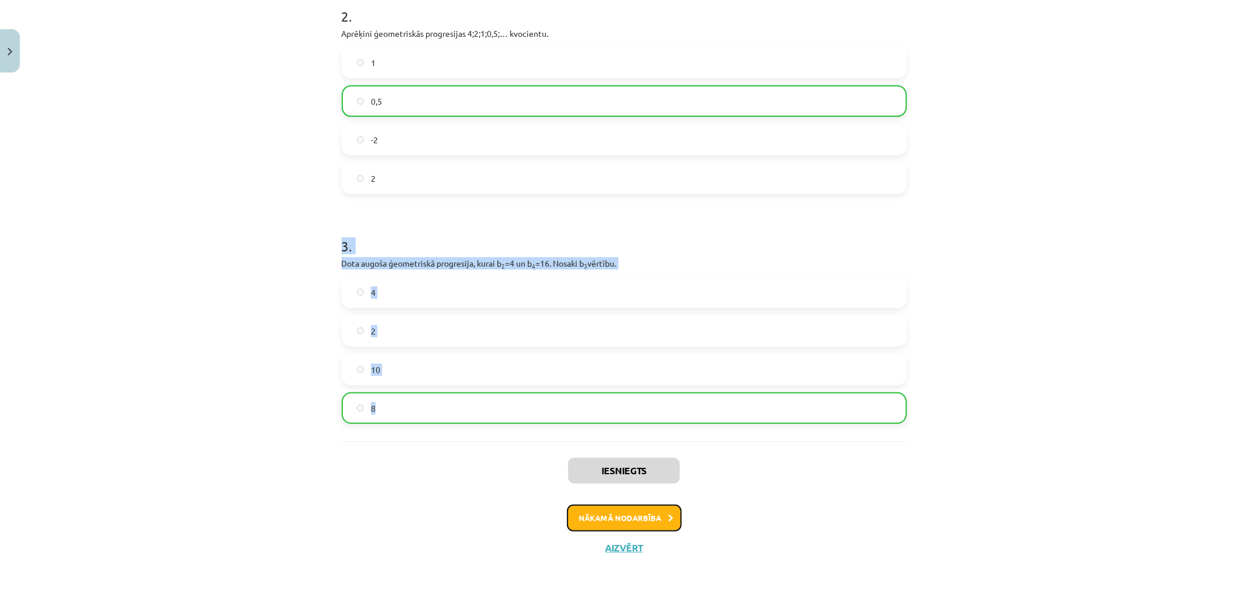
click at [662, 523] on button "Nākamā nodarbība" at bounding box center [624, 518] width 115 height 27
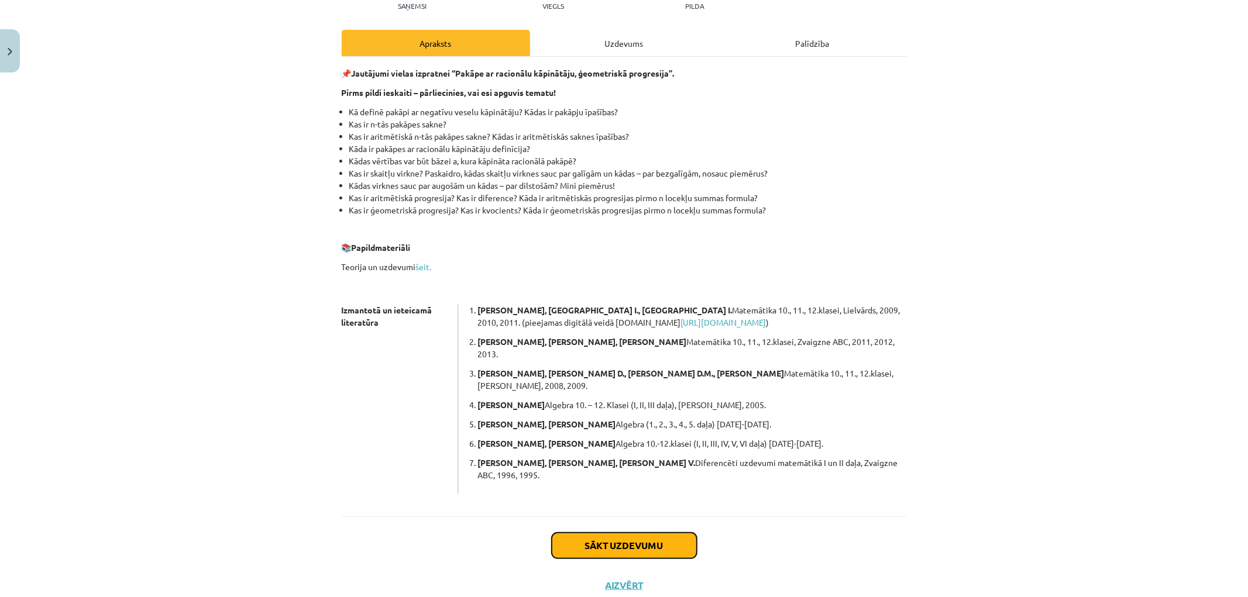
click at [661, 533] on button "Sākt uzdevumu" at bounding box center [624, 546] width 145 height 26
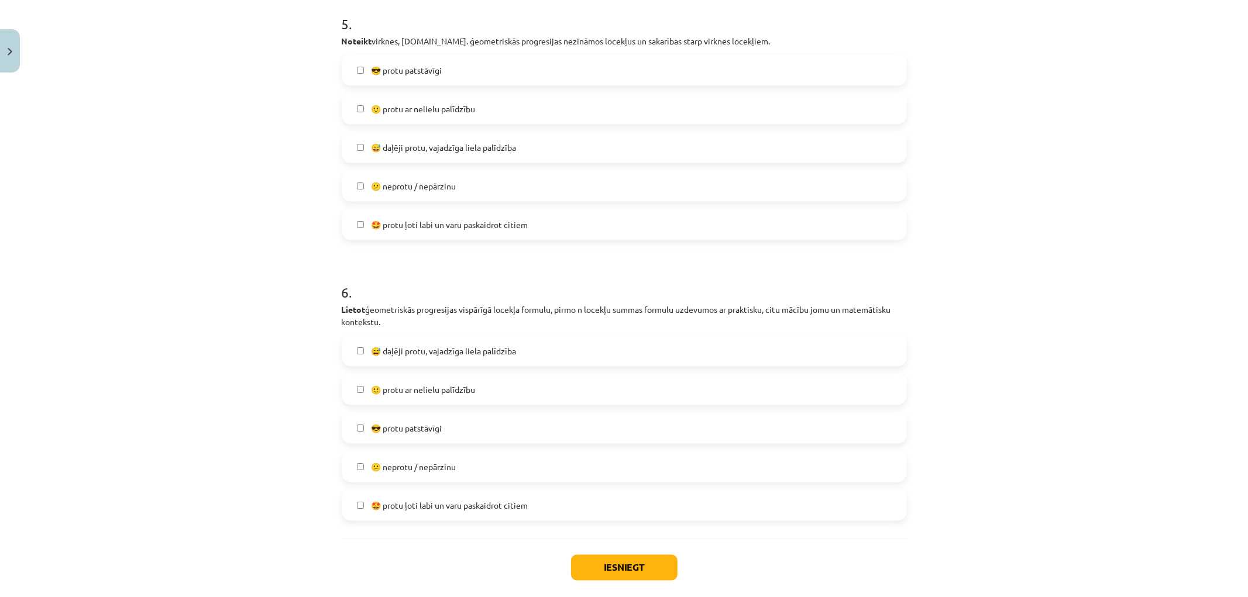
scroll to position [1386, 0]
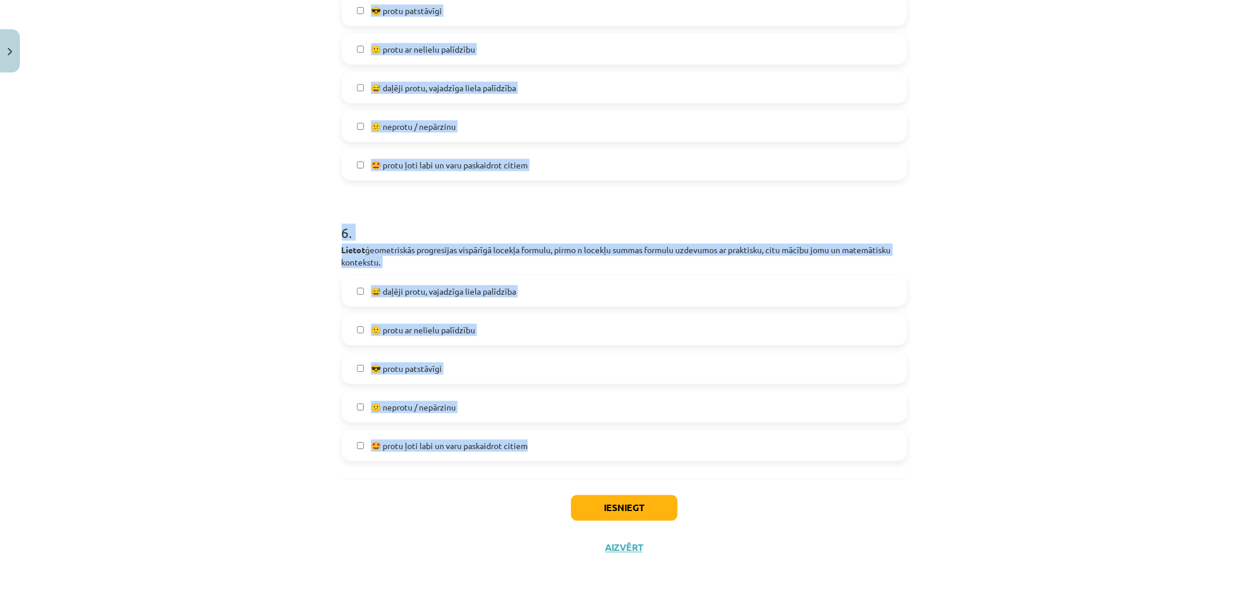
drag, startPoint x: 321, startPoint y: 236, endPoint x: 875, endPoint y: 446, distance: 592.9
click at [875, 446] on div "Mācību tēma: Matemātikas i - 12. klases 1. ieskaites mācību materiāls (ab) #7 🤔…" at bounding box center [624, 298] width 1248 height 597
drag, startPoint x: 630, startPoint y: 260, endPoint x: 631, endPoint y: 254, distance: 5.9
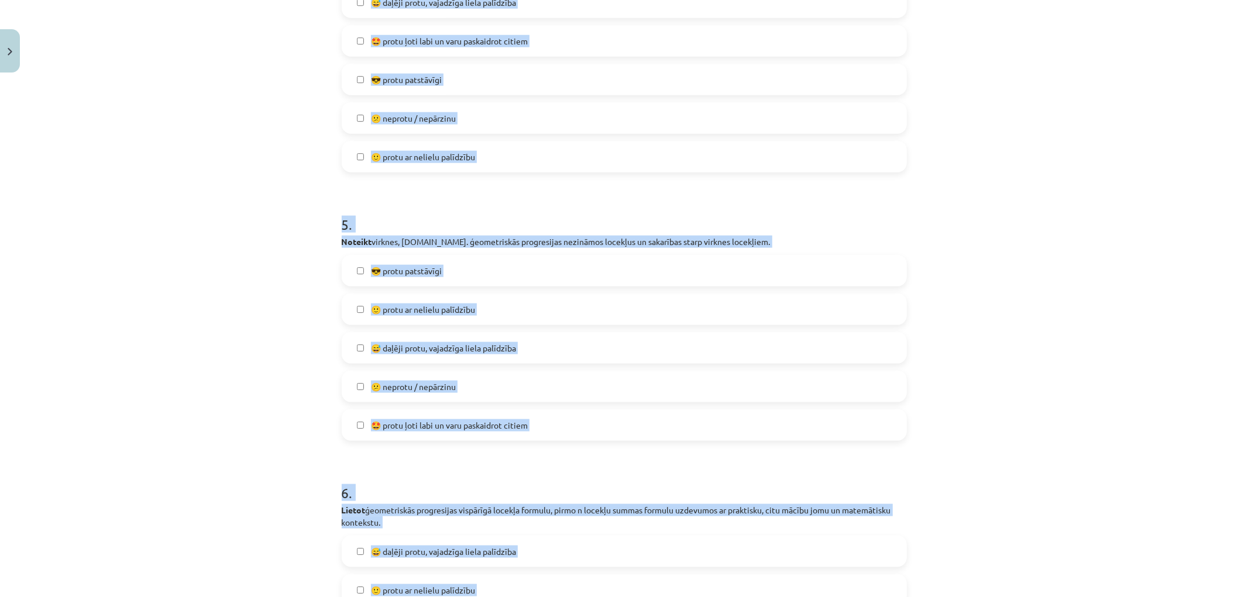
click at [280, 235] on div "Mācību tēma: Matemātikas i - 12. klases 1. ieskaites mācību materiāls (ab) #7 🤔…" at bounding box center [624, 298] width 1248 height 597
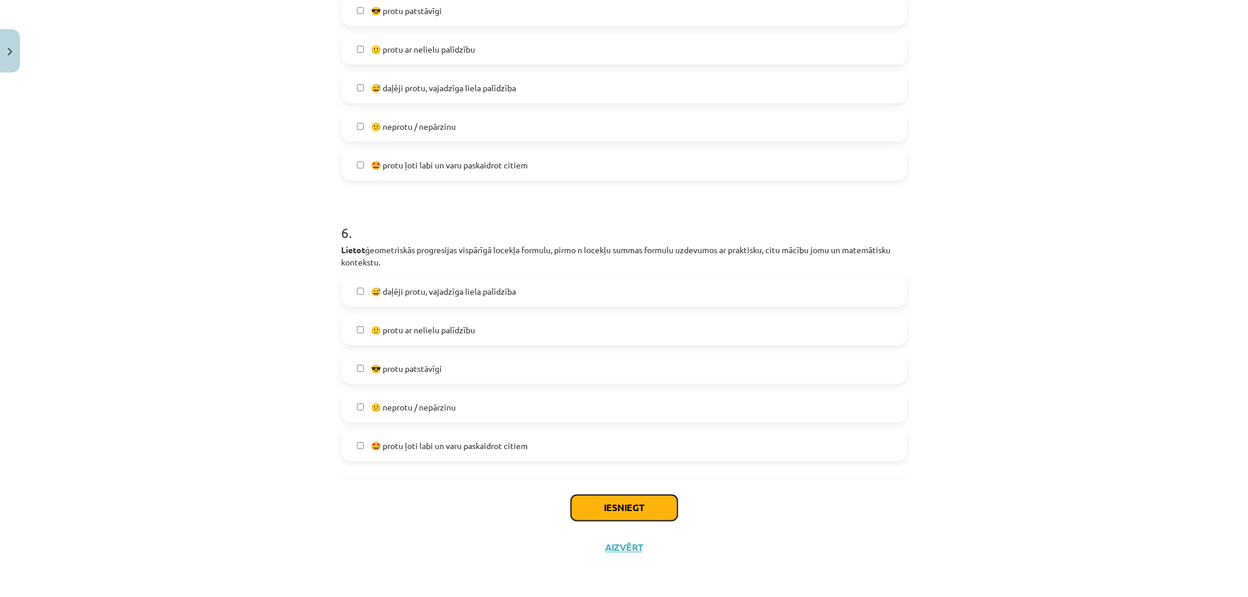
click at [626, 502] on button "Iesniegt" at bounding box center [624, 508] width 106 height 26
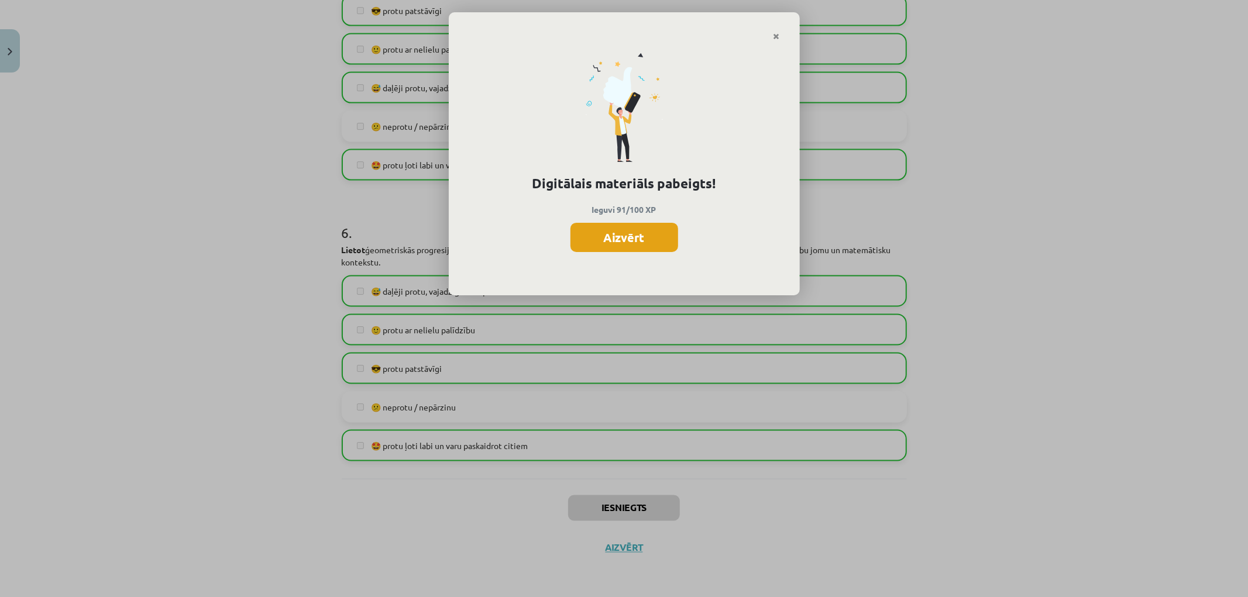
click at [611, 232] on button "Aizvērt" at bounding box center [624, 237] width 108 height 29
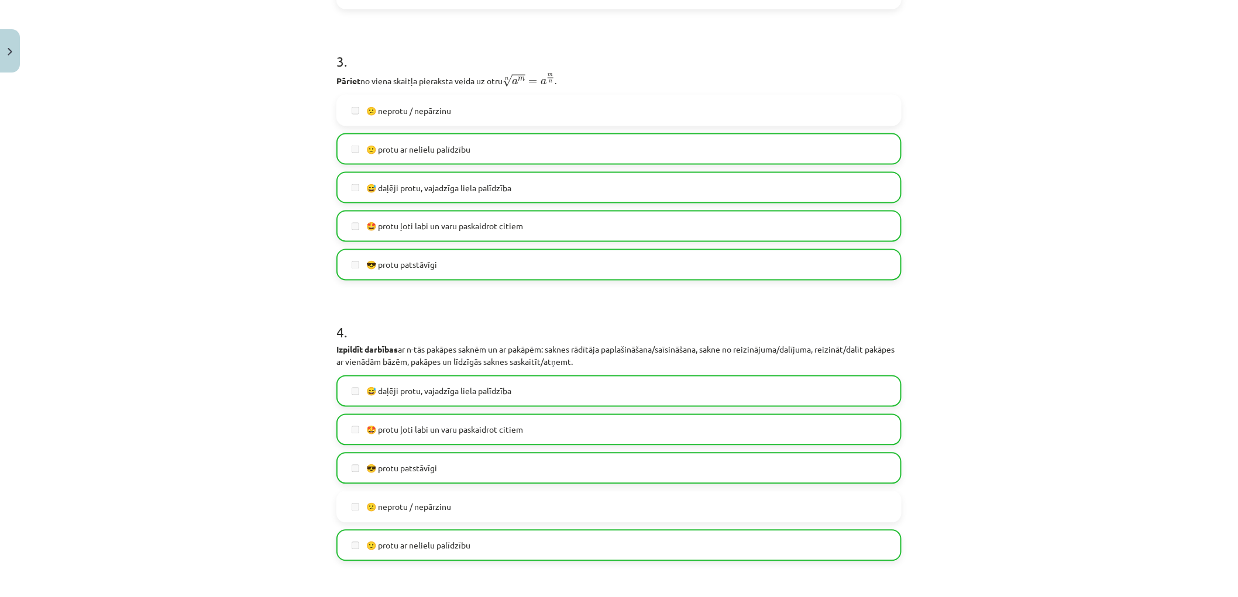
scroll to position [541, 0]
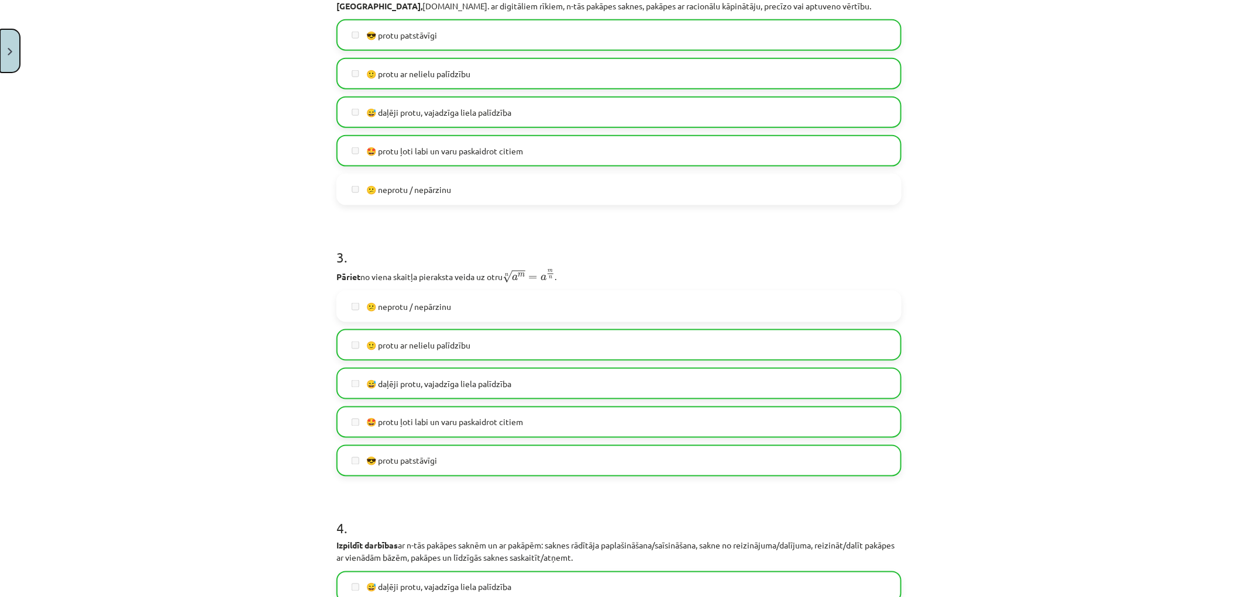
click at [6, 39] on button "Close" at bounding box center [10, 50] width 20 height 43
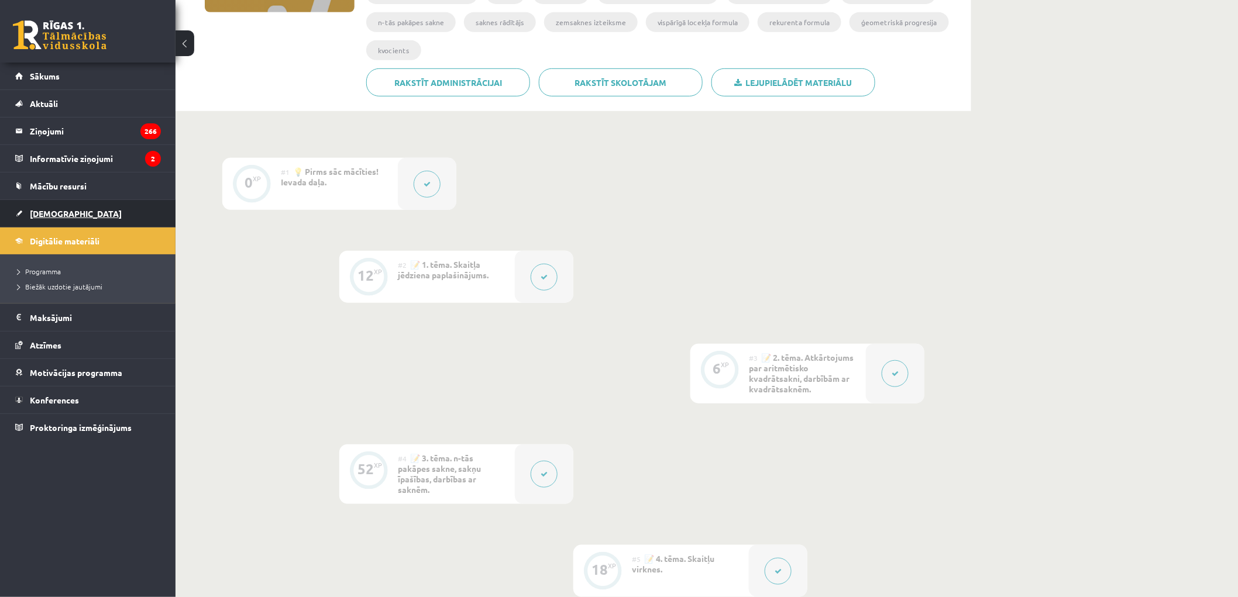
click at [54, 212] on span "[DEMOGRAPHIC_DATA]" at bounding box center [76, 213] width 92 height 11
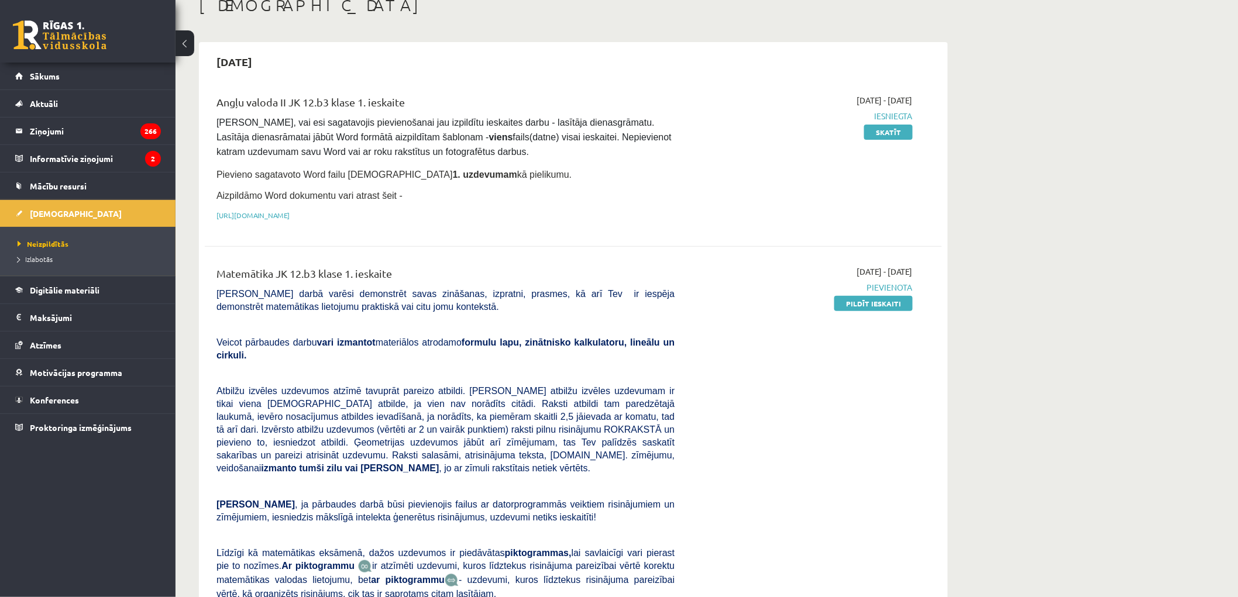
scroll to position [195, 0]
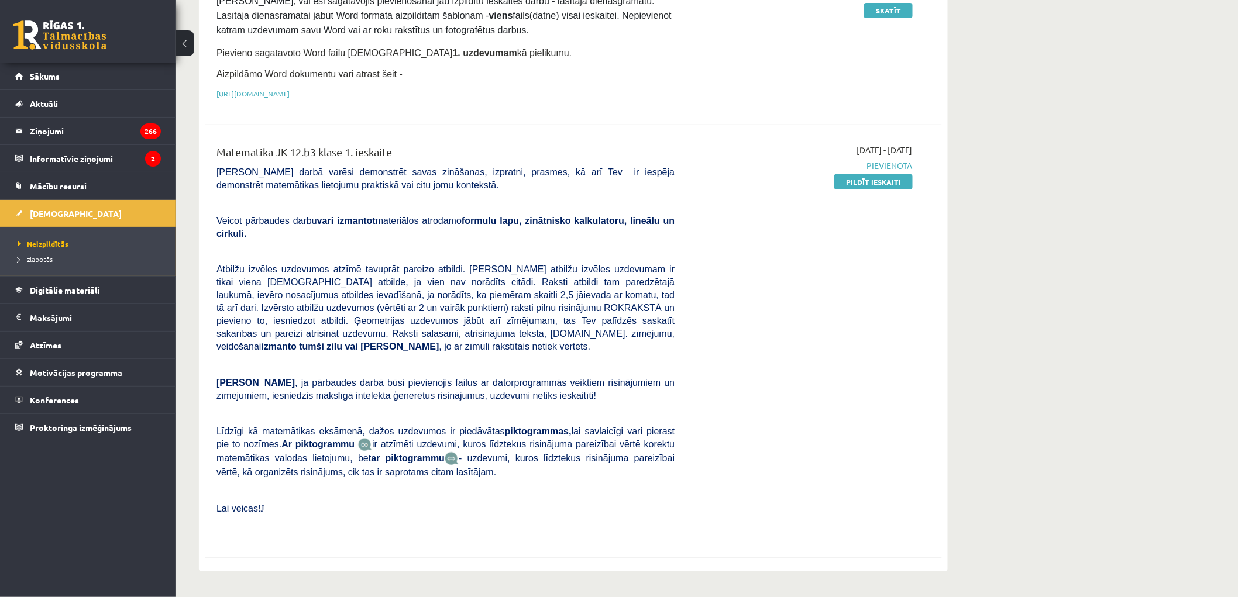
click at [863, 181] on link "Pildīt ieskaiti" at bounding box center [873, 181] width 78 height 15
click at [881, 181] on link "Pildīt ieskaiti" at bounding box center [873, 181] width 78 height 15
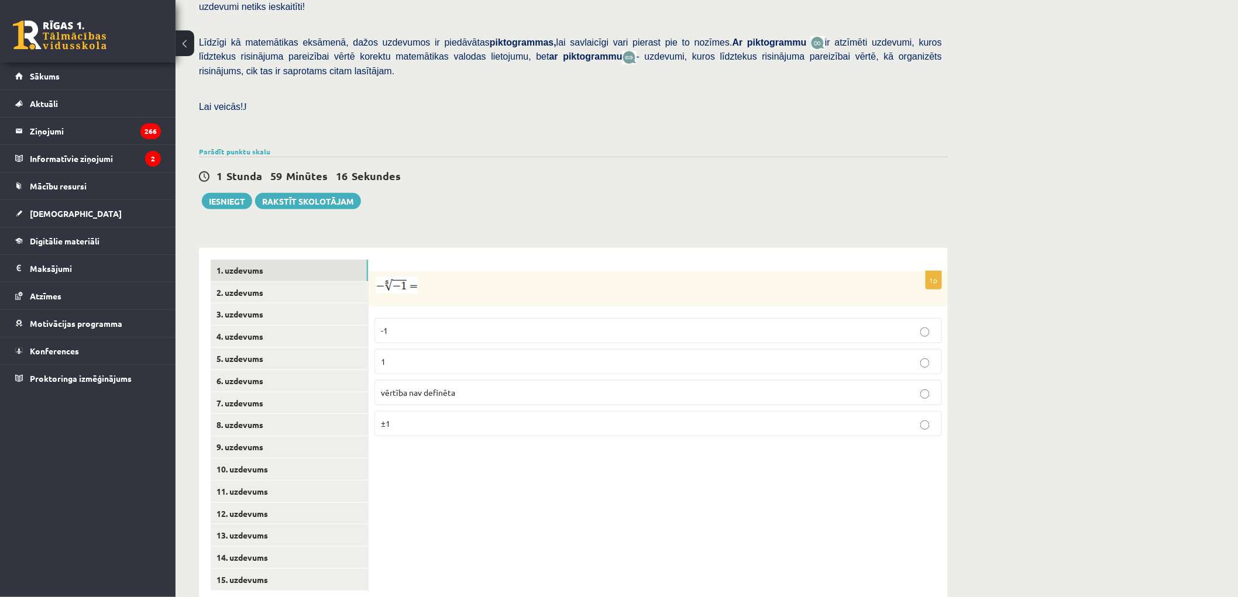
scroll to position [261, 0]
drag, startPoint x: 373, startPoint y: 253, endPoint x: 547, endPoint y: 401, distance: 228.6
click at [547, 401] on div "1p -1 1 vērtība nav definēta ±1" at bounding box center [657, 357] width 579 height 174
click at [536, 275] on p at bounding box center [628, 283] width 509 height 16
click at [447, 323] on p "-1" at bounding box center [658, 329] width 554 height 12
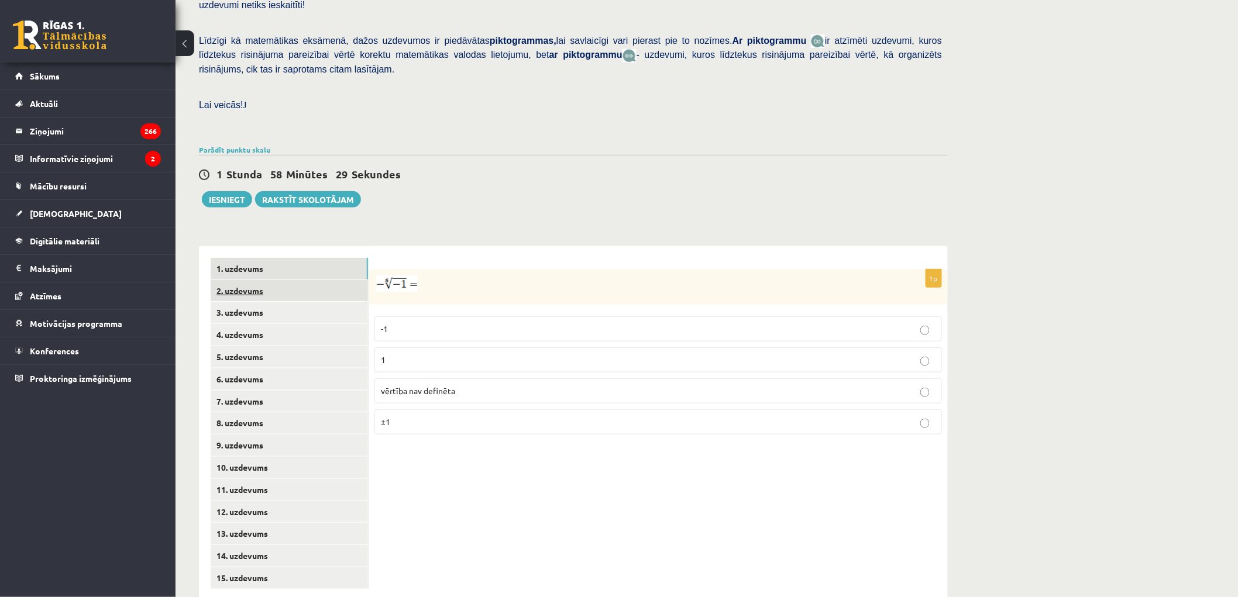
click at [232, 280] on link "2. uzdevums" at bounding box center [289, 291] width 157 height 22
drag, startPoint x: 375, startPoint y: 254, endPoint x: 601, endPoint y: 383, distance: 260.1
click at [597, 407] on div "1p Pārveido par pakāpi . Izvēlies pareizo atbildi. x 3 8 x 3 8 x 8 3 x 8 3 x − …" at bounding box center [657, 361] width 579 height 183
copy div "Pārveido par pakāpi . Izvēlies pareizo atbildi. x 3 8 x 3 8 x 8 3 x 8 3 x − 3 8…"
click at [451, 167] on div "1 Stunda 58 Minūtes 18 Sekundes" at bounding box center [573, 174] width 749 height 15
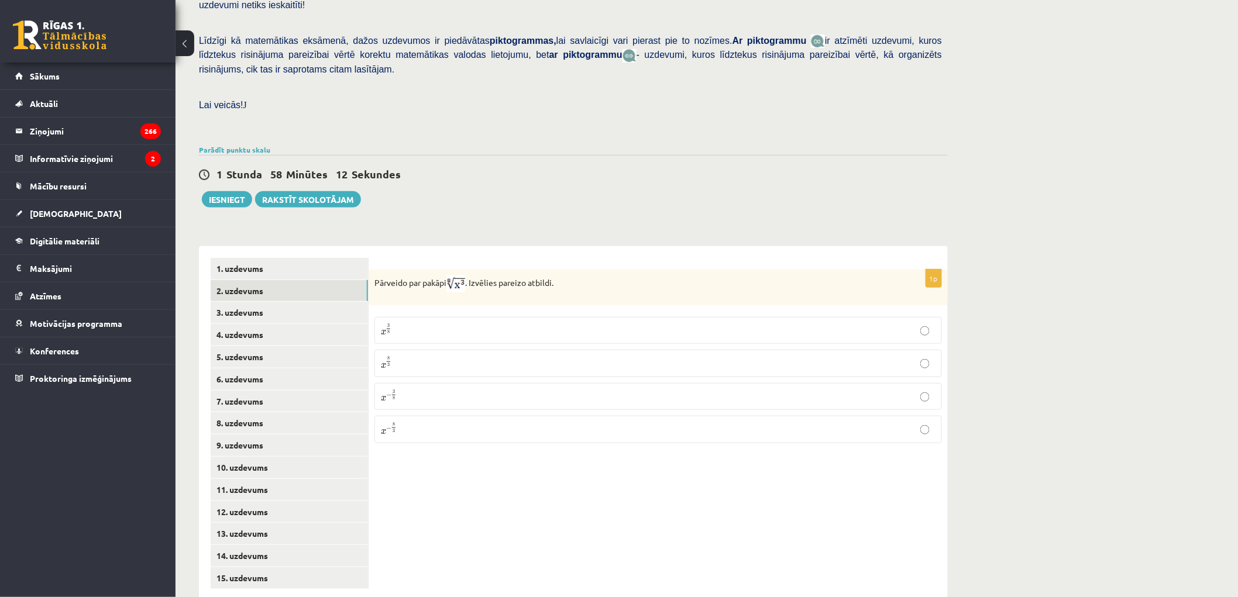
drag, startPoint x: 441, startPoint y: 297, endPoint x: 407, endPoint y: 229, distance: 75.9
click at [442, 323] on p "x 3 8 x 3 8" at bounding box center [658, 330] width 554 height 14
click at [277, 302] on link "3. uzdevums" at bounding box center [289, 313] width 157 height 22
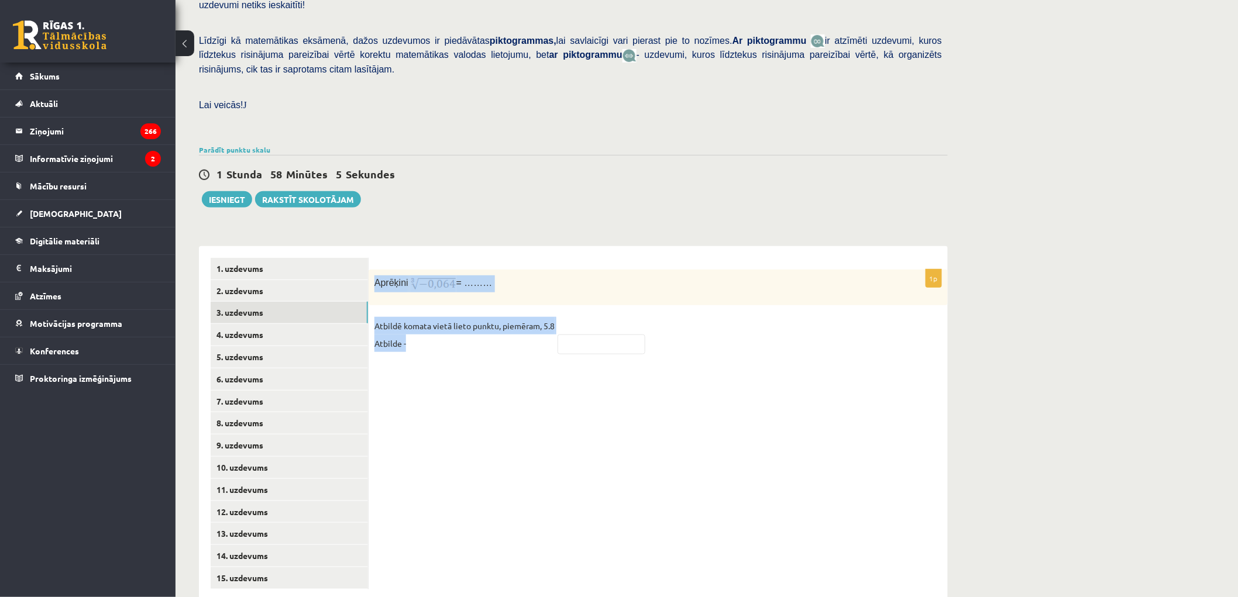
drag, startPoint x: 373, startPoint y: 252, endPoint x: 666, endPoint y: 329, distance: 302.9
click at [666, 329] on div "1p Aprēķini = ……… Atbildē komata vietā lieto punktu, piemēram, 5.8 Atbilde -" at bounding box center [657, 317] width 579 height 95
copy div "Aprēķini = ……… Atbildē komata vietā lieto punktu, piemēram, 5.8 Atbilde -"
click at [428, 202] on div "Matemātika JK 12.b3 klase 1. ieskaite , Markuss Bruno Reisels (12.b3 JK klase) …" at bounding box center [572, 204] width 795 height 841
click at [583, 335] on input "text" at bounding box center [601, 345] width 88 height 20
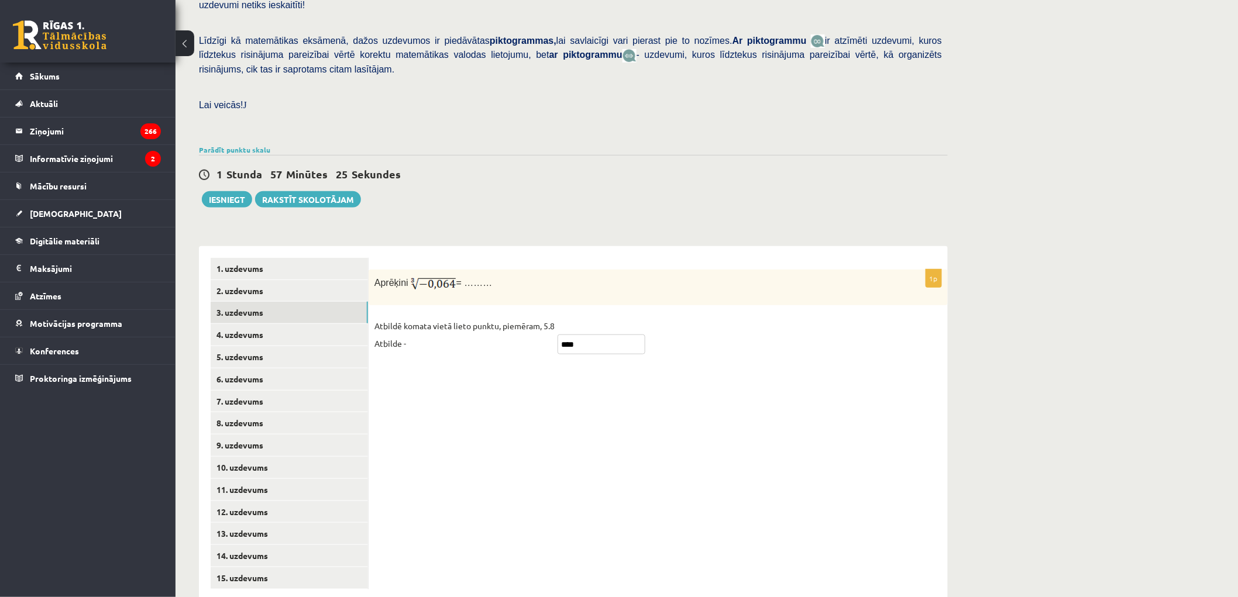
type input "****"
click at [285, 324] on link "4. uzdevums" at bounding box center [289, 335] width 157 height 22
click at [301, 302] on link "3. uzdevums" at bounding box center [289, 313] width 157 height 22
click at [278, 324] on link "4. uzdevums" at bounding box center [289, 335] width 157 height 22
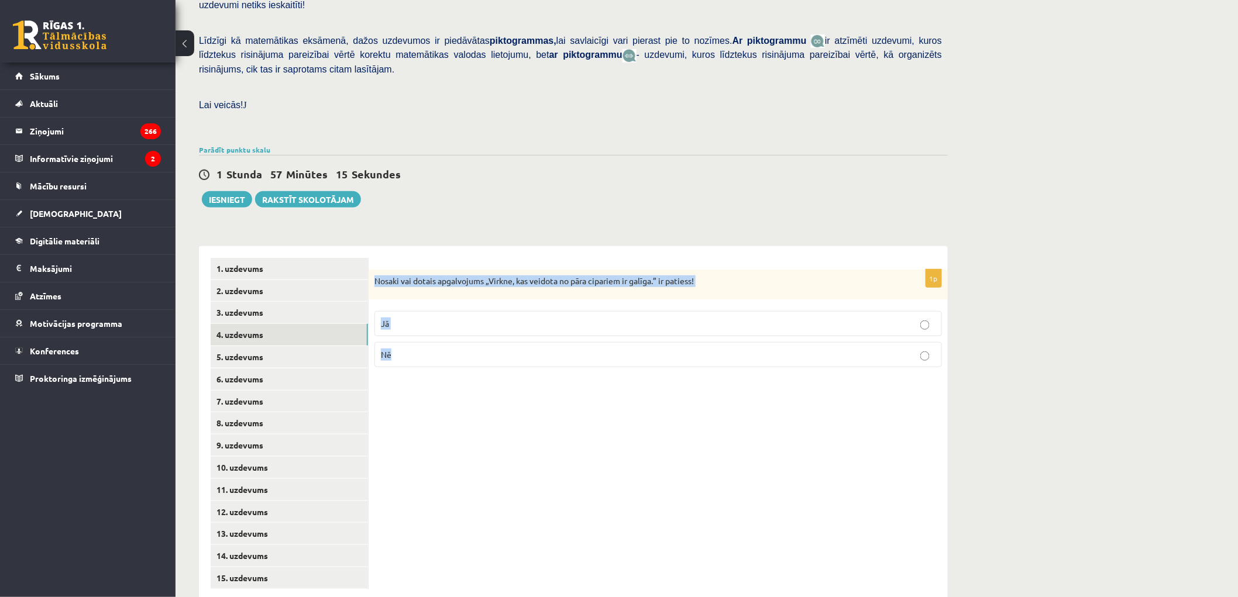
drag, startPoint x: 373, startPoint y: 250, endPoint x: 674, endPoint y: 324, distance: 310.2
click at [674, 324] on div "1p Nosaki vai dotais apgalvojums „Virkne, kas veidota no pāra cipariem ir galīg…" at bounding box center [657, 324] width 579 height 108
copy div "Nosaki vai dotais apgalvojums „Virkne, kas veidota no pāra cipariem ir galīga.”…"
click at [505, 349] on p "Nē" at bounding box center [658, 355] width 554 height 12
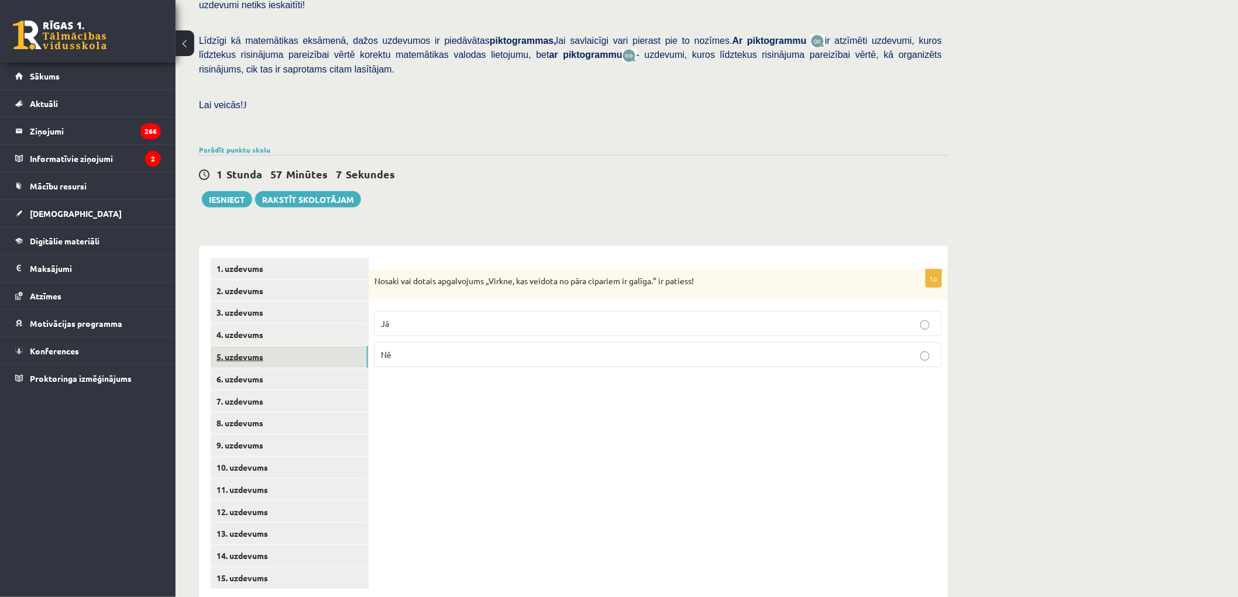
click at [230, 346] on link "5. uzdevums" at bounding box center [289, 357] width 157 height 22
drag, startPoint x: 375, startPoint y: 253, endPoint x: 646, endPoint y: 290, distance: 273.2
click at [611, 352] on div "1p Nosaki vai dotais apgalvojums „Skaitlis 4 ir virknes loceklis.” ir patiess! …" at bounding box center [657, 423] width 579 height 355
copy div "Nosaki vai dotais apgalvojums „Skaitlis 4 ir virknes loceklis.” ir patiess! Jā …"
click at [697, 177] on div "1 Stunda 57 Minūtes 0 Sekundes Ieskaite saglabāta! Iesniegt Rakstīt skolotājam" at bounding box center [573, 181] width 749 height 53
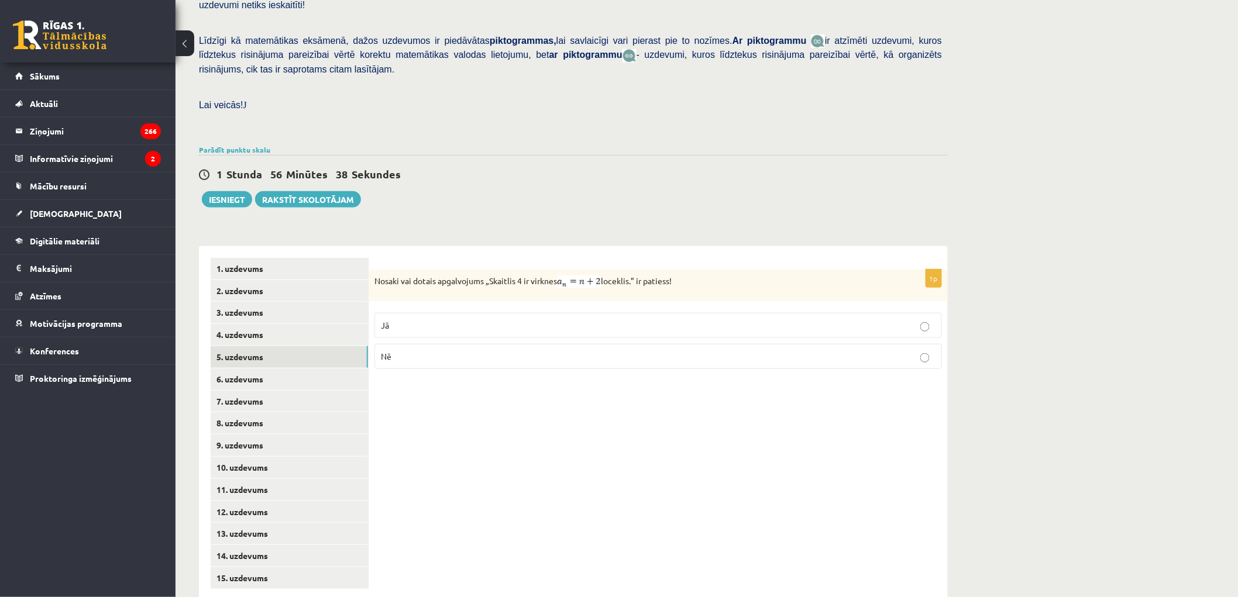
click at [525, 319] on p "Jā" at bounding box center [658, 325] width 554 height 12
click at [262, 368] on link "6. uzdevums" at bounding box center [289, 379] width 157 height 22
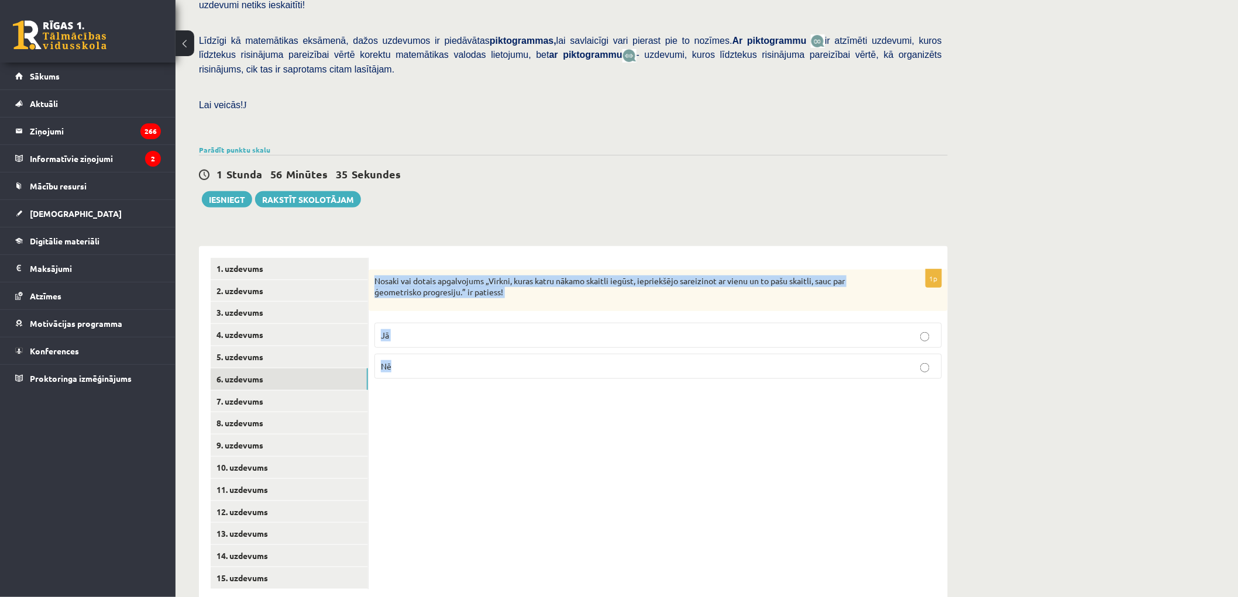
drag, startPoint x: 373, startPoint y: 253, endPoint x: 457, endPoint y: 281, distance: 88.2
click at [471, 340] on div "1p Nosaki vai dotais apgalvojums „Virkni, kuras katru nākamo skaitli iegūst, ie…" at bounding box center [657, 329] width 579 height 119
copy div "Nosaki vai dotais apgalvojums „Virkni, kuras katru nākamo skaitli iegūst, iepri…"
click at [483, 317] on fieldset "Jā Nē" at bounding box center [657, 350] width 567 height 66
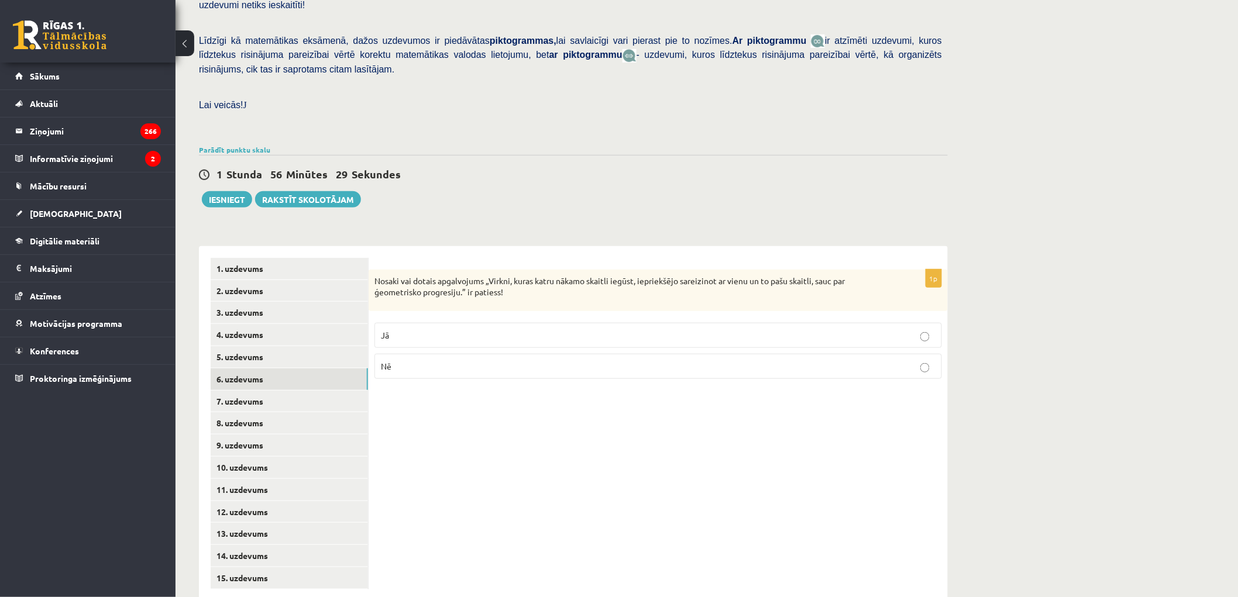
click at [486, 323] on label "Jā" at bounding box center [657, 335] width 567 height 25
click at [256, 391] on link "7. uzdevums" at bounding box center [289, 402] width 157 height 22
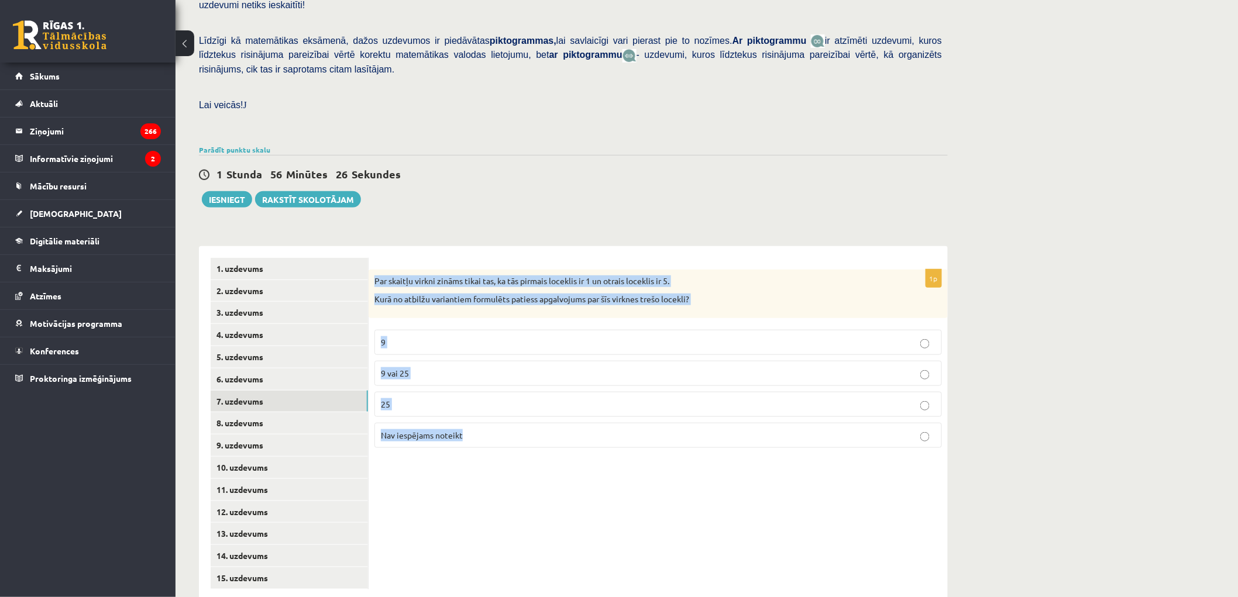
drag, startPoint x: 375, startPoint y: 253, endPoint x: 564, endPoint y: 431, distance: 260.3
click at [564, 432] on div "1p Par skaitļu virkni zināms tikai tas, ka tās pirmais loceklis ir 1 un otrais …" at bounding box center [657, 423] width 579 height 355
copy div "Par skaitļu virkni zināms tikai tas, ka tās pirmais loceklis ir 1 un otrais loc…"
click at [612, 429] on p "Nav iespējams noteikt" at bounding box center [658, 435] width 554 height 12
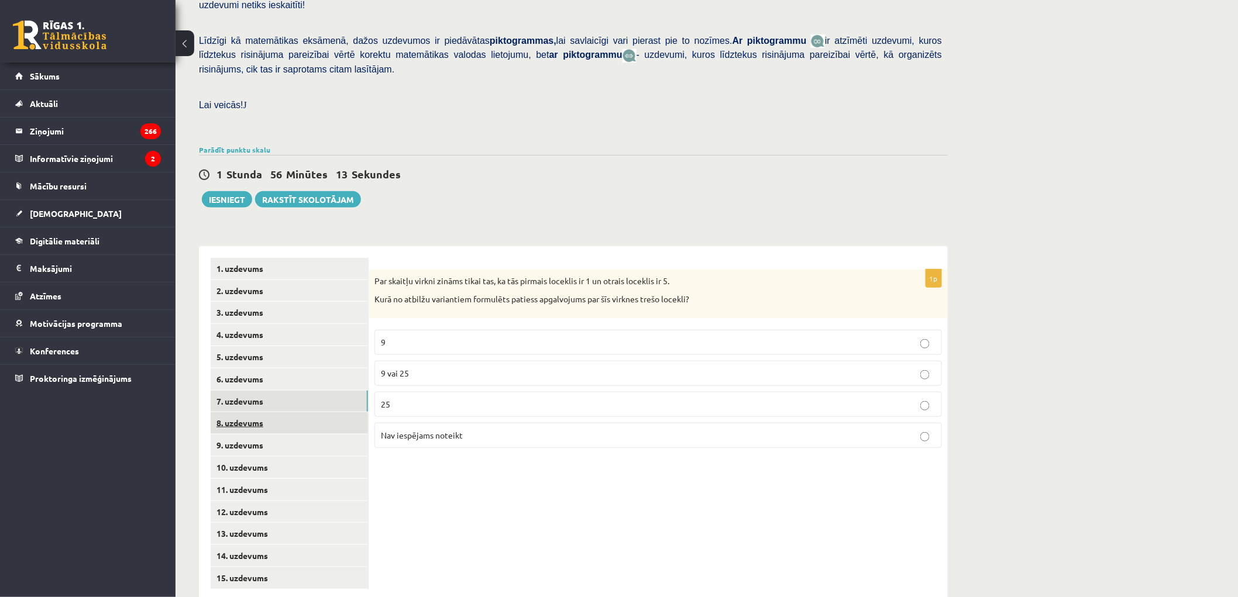
click at [236, 412] on link "8. uzdevums" at bounding box center [289, 423] width 157 height 22
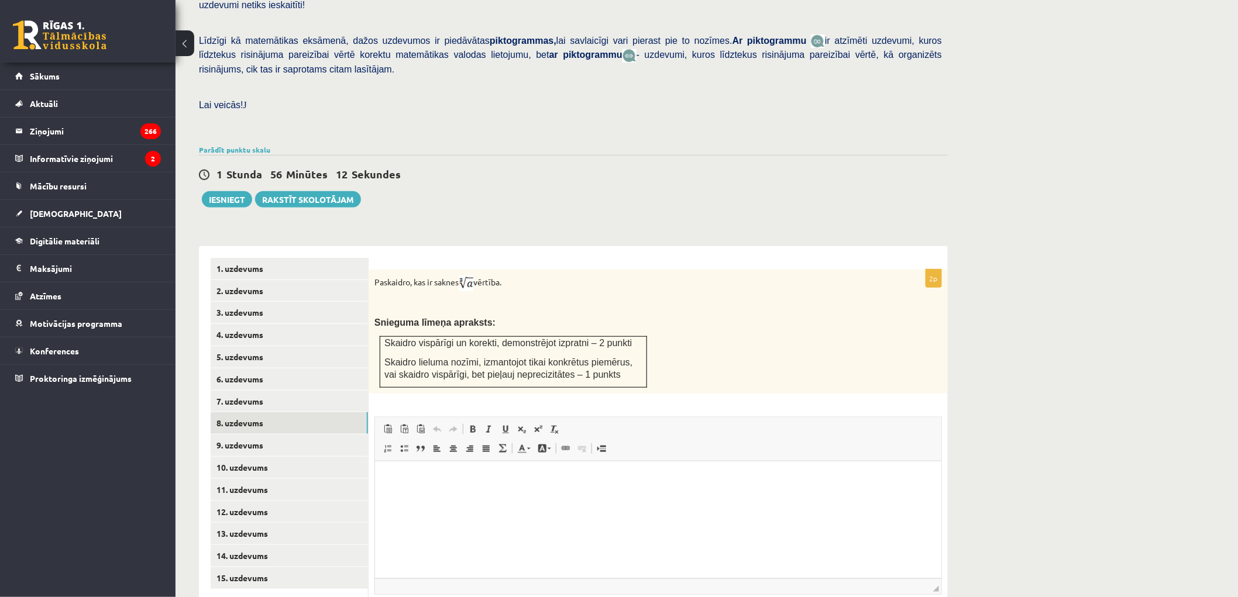
scroll to position [0, 0]
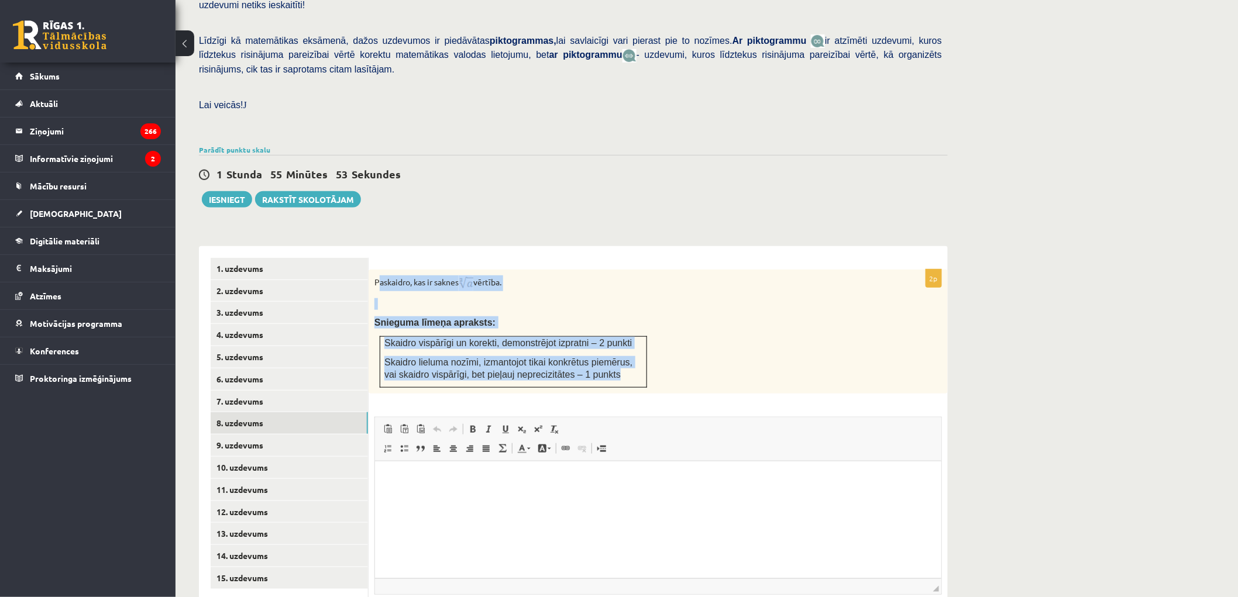
drag, startPoint x: 378, startPoint y: 253, endPoint x: 645, endPoint y: 355, distance: 285.5
click at [646, 358] on div "Paskaidro, kas ir saknes vērtība. Snieguma līmeņa apraksts: Skaidro vispārīgi u…" at bounding box center [657, 332] width 579 height 124
drag, startPoint x: 604, startPoint y: 282, endPoint x: 395, endPoint y: 258, distance: 210.2
click at [603, 298] on p at bounding box center [628, 304] width 509 height 12
drag, startPoint x: 373, startPoint y: 250, endPoint x: 628, endPoint y: 343, distance: 272.2
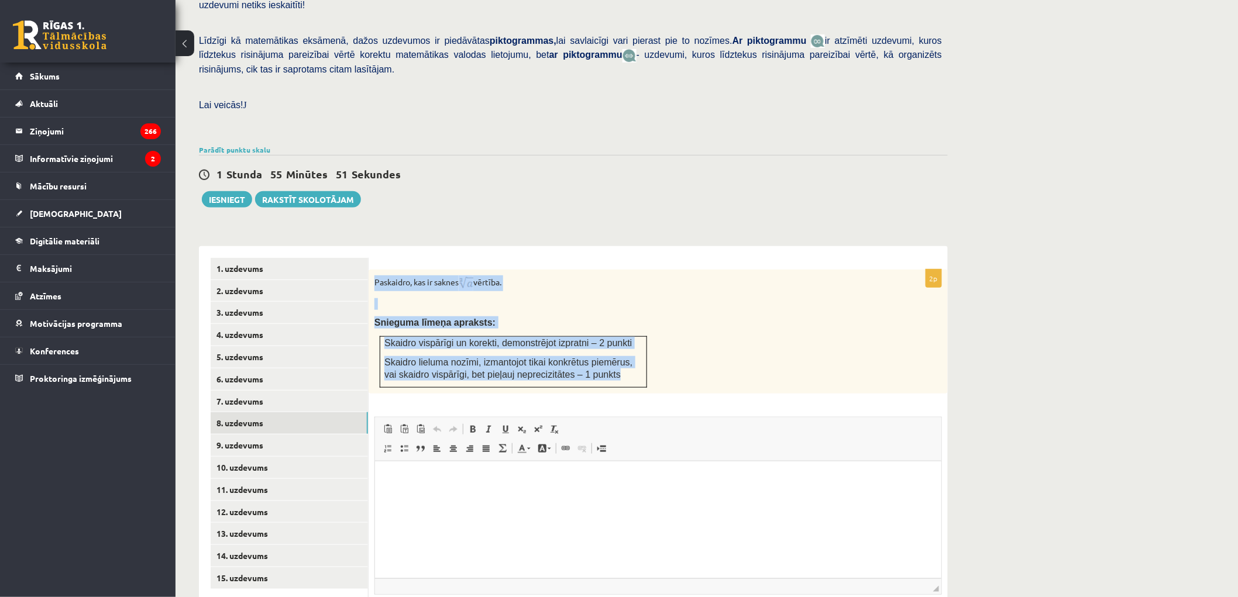
click at [630, 348] on div "Paskaidro, kas ir saknes vērtība. Snieguma līmeņa apraksts: Skaidro vispārīgi u…" at bounding box center [657, 332] width 579 height 124
copy div "Paskaidro, kas ir saknes vērtība. Snieguma līmeņa apraksts: Skaidro vispārīgi u…"
click at [647, 235] on div "**********" at bounding box center [573, 454] width 749 height 438
click at [627, 270] on div "Paskaidro, kas ir saknes vērtība. Snieguma līmeņa apraksts: Skaidro vispārīgi u…" at bounding box center [657, 332] width 579 height 124
click at [625, 275] on p "Paskaidro, kas ir saknes vērtība." at bounding box center [628, 283] width 509 height 16
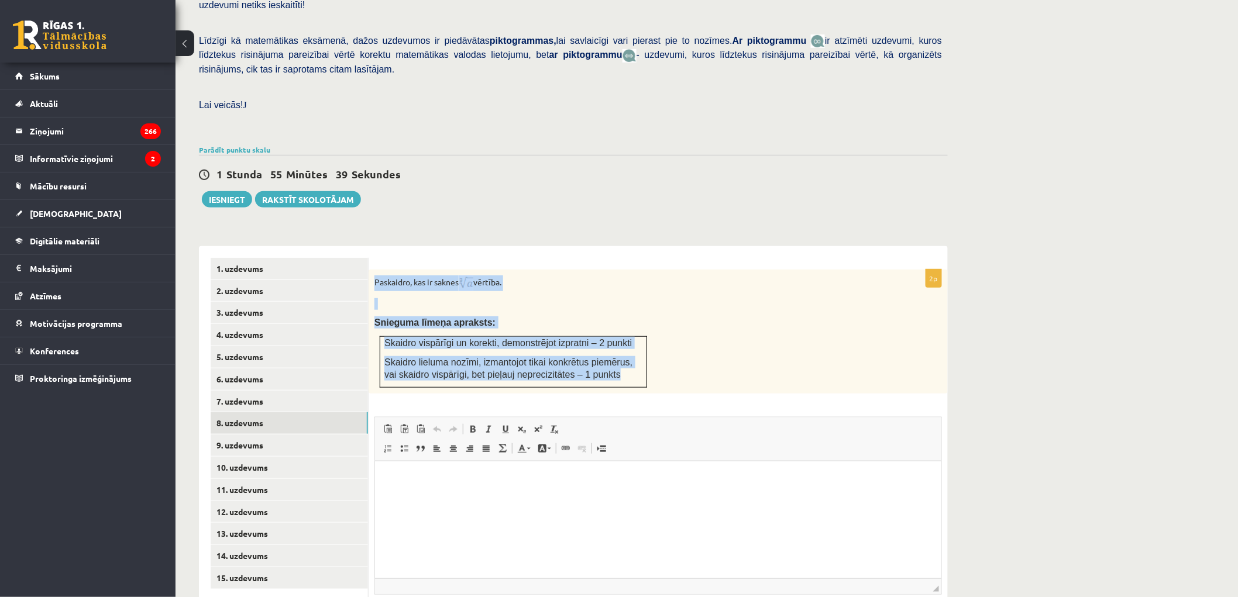
click at [576, 275] on p "Paskaidro, kas ir saknes vērtība." at bounding box center [628, 283] width 509 height 16
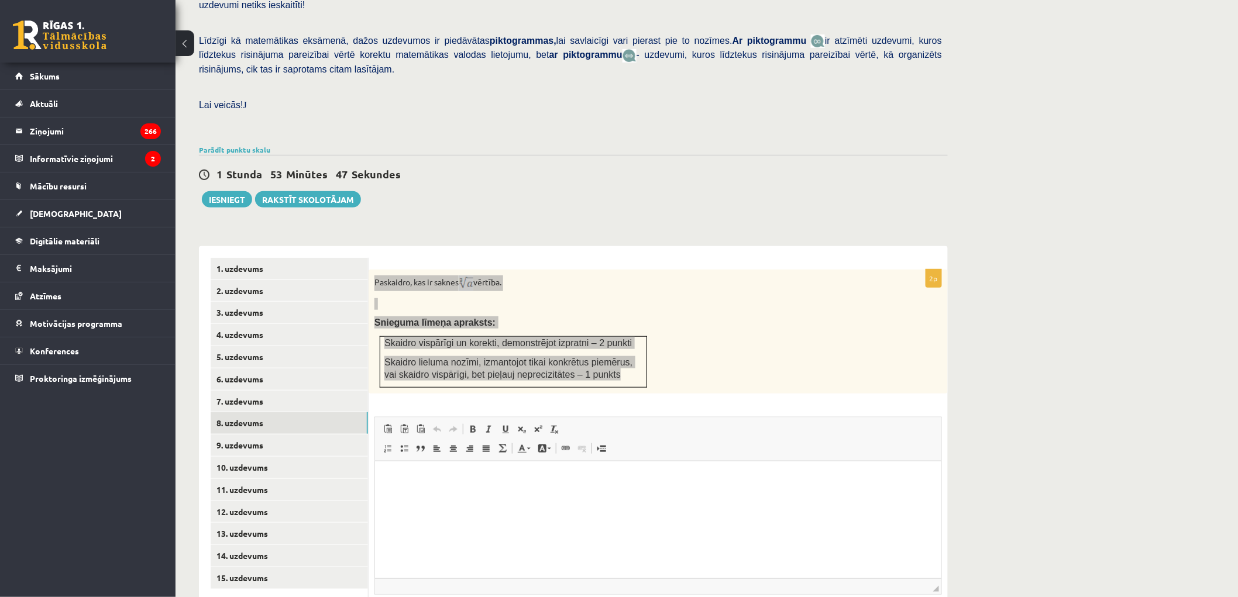
click at [525, 497] on html at bounding box center [657, 479] width 566 height 36
drag, startPoint x: 729, startPoint y: 475, endPoint x: 388, endPoint y: 478, distance: 341.0
click at [388, 478] on p "**********" at bounding box center [657, 479] width 543 height 12
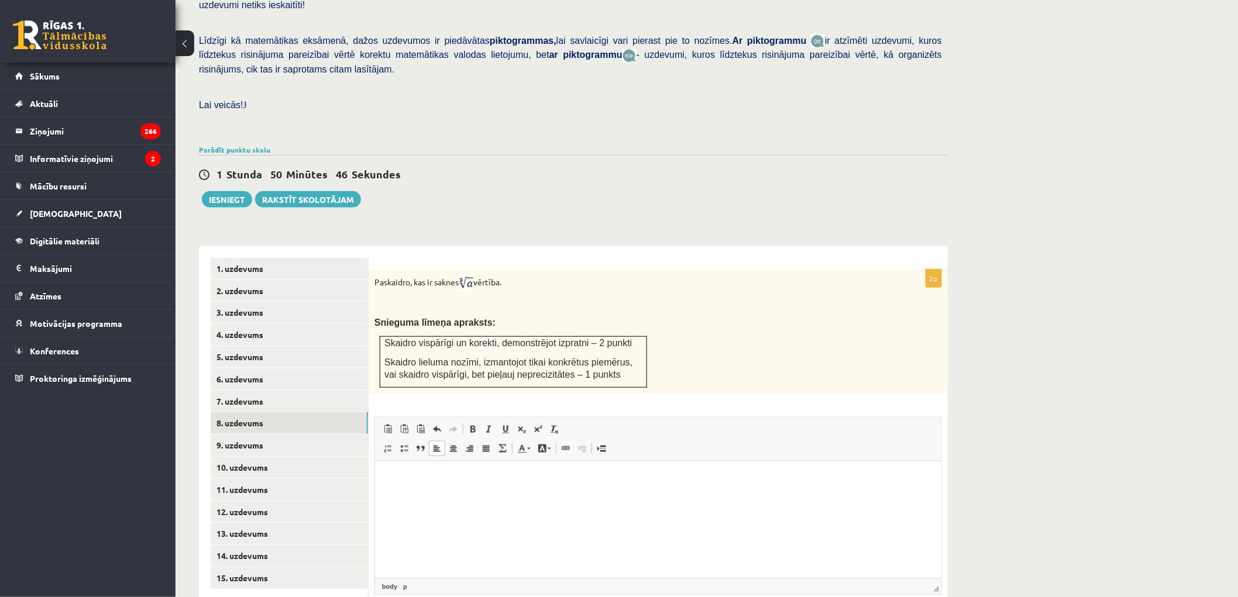
click at [826, 377] on div "2p Paskaidro, kas ir saknes vērtība. Snieguma līmeņa apraksts: Skaidro vispārīg…" at bounding box center [657, 465] width 579 height 391
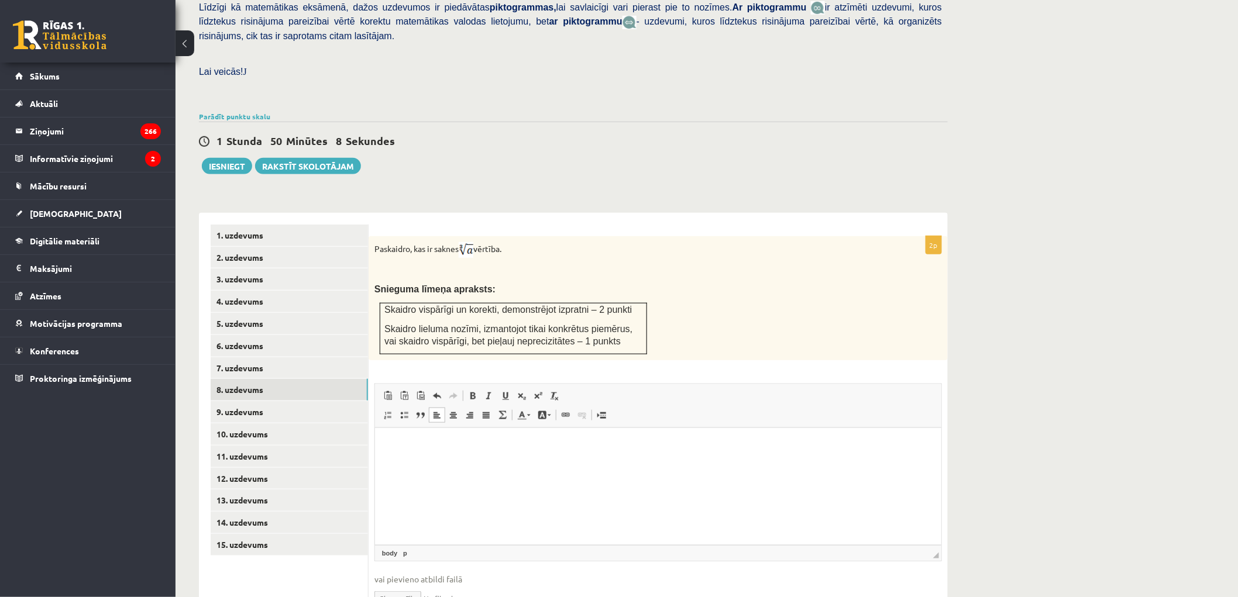
scroll to position [333, 0]
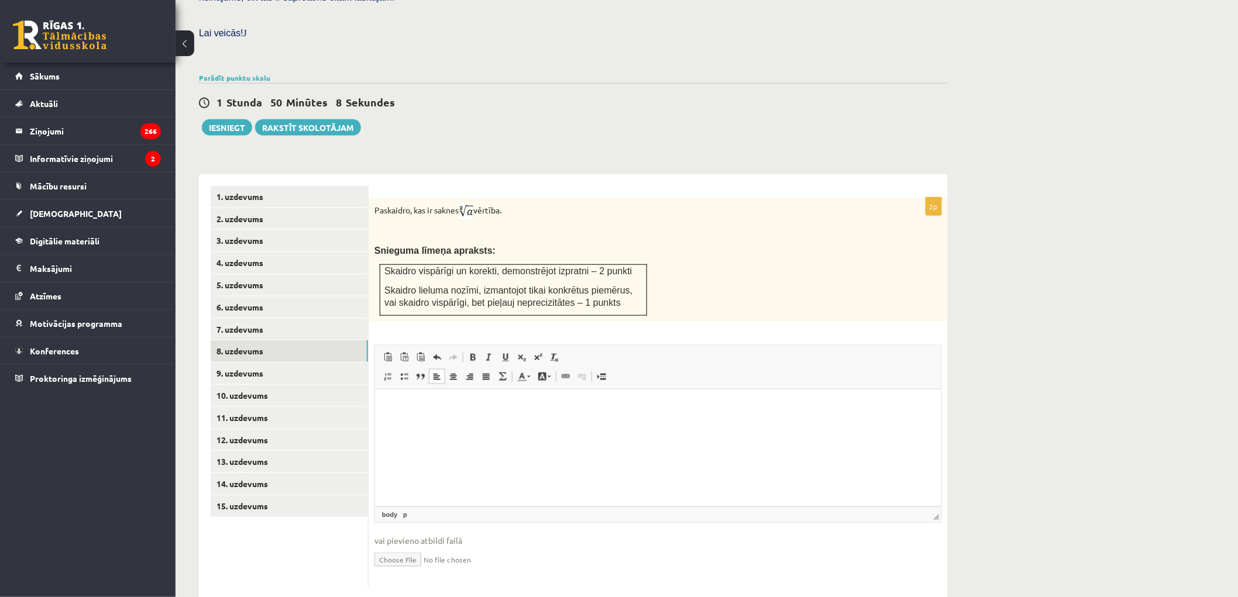
click at [406, 547] on input "file" at bounding box center [657, 559] width 567 height 24
type input "**********"
click at [263, 385] on link "10. uzdevums" at bounding box center [289, 396] width 157 height 22
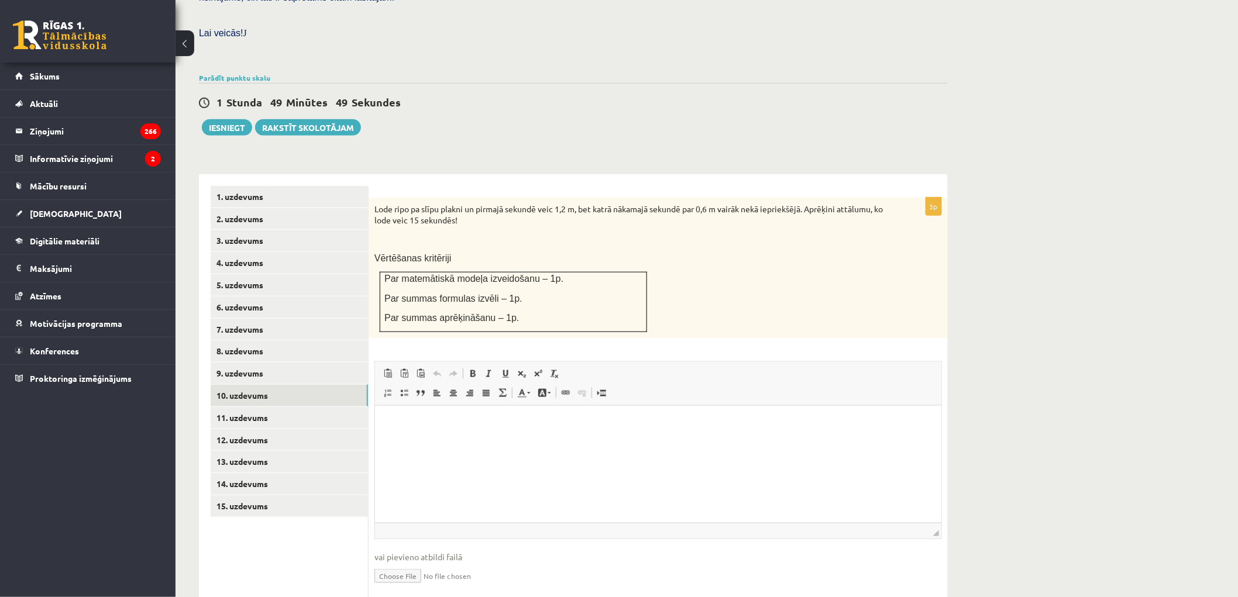
scroll to position [0, 0]
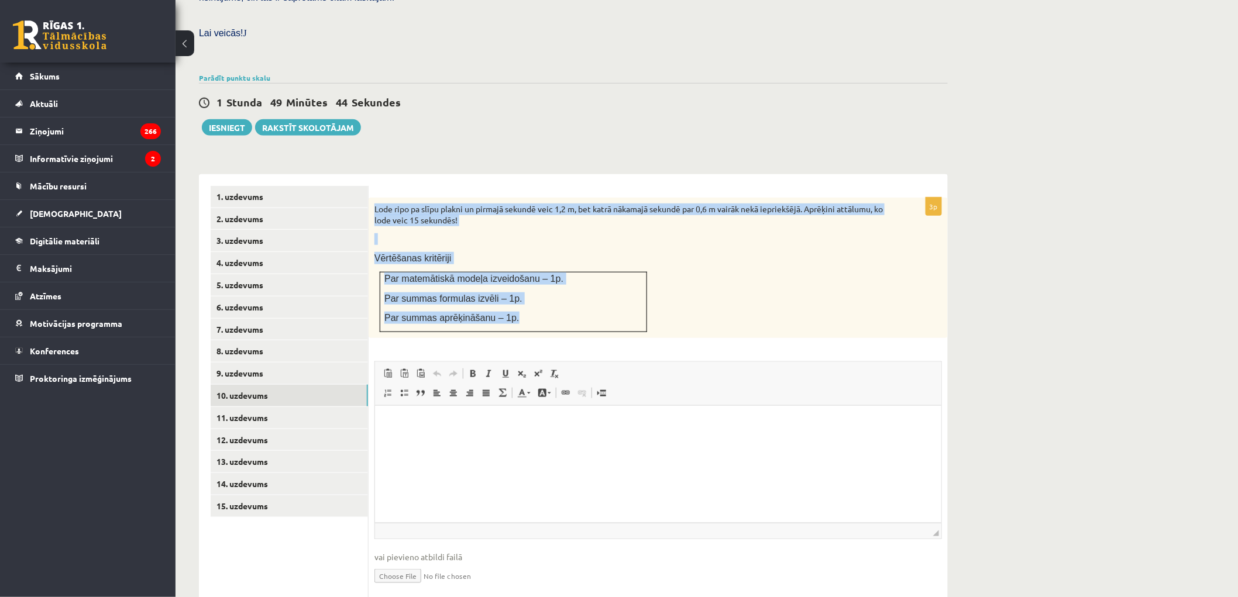
drag, startPoint x: 375, startPoint y: 181, endPoint x: 540, endPoint y: 294, distance: 199.5
click at [540, 294] on div "Lode ripo pa slīpu plakni un pirmajā sekundē veic 1,2 m, bet katrā nākamajā sek…" at bounding box center [657, 268] width 579 height 140
copy div "Lode ripo pa slīpu plakni un pirmajā sekundē veic 1,2 m, bet katrā nākamajā sek…"
click at [405, 563] on input "file" at bounding box center [657, 575] width 567 height 24
type input "**********"
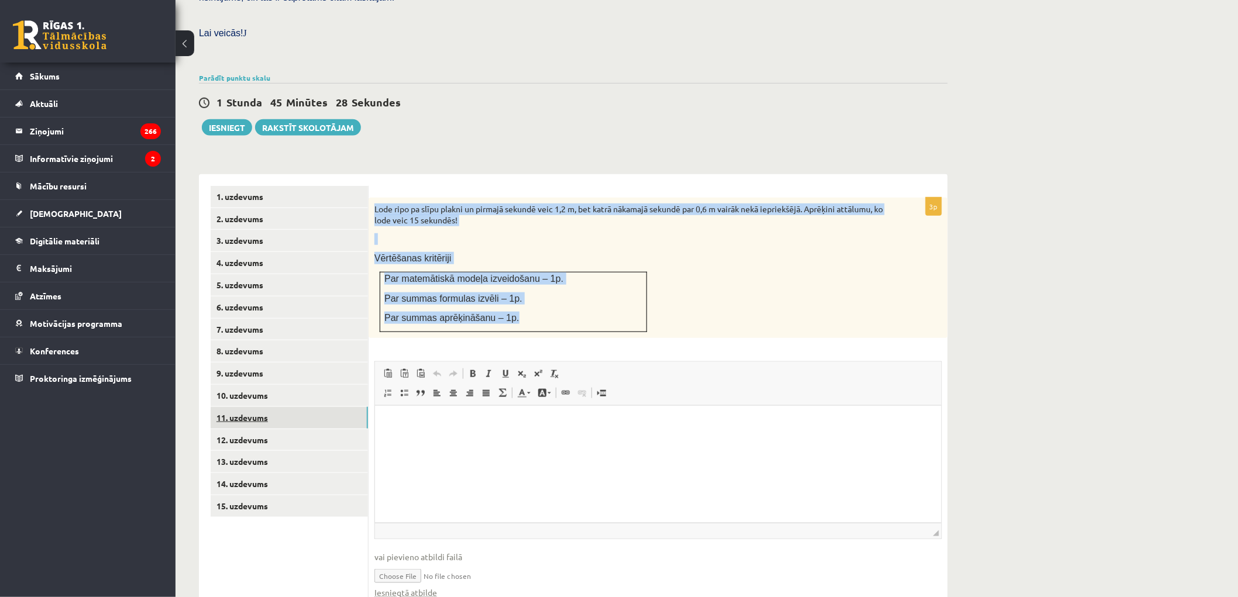
click at [288, 407] on link "11. uzdevums" at bounding box center [289, 418] width 157 height 22
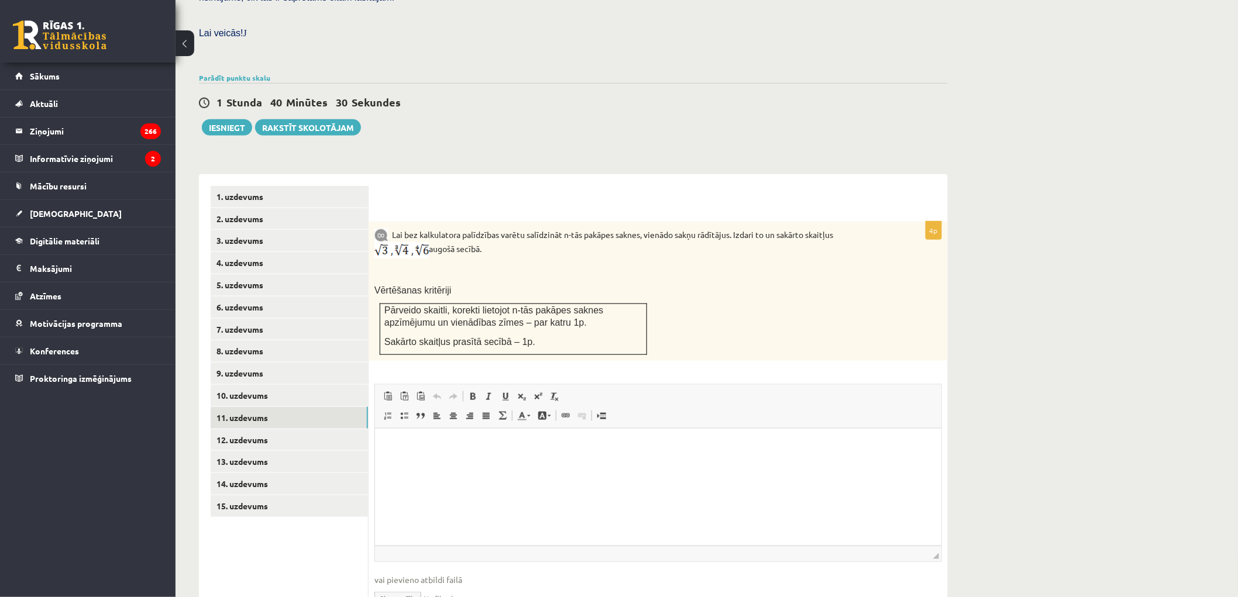
click at [397, 586] on input "file" at bounding box center [657, 598] width 567 height 24
type input "**********"
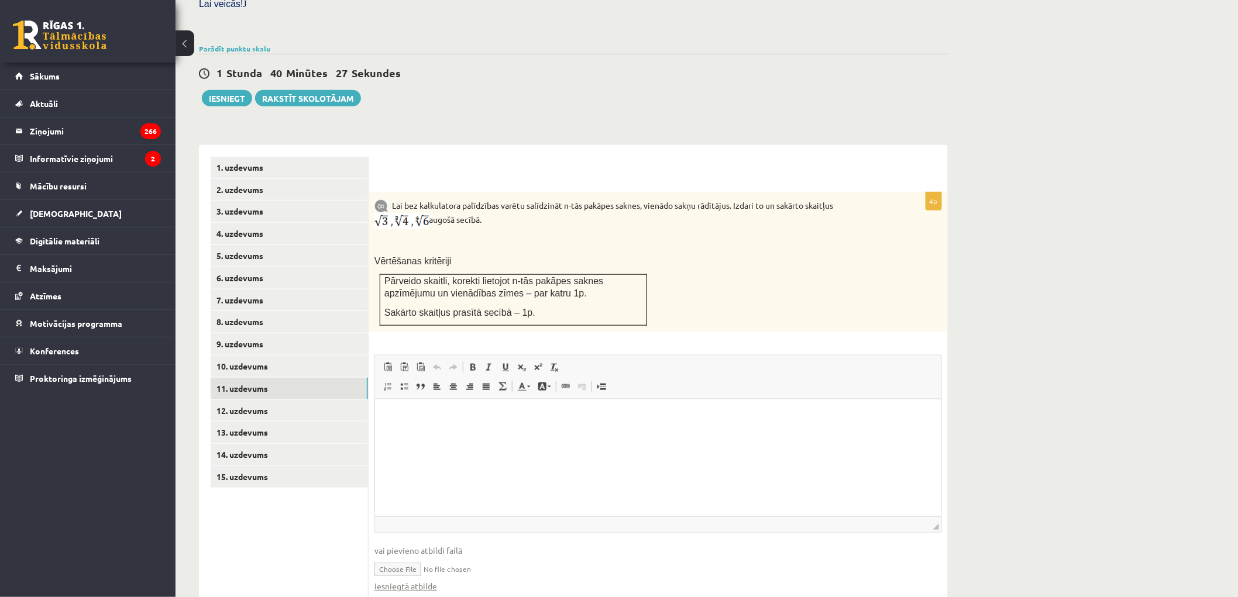
scroll to position [384, 0]
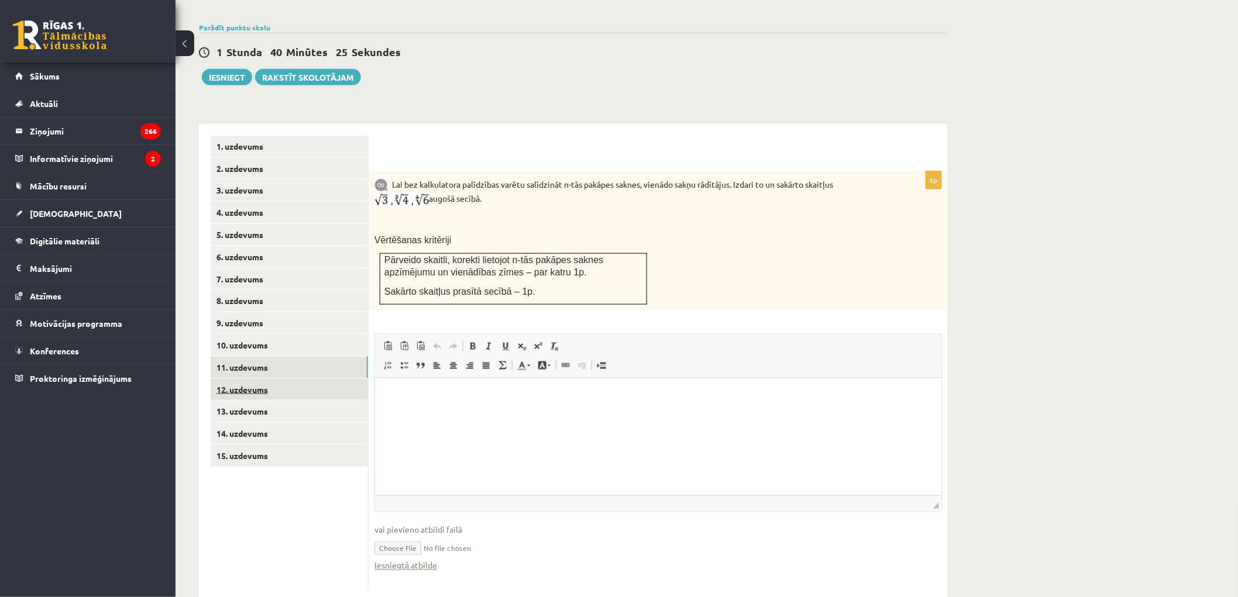
click at [270, 379] on link "12. uzdevums" at bounding box center [289, 390] width 157 height 22
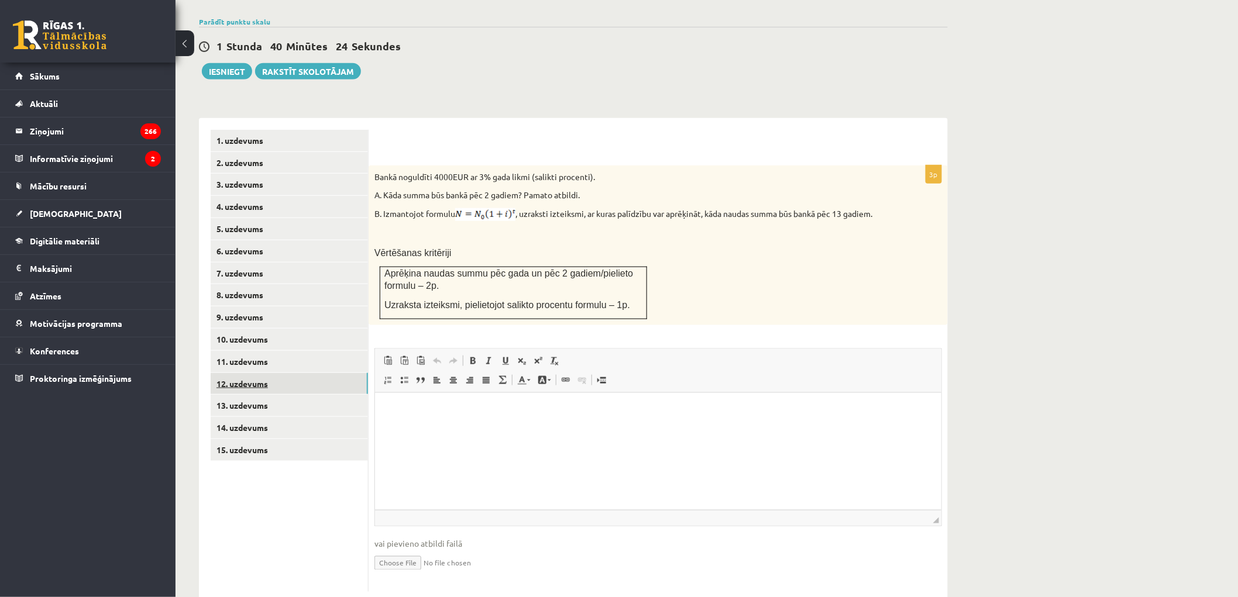
scroll to position [392, 0]
click at [273, 392] on link "13. uzdevums" at bounding box center [289, 403] width 157 height 22
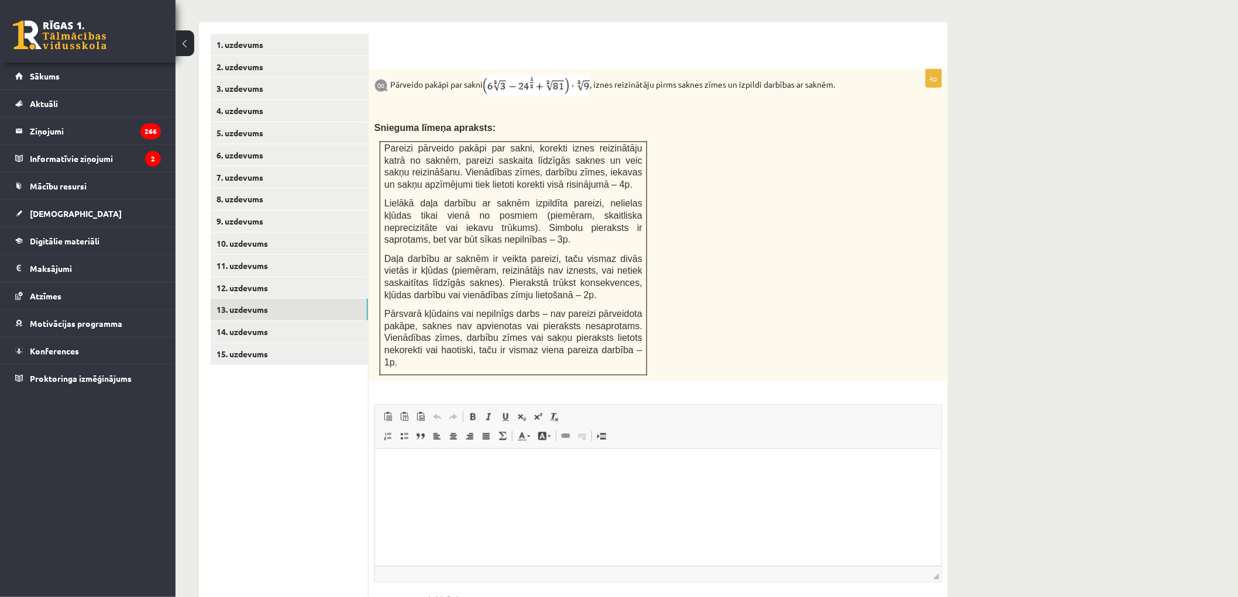
scroll to position [0, 0]
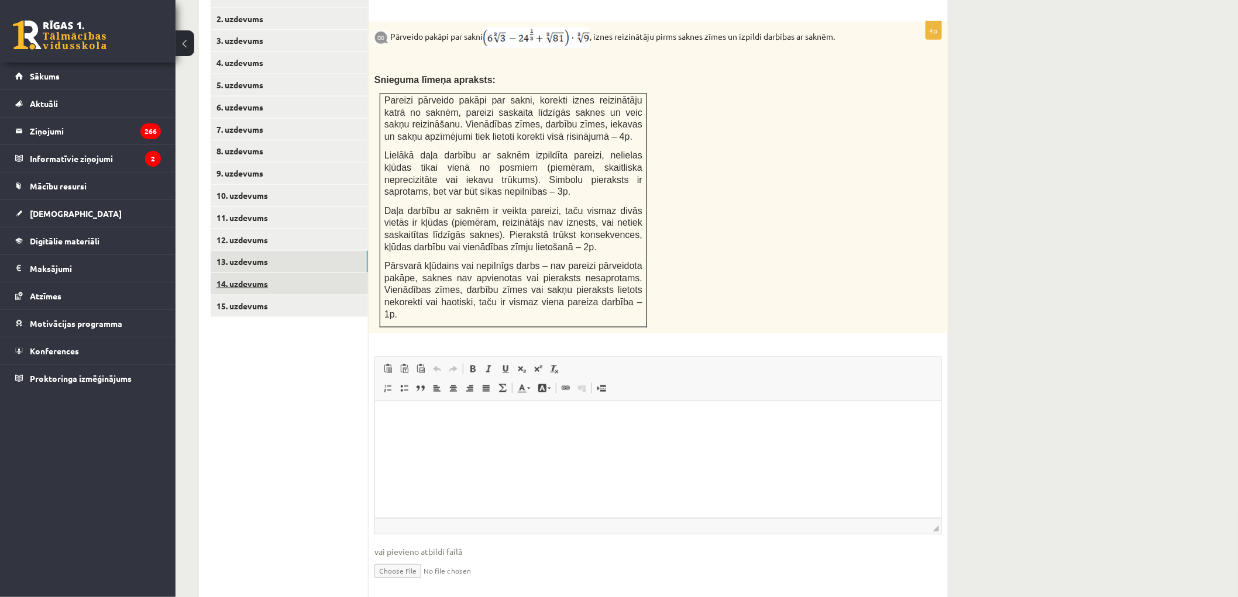
click at [237, 273] on link "14. uzdevums" at bounding box center [289, 284] width 157 height 22
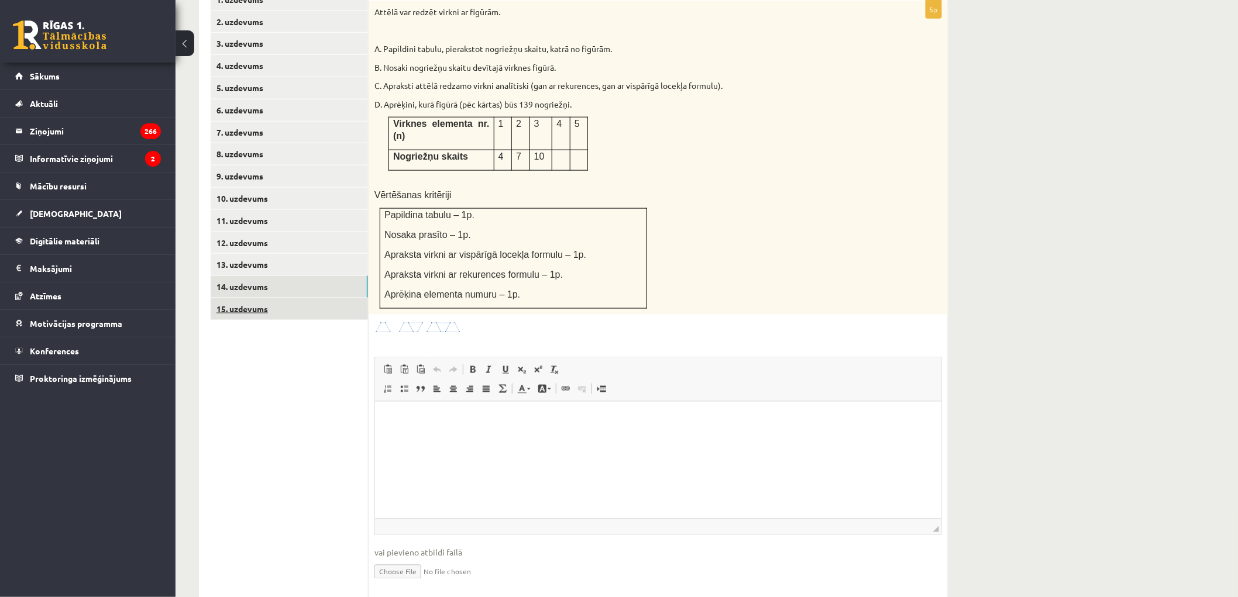
click at [242, 298] on link "15. uzdevums" at bounding box center [289, 309] width 157 height 22
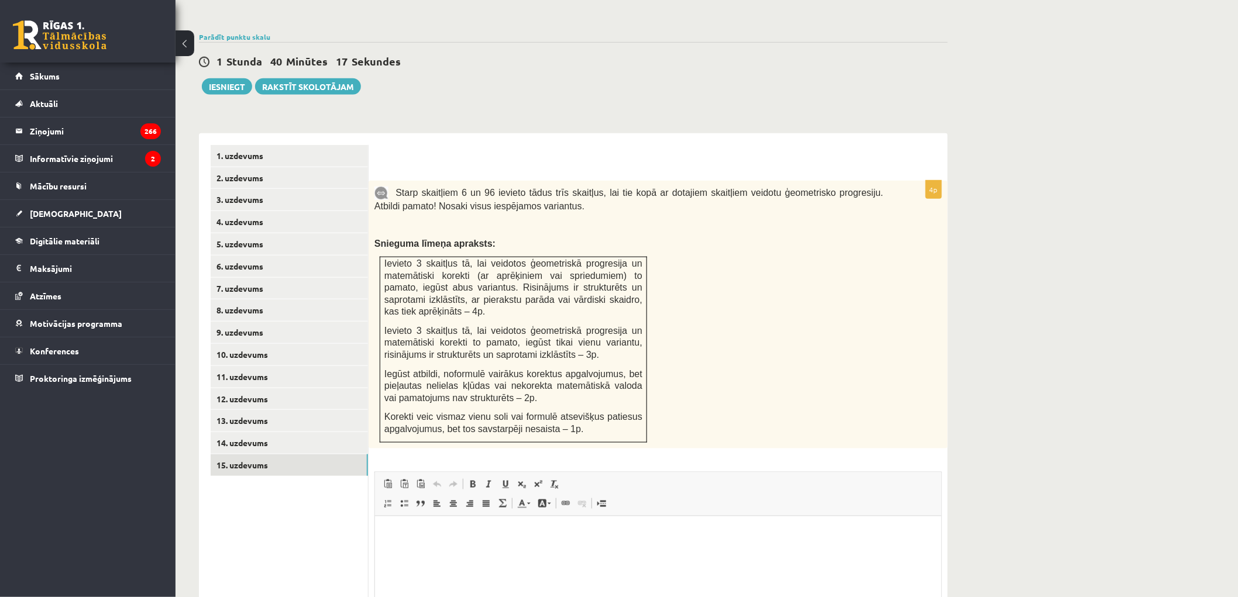
scroll to position [371, 0]
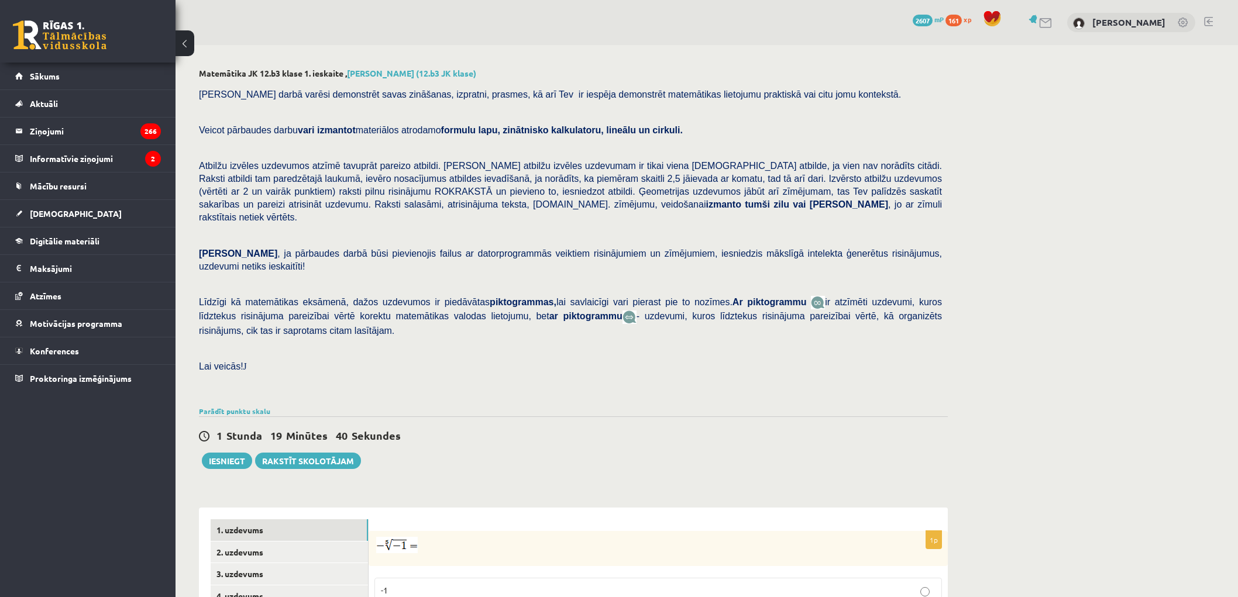
scroll to position [261, 0]
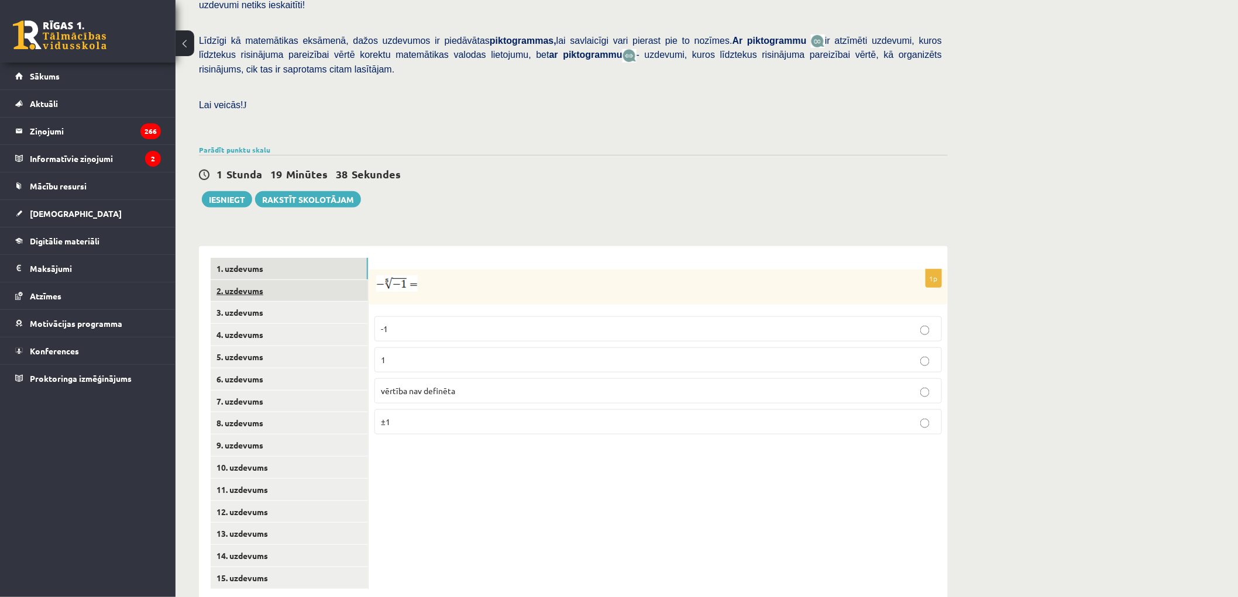
click at [268, 280] on link "2. uzdevums" at bounding box center [289, 291] width 157 height 22
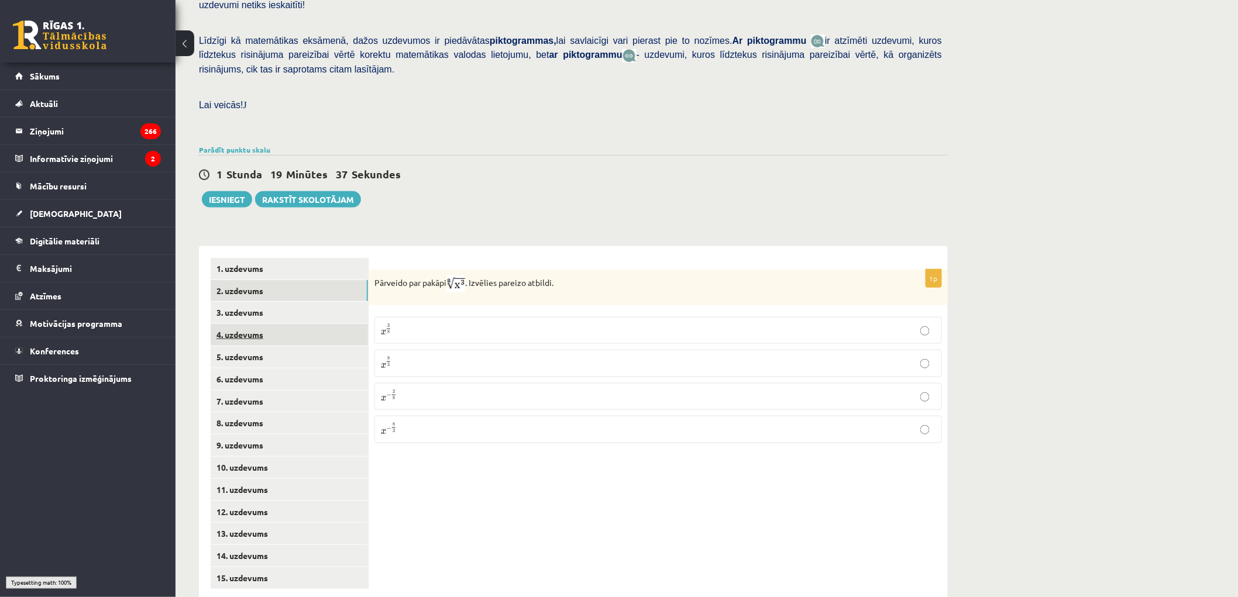
click at [281, 324] on link "4. uzdevums" at bounding box center [289, 335] width 157 height 22
click at [304, 258] on link "1. uzdevums" at bounding box center [289, 269] width 157 height 22
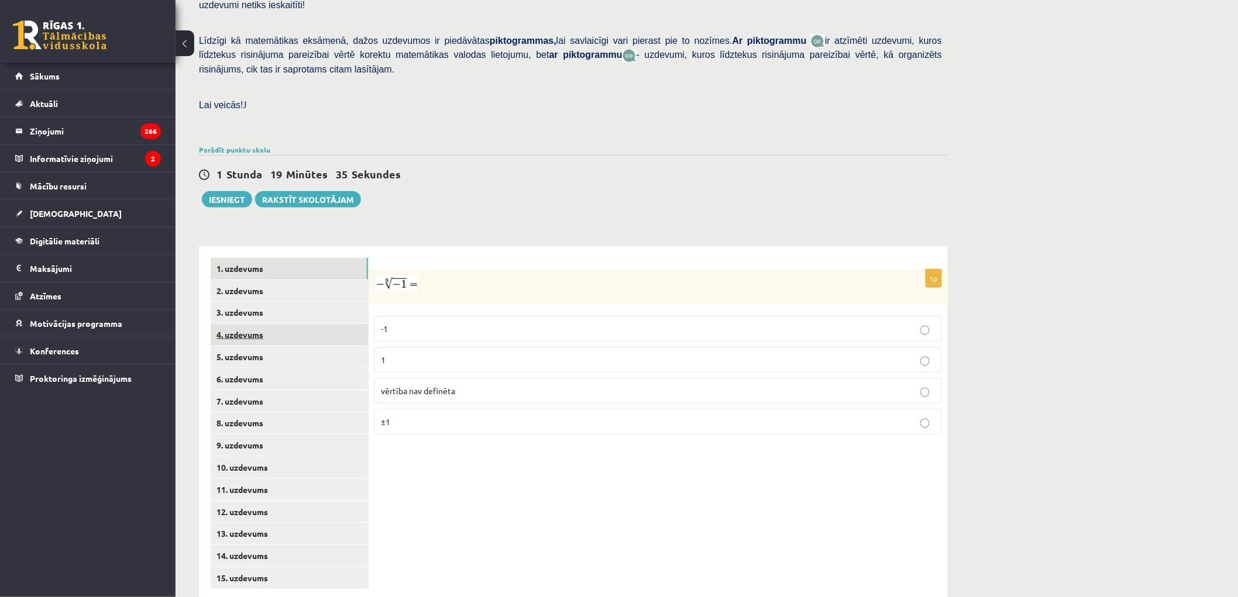
click at [260, 324] on link "4. uzdevums" at bounding box center [289, 335] width 157 height 22
click at [288, 368] on link "6. uzdevums" at bounding box center [289, 379] width 157 height 22
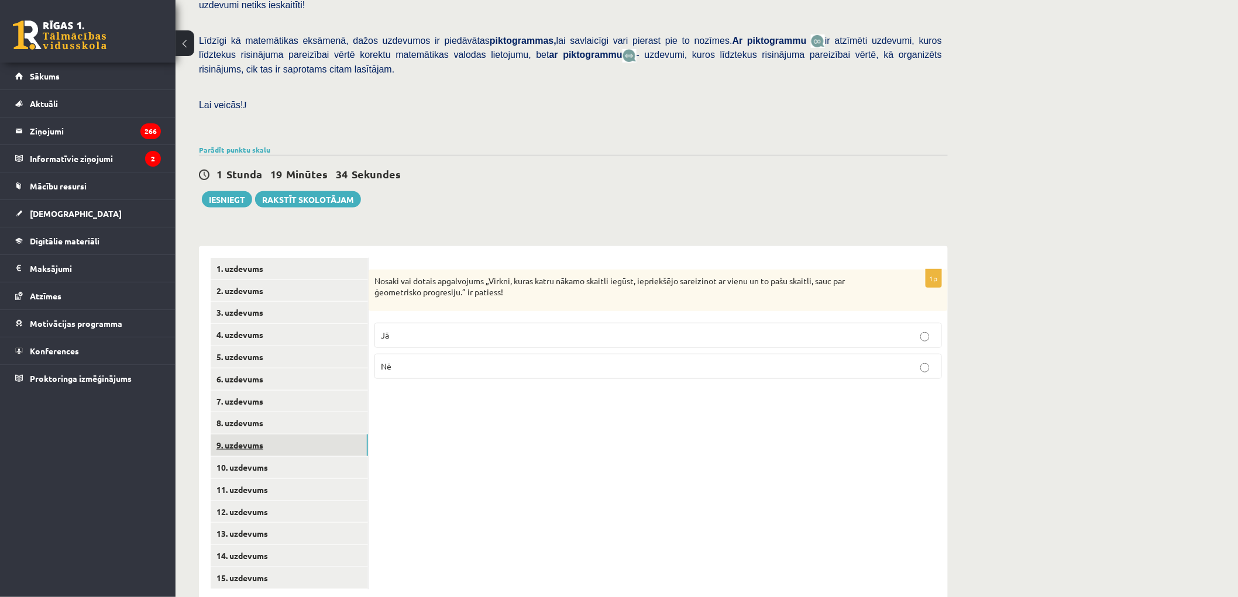
click at [297, 435] on link "9. uzdevums" at bounding box center [289, 446] width 157 height 22
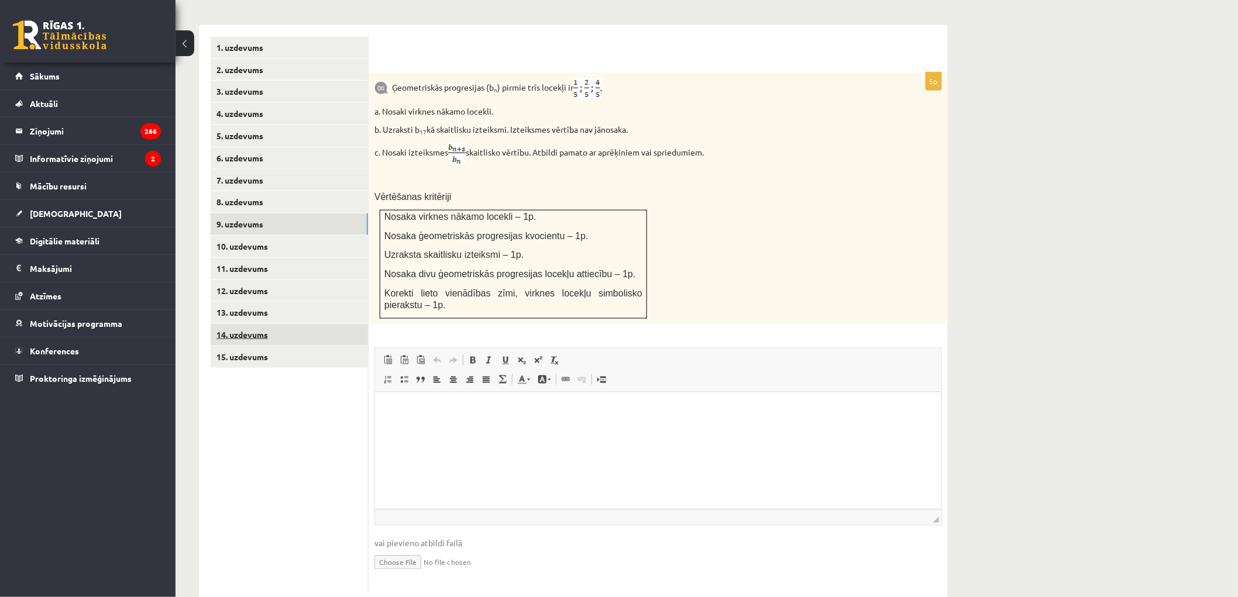
scroll to position [485, 0]
click at [291, 233] on link "10. uzdevums" at bounding box center [289, 244] width 157 height 22
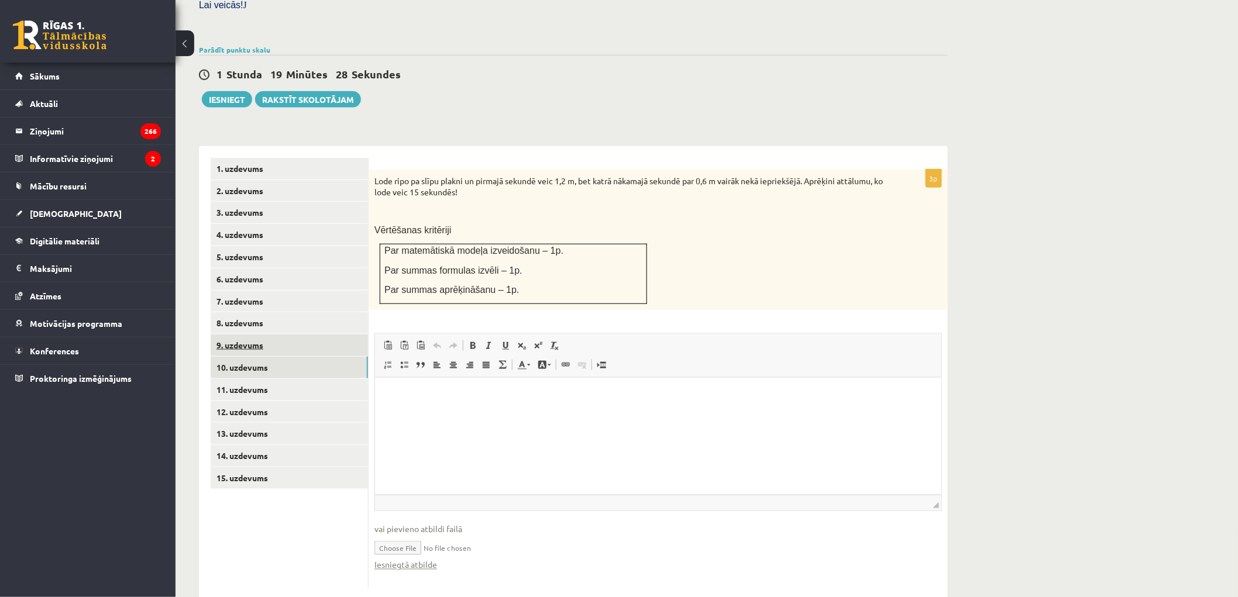
scroll to position [0, 0]
click at [216, 91] on button "Iesniegt" at bounding box center [227, 99] width 50 height 16
